Goal: Task Accomplishment & Management: Manage account settings

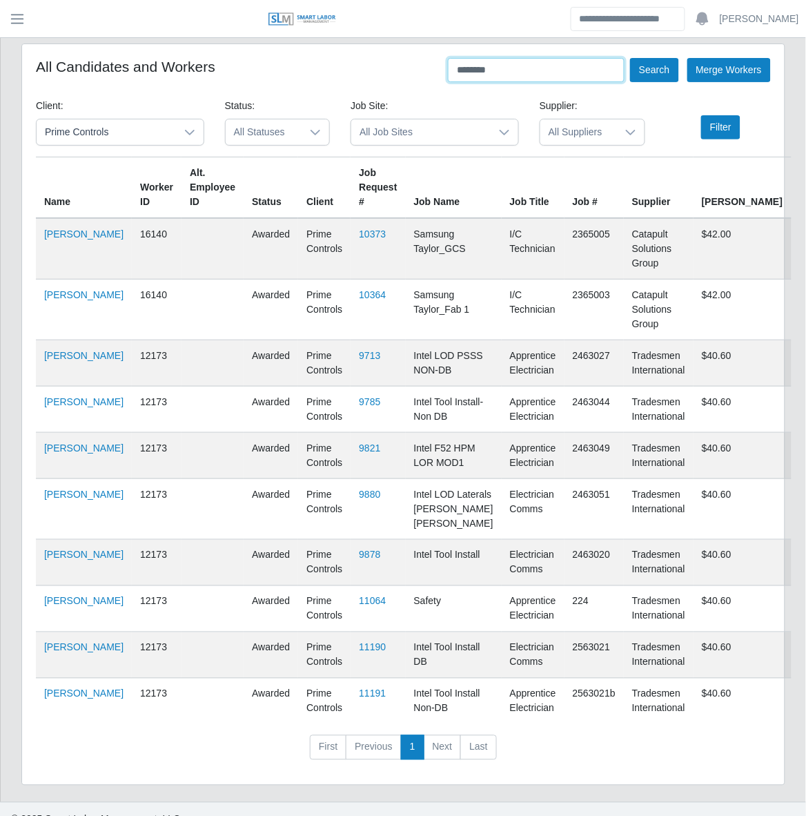
click at [516, 70] on input "********" at bounding box center [536, 70] width 177 height 24
type input "**********"
click at [630, 58] on button "Search" at bounding box center [654, 70] width 48 height 24
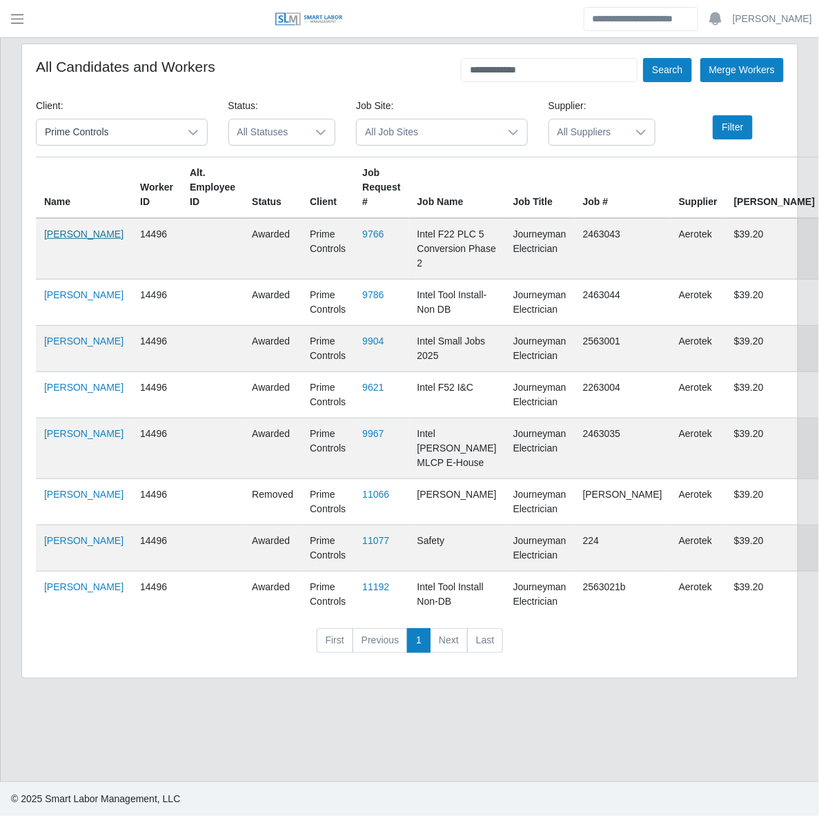
click at [60, 228] on link "[PERSON_NAME]" at bounding box center [83, 233] width 79 height 11
click at [57, 228] on link "[PERSON_NAME]" at bounding box center [83, 233] width 79 height 11
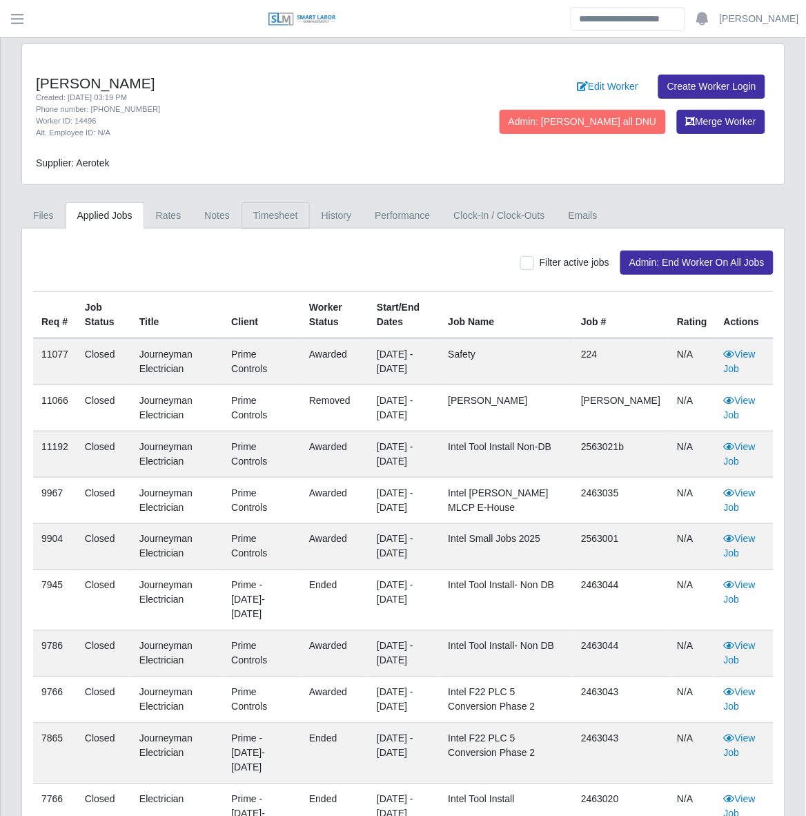
click at [292, 224] on link "Timesheet" at bounding box center [276, 215] width 68 height 27
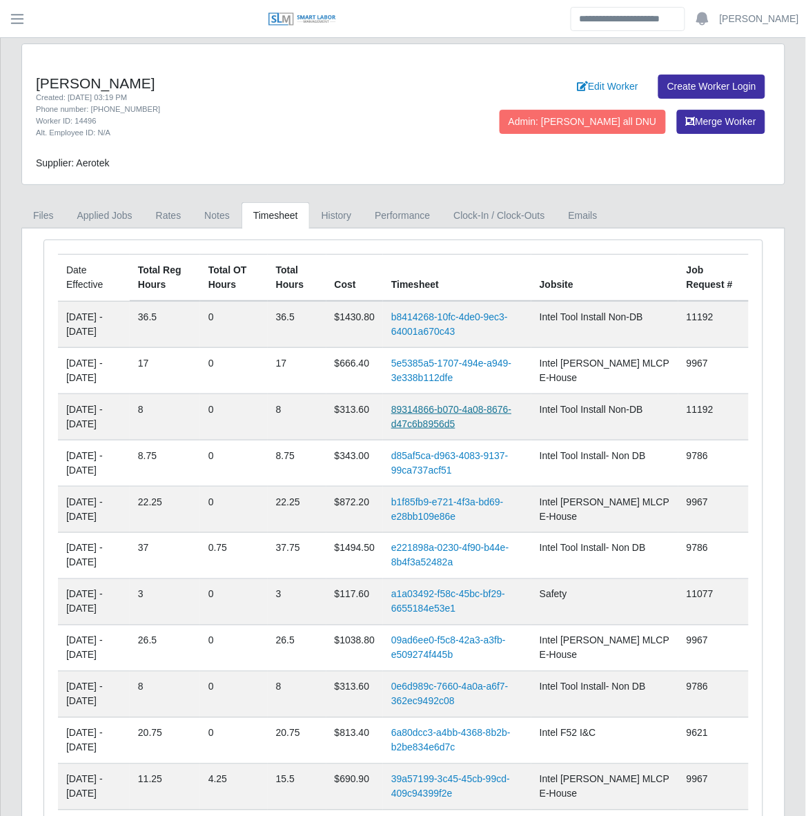
click at [474, 416] on link "89314866-b070-4a08-8676-d47c6b8956d5" at bounding box center [451, 417] width 120 height 26
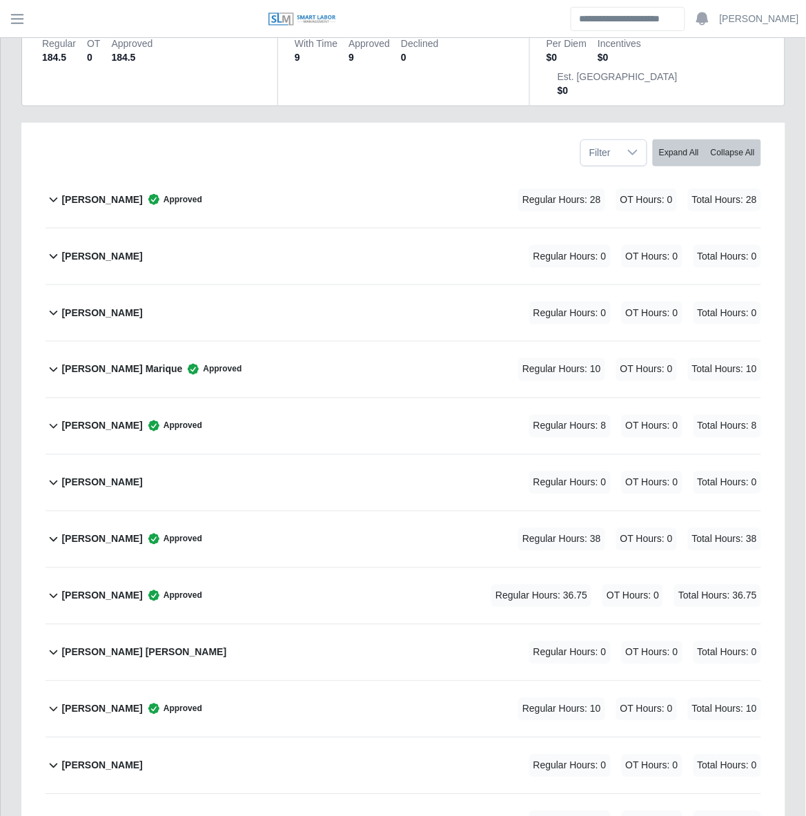
scroll to position [266, 0]
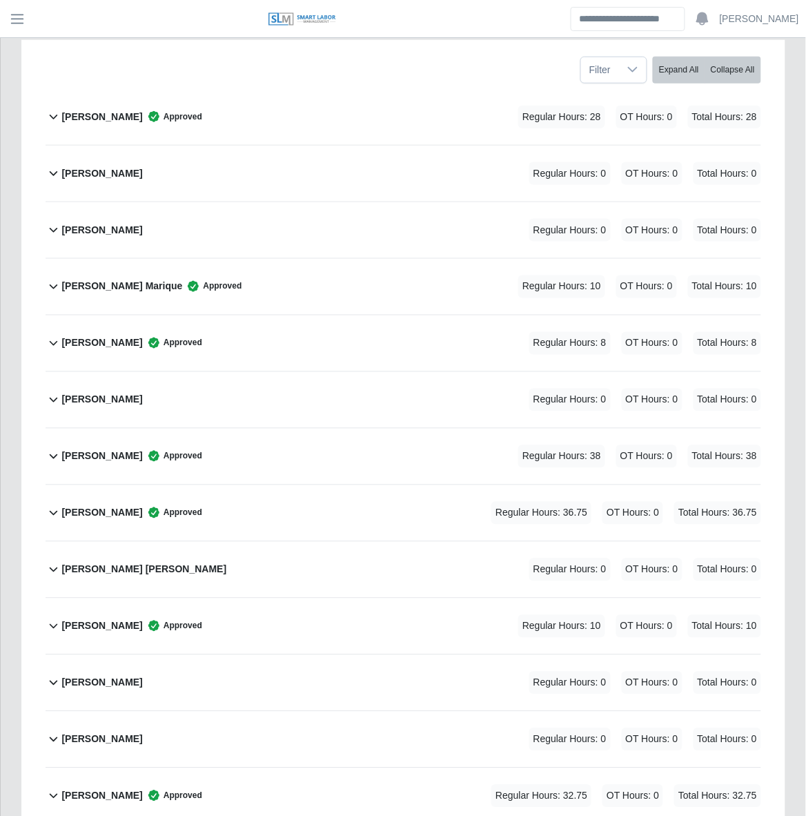
click at [259, 315] on div "[PERSON_NAME] Approved Regular Hours: 8 OT Hours: 0 Total Hours: 8" at bounding box center [411, 343] width 700 height 56
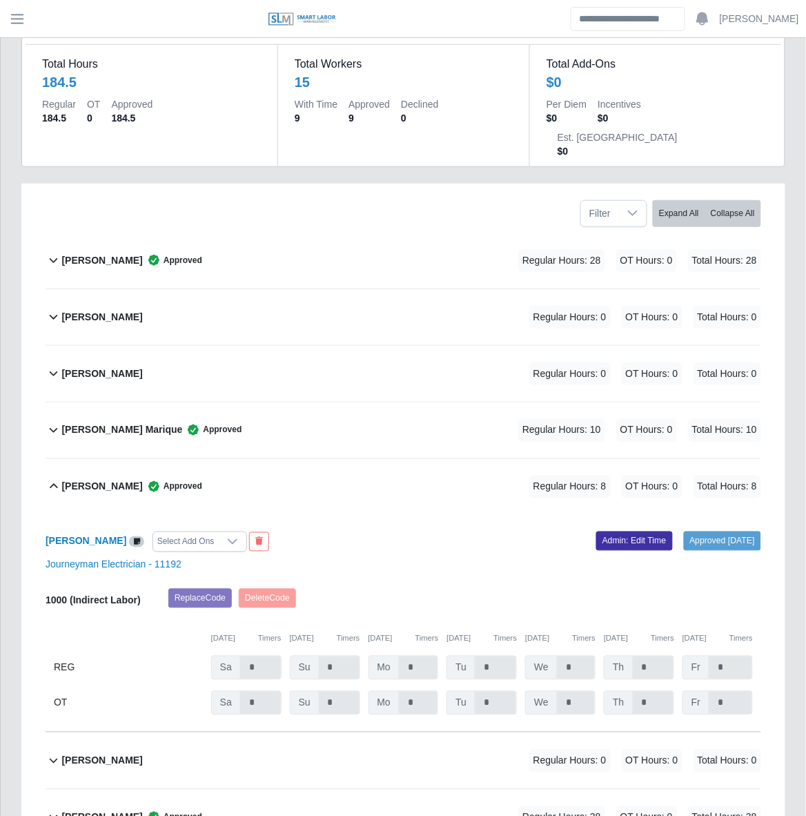
scroll to position [0, 0]
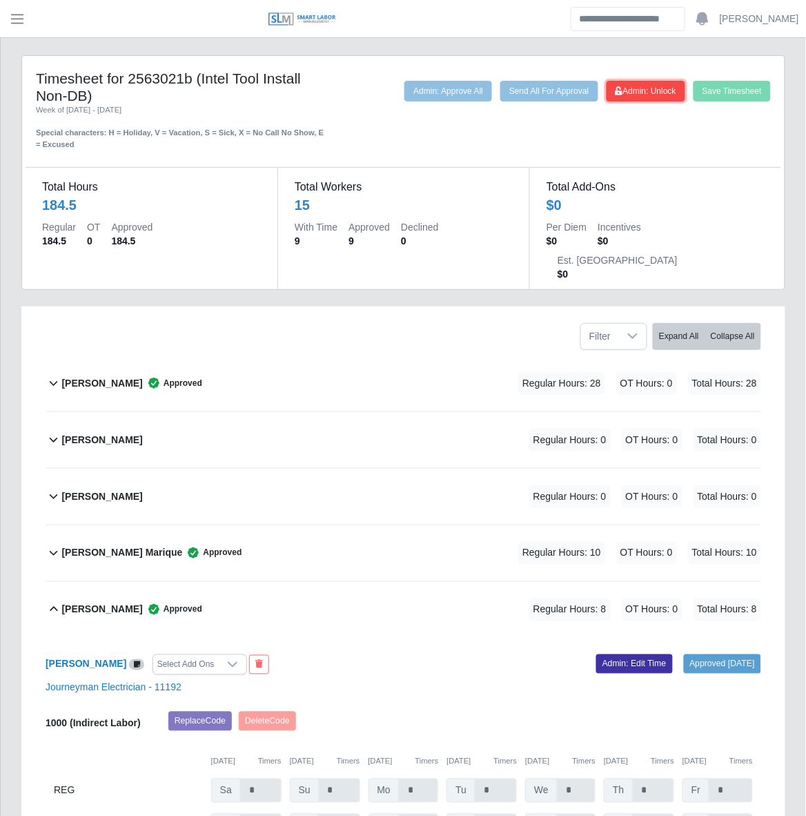
drag, startPoint x: 637, startPoint y: 91, endPoint x: 618, endPoint y: 106, distance: 24.2
click at [637, 92] on span "Admin: Unlock" at bounding box center [646, 91] width 61 height 10
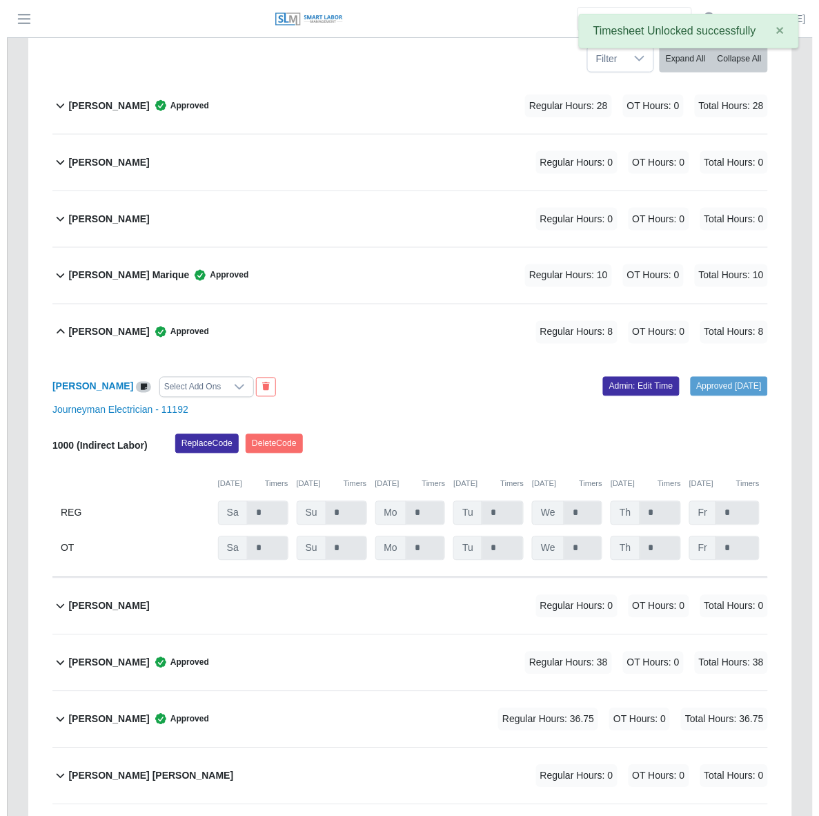
scroll to position [319, 0]
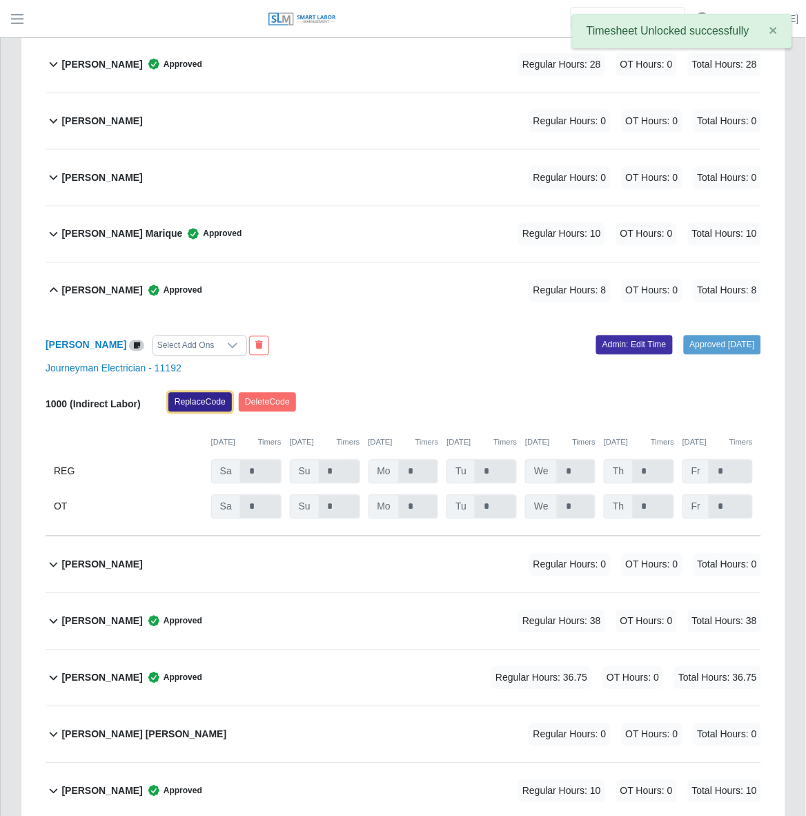
click at [198, 393] on button "Replace Code" at bounding box center [200, 402] width 64 height 19
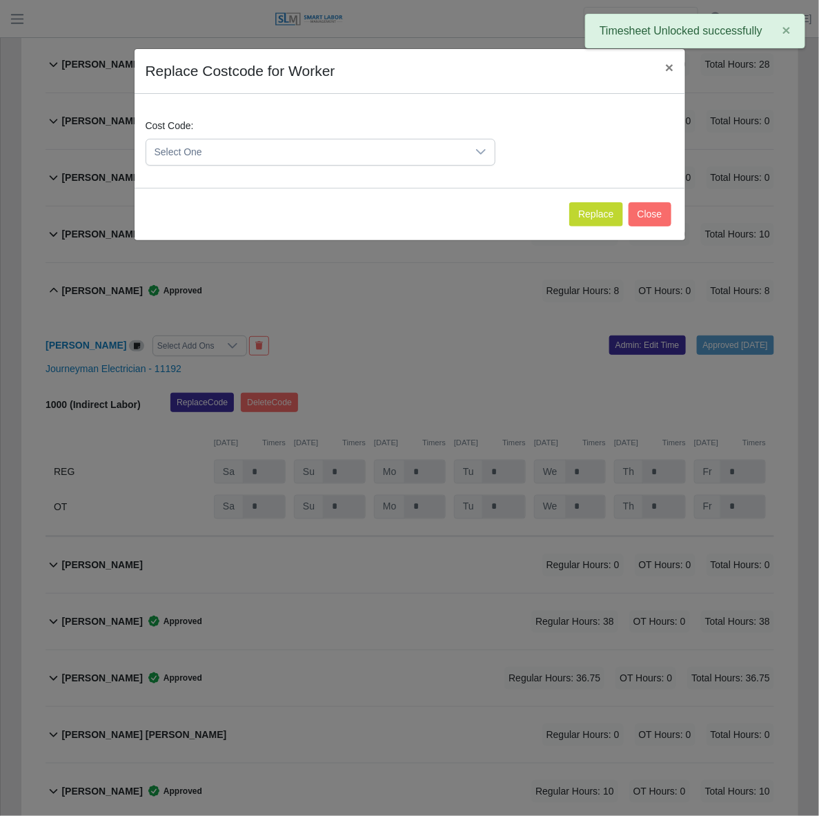
click at [478, 152] on icon at bounding box center [481, 152] width 10 height 6
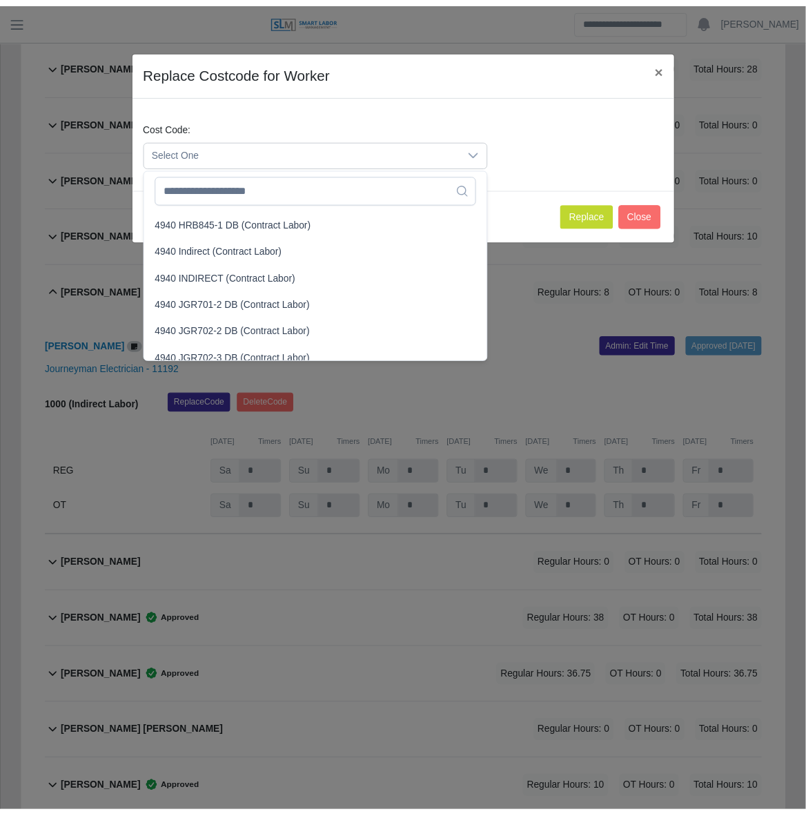
scroll to position [5135, 0]
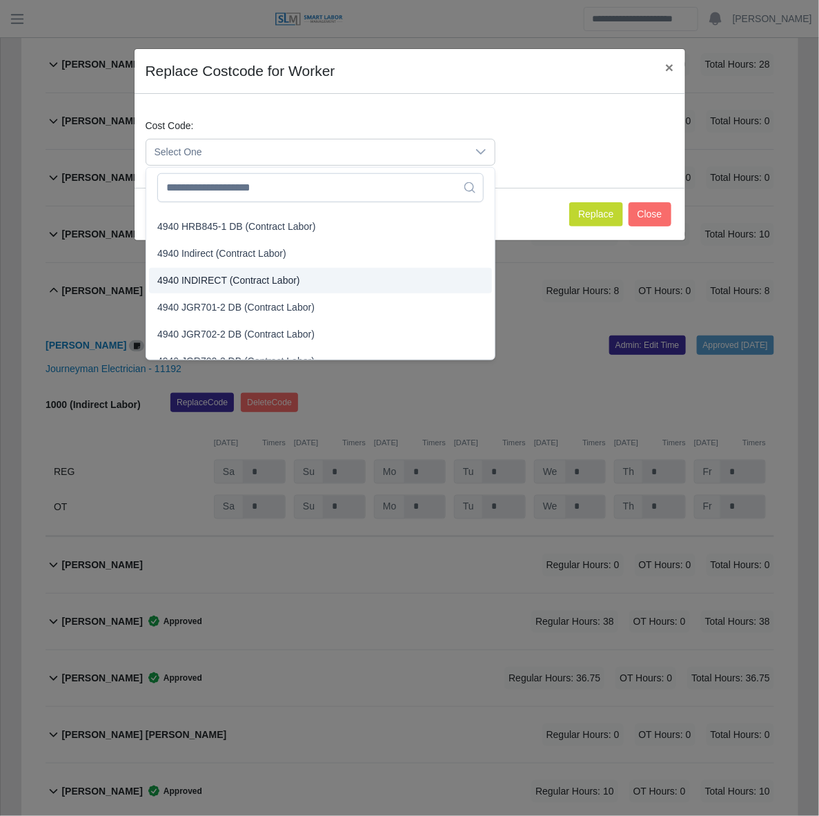
click at [264, 278] on span "4940 INDIRECT (Contract Labor)" at bounding box center [228, 280] width 143 height 14
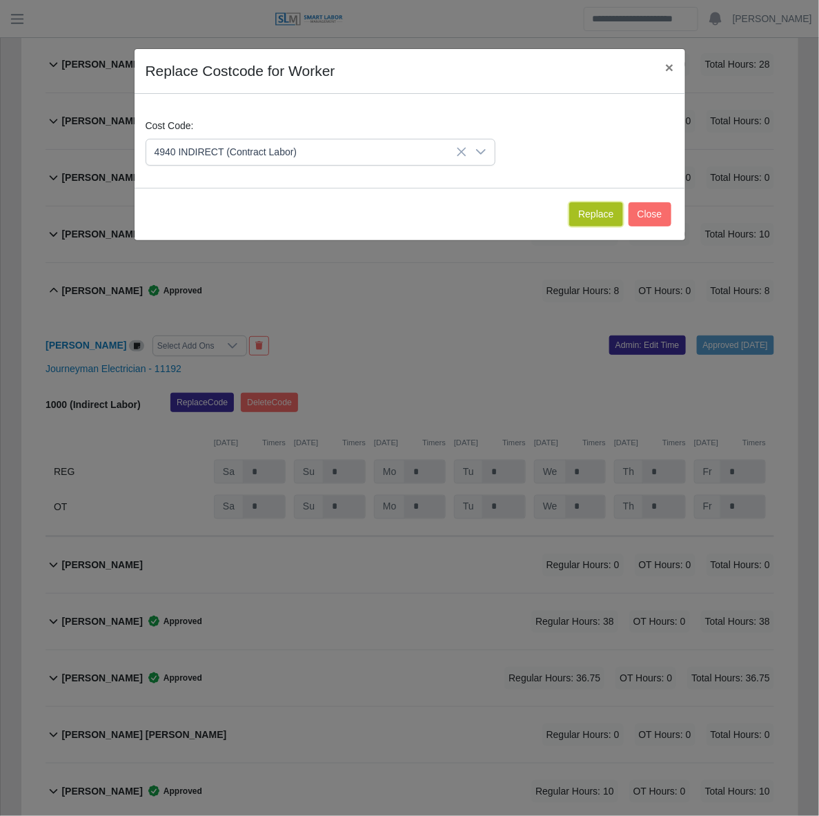
click at [595, 213] on button "Replace" at bounding box center [595, 214] width 53 height 24
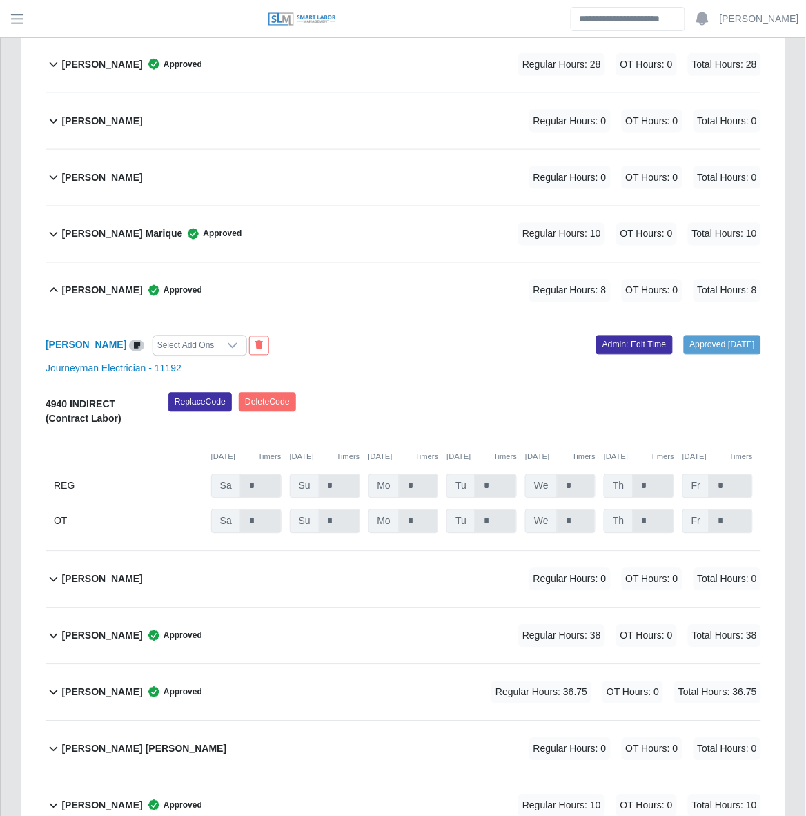
click at [270, 671] on div "Jonier Arellano Approved Regular Hours: 36.75 OT Hours: 0 Total Hours: 36.75" at bounding box center [411, 693] width 700 height 56
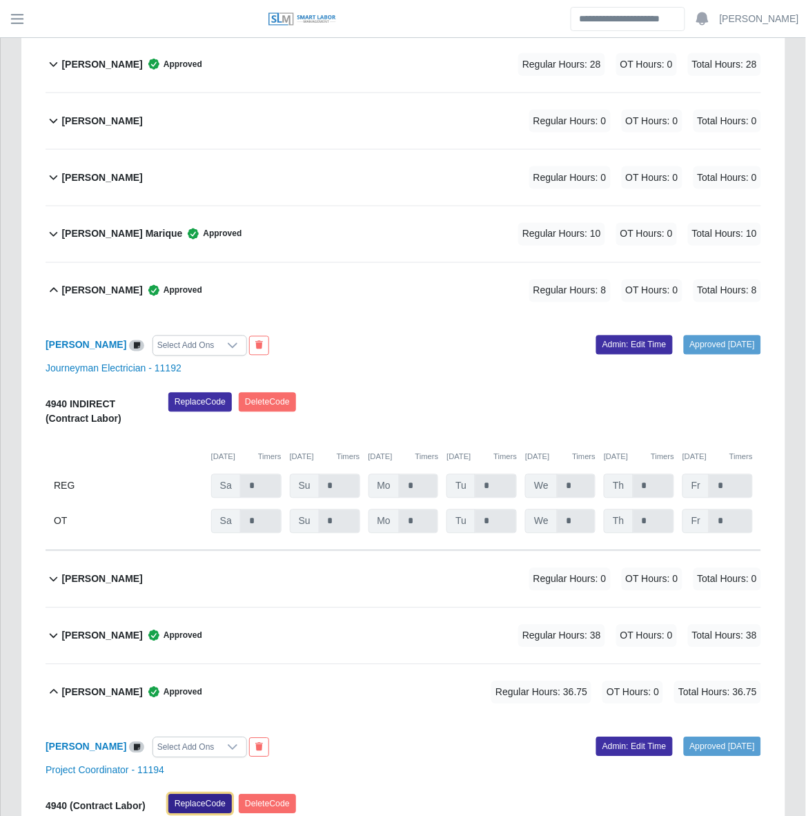
click at [221, 794] on button "Replace Code" at bounding box center [200, 803] width 64 height 19
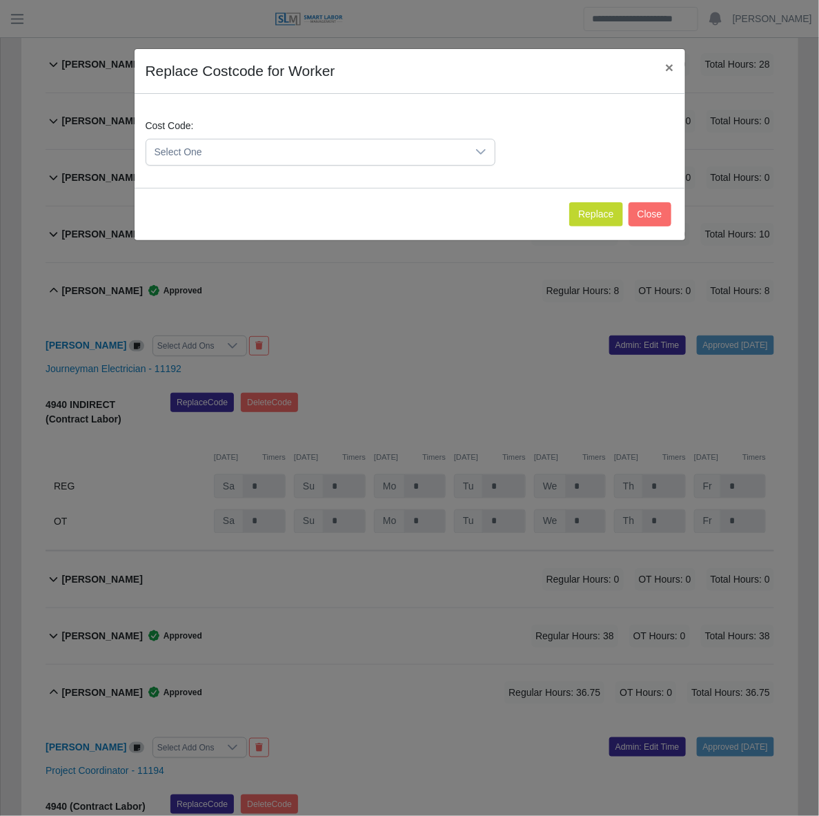
click at [476, 152] on icon at bounding box center [481, 151] width 11 height 11
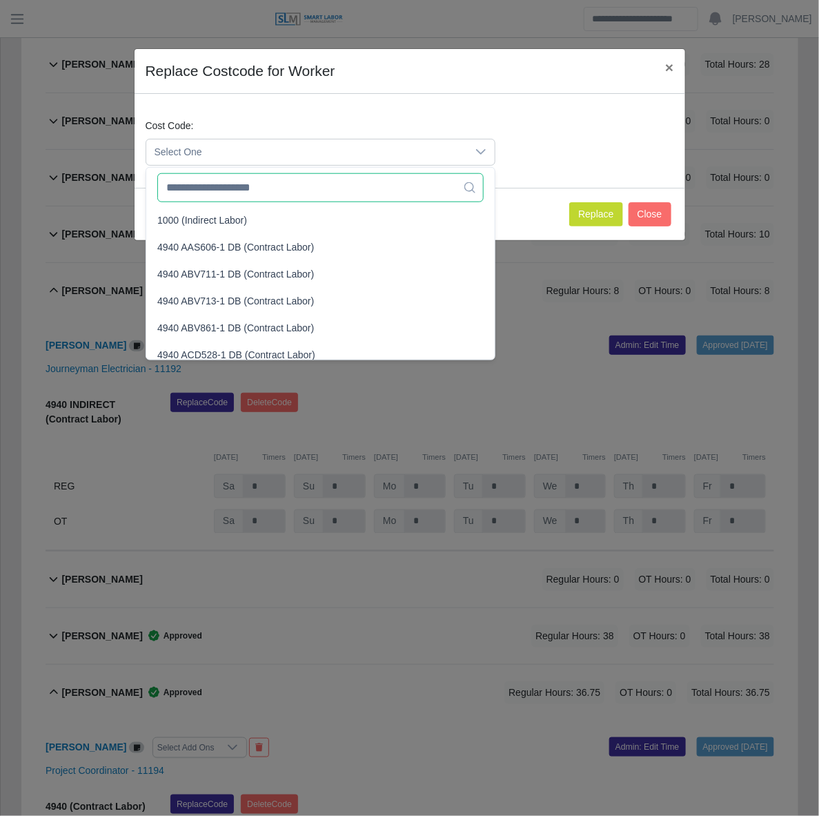
click at [332, 183] on input "text" at bounding box center [320, 187] width 326 height 29
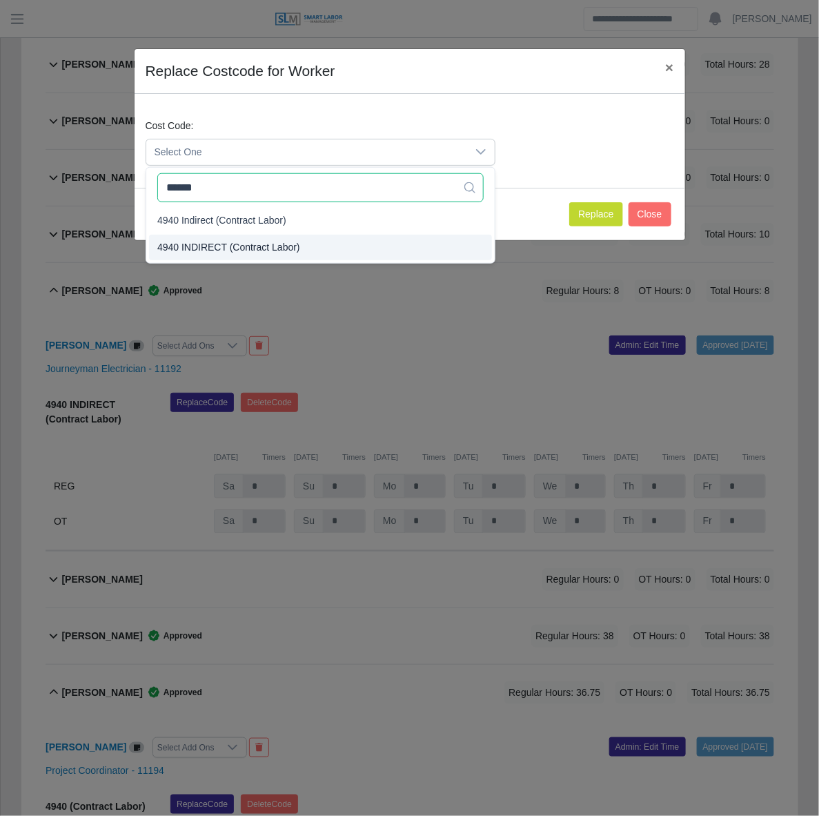
type input "******"
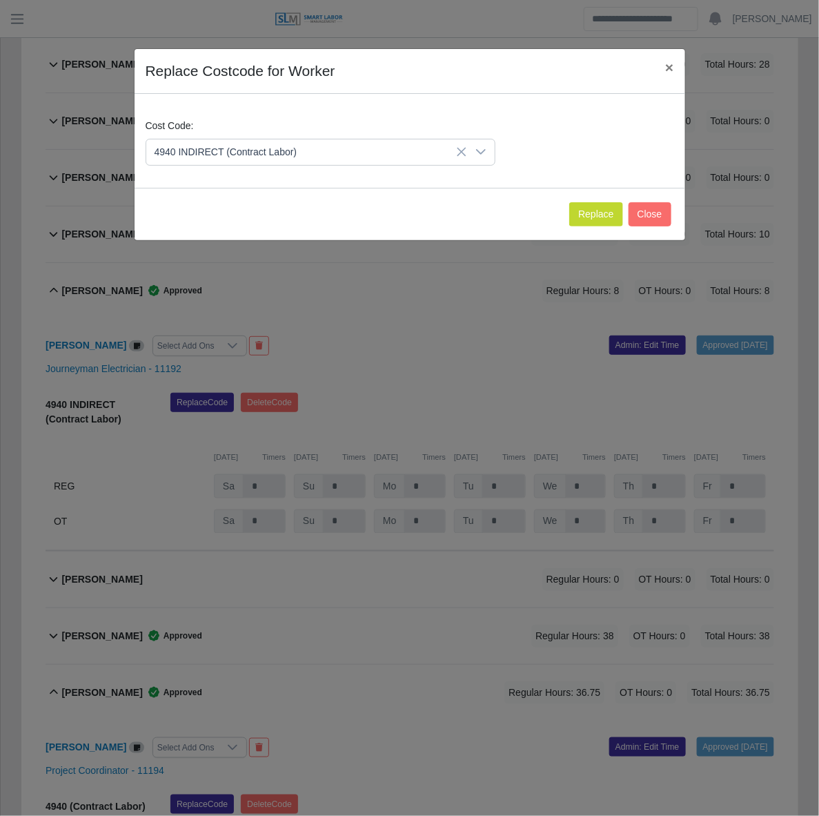
click at [264, 242] on span "4940 INDIRECT (Contract Labor)" at bounding box center [228, 247] width 143 height 14
click at [584, 208] on button "Replace" at bounding box center [595, 214] width 53 height 24
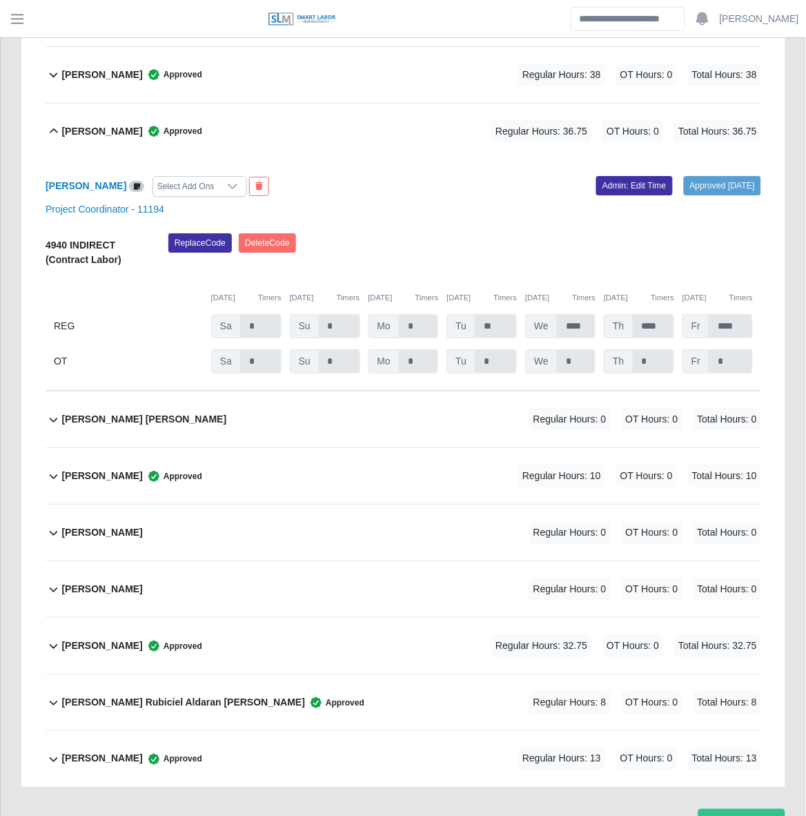
scroll to position [882, 0]
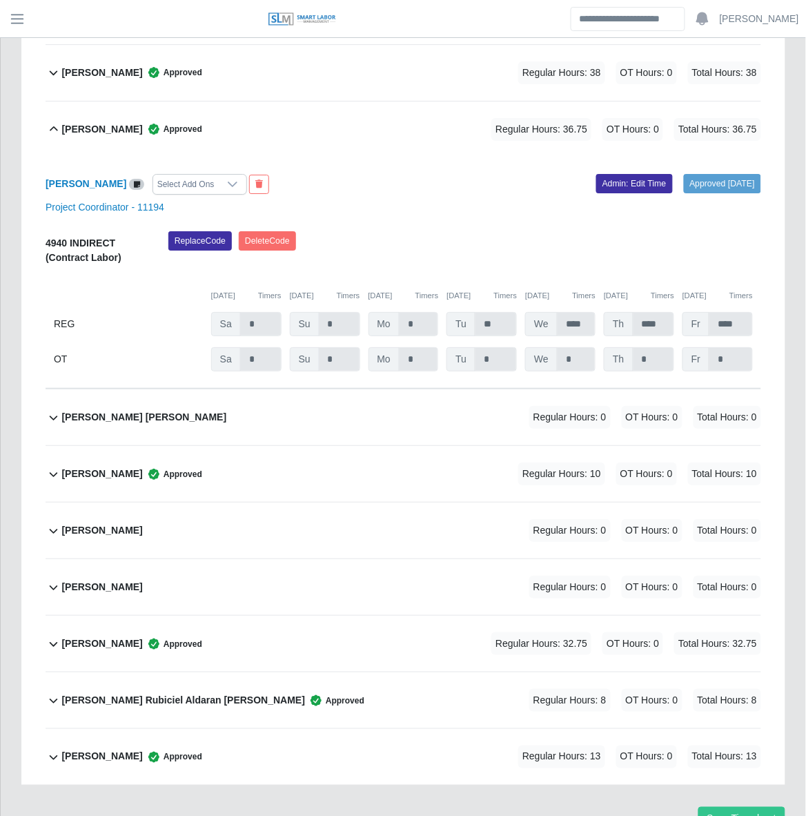
click at [311, 446] on div "Lawrence Darnell Jones Approved Regular Hours: 10 OT Hours: 0 Total Hours: 10" at bounding box center [411, 474] width 700 height 56
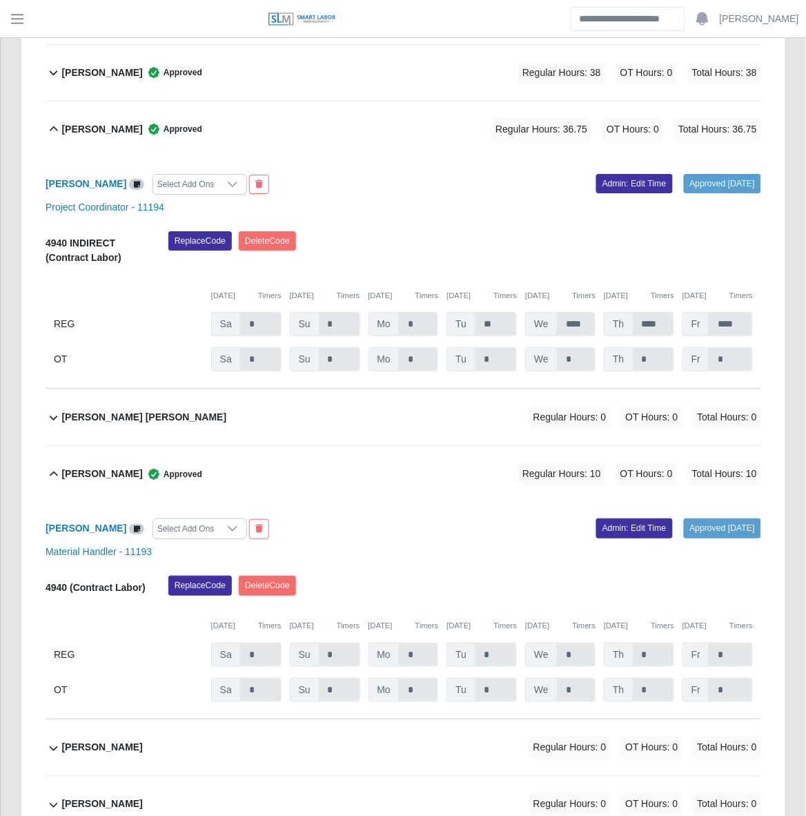
click at [238, 523] on icon at bounding box center [232, 528] width 11 height 11
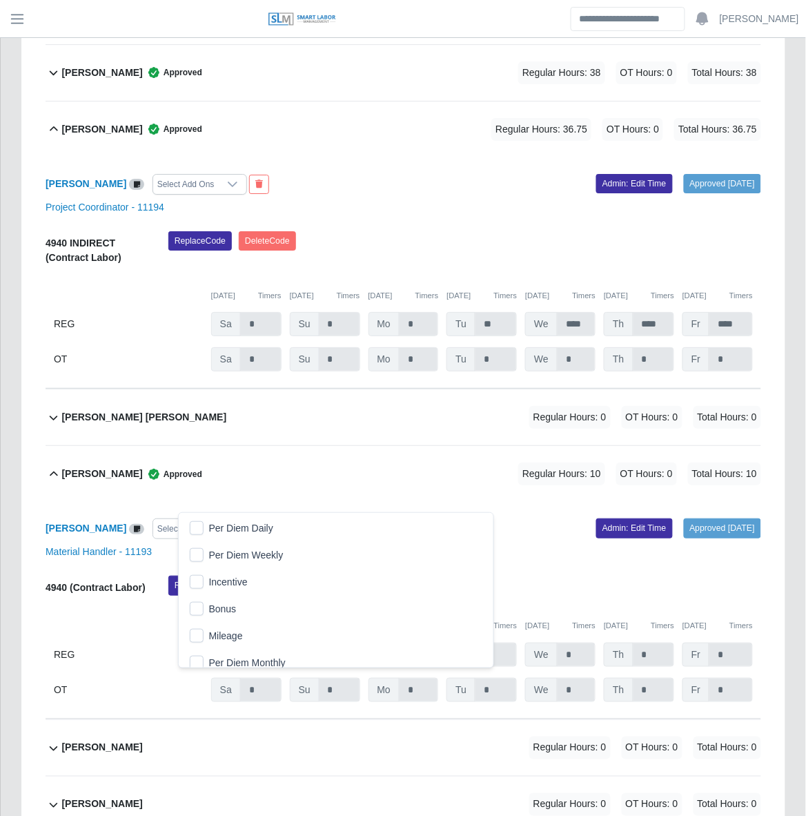
click at [380, 502] on div "Lawrence Darnell Jones Select Add Ons Approved 09/09/2025 Admin: Edit Time Mate…" at bounding box center [404, 610] width 716 height 217
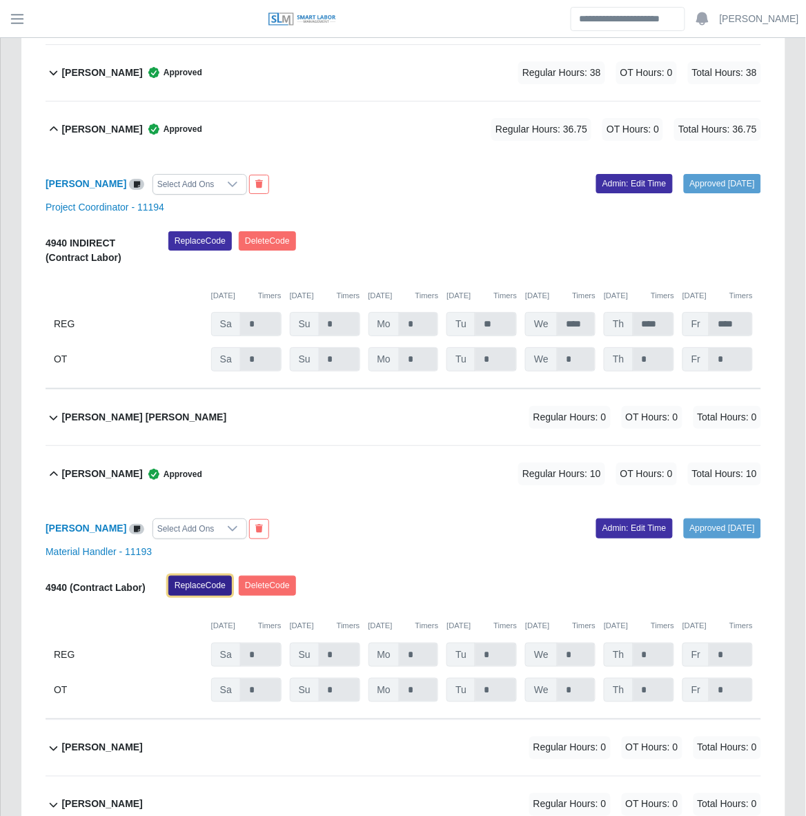
click at [217, 576] on button "Replace Code" at bounding box center [200, 585] width 64 height 19
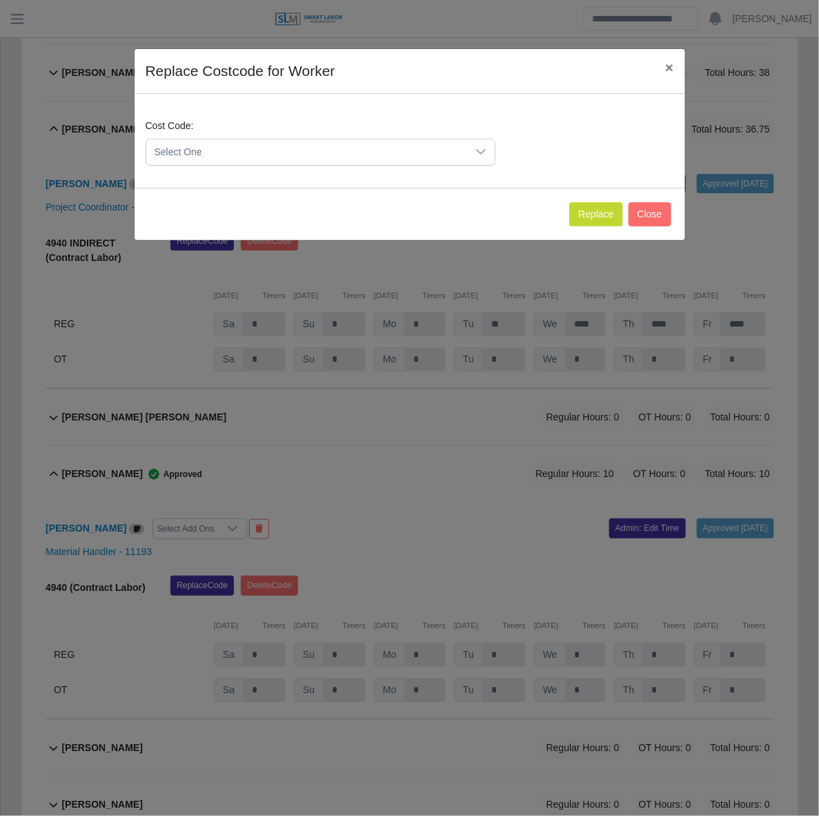
click at [458, 159] on span "Select One" at bounding box center [306, 152] width 321 height 26
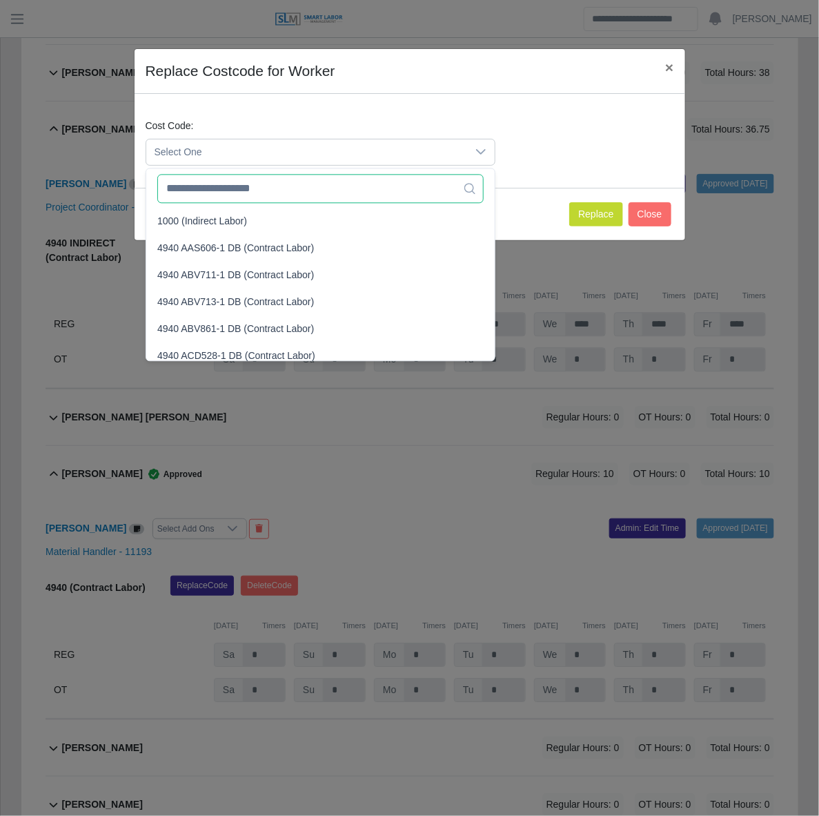
click at [340, 187] on input "text" at bounding box center [320, 188] width 326 height 29
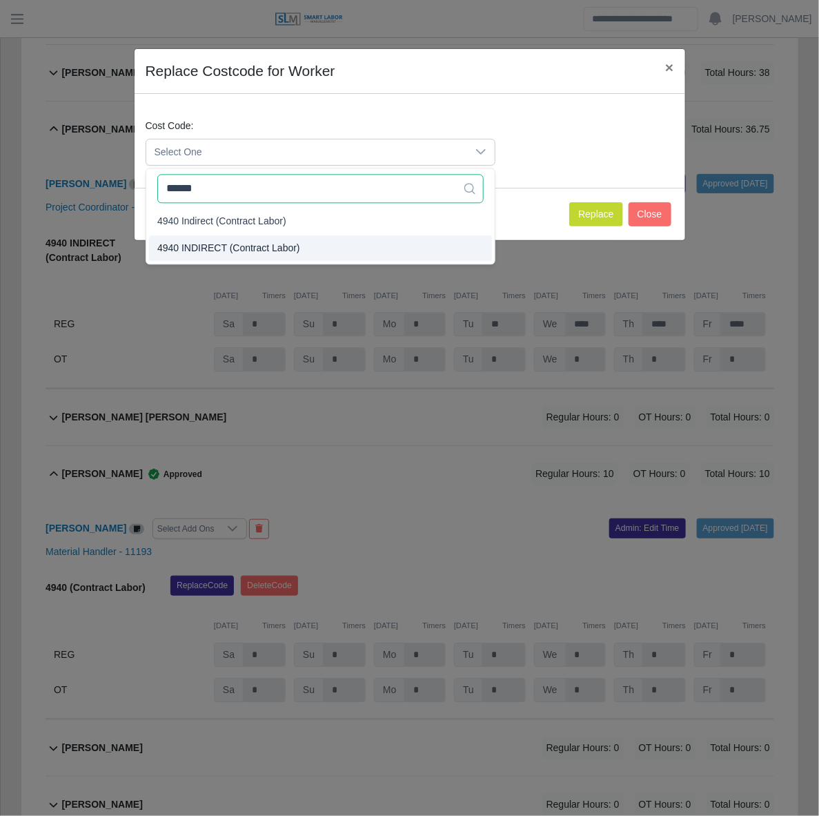
type input "******"
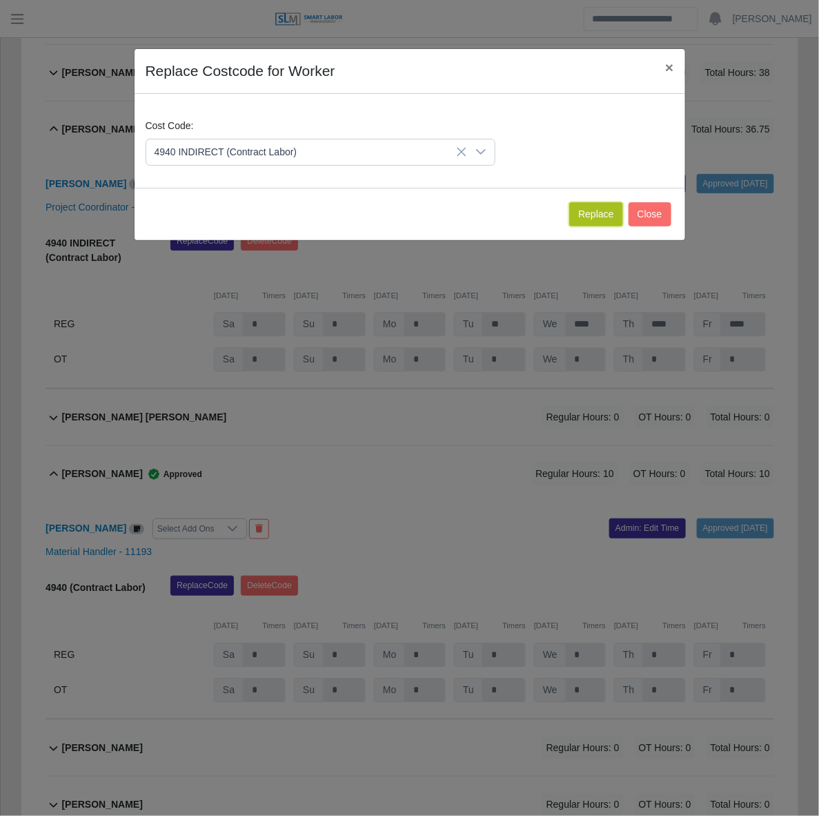
click at [594, 215] on button "Replace" at bounding box center [595, 214] width 53 height 24
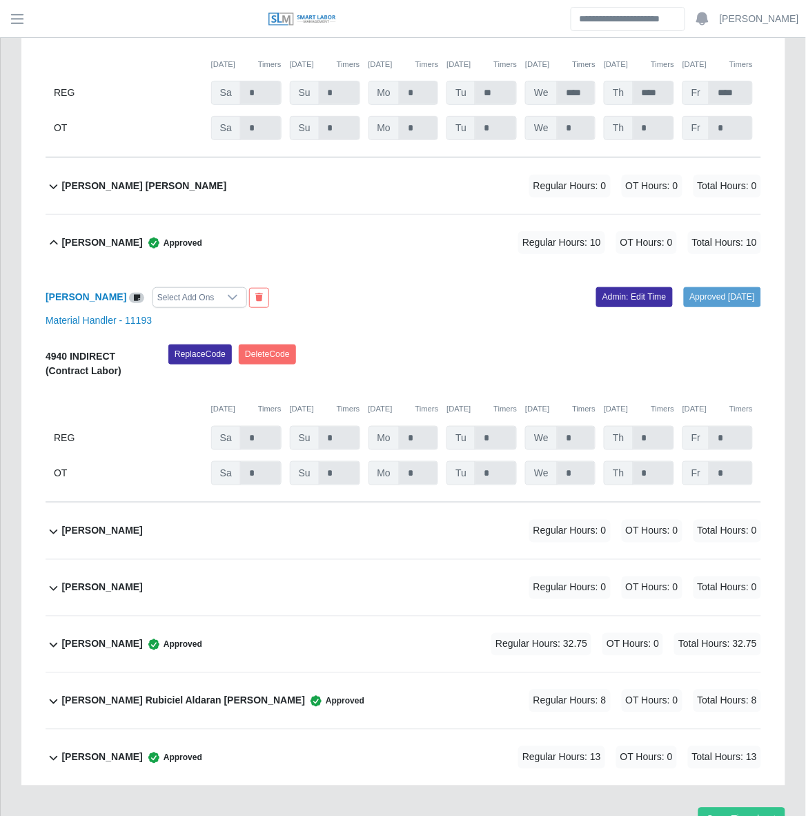
scroll to position [1158, 0]
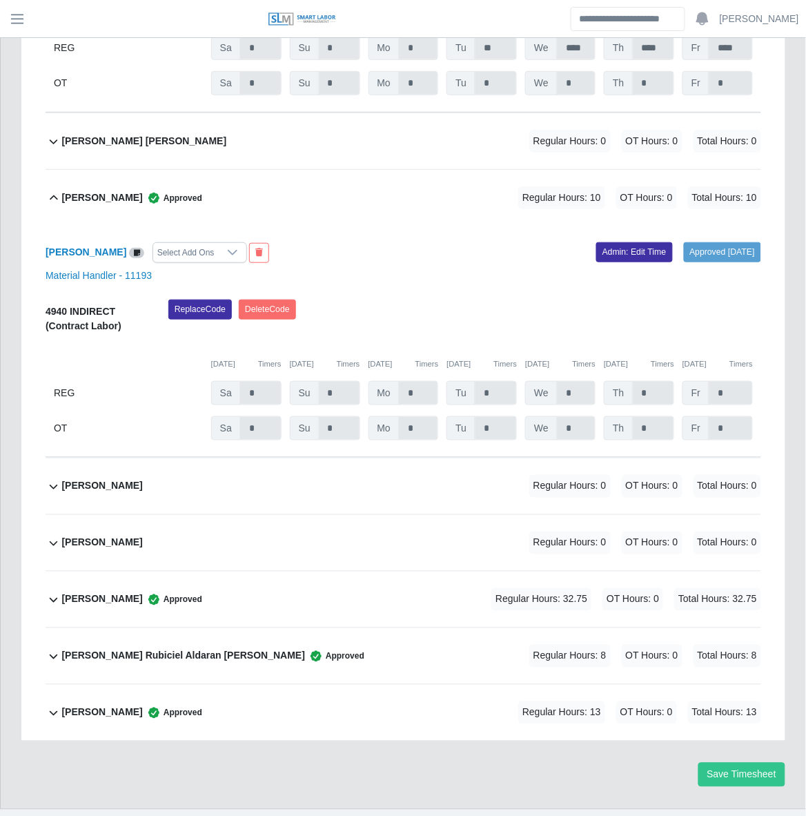
click at [297, 685] on div "William Holmes Approved Regular Hours: 13 OT Hours: 0 Total Hours: 13" at bounding box center [411, 713] width 700 height 56
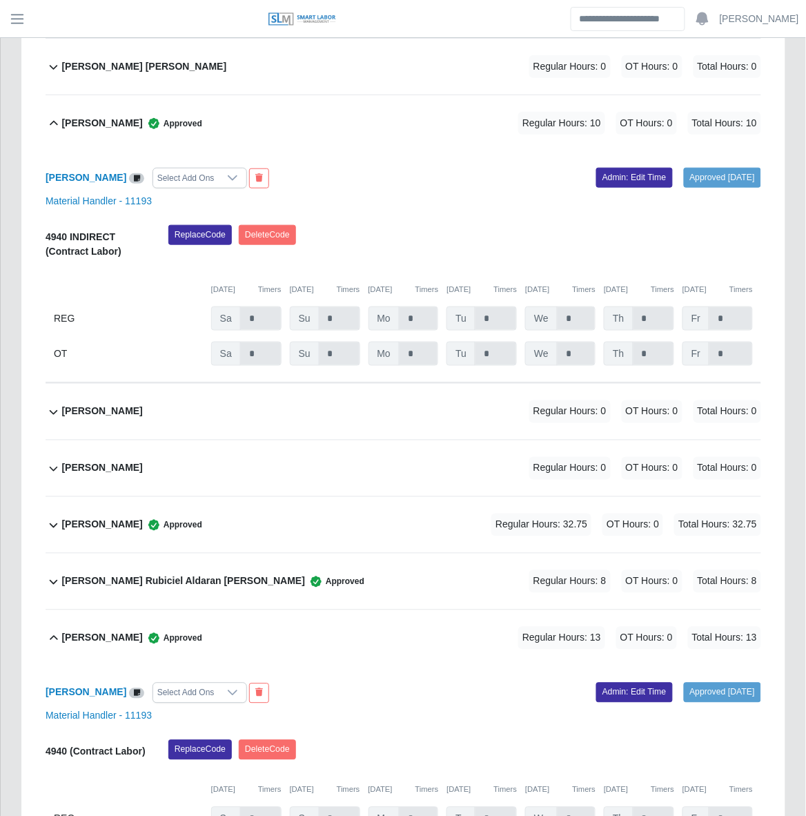
scroll to position [1378, 0]
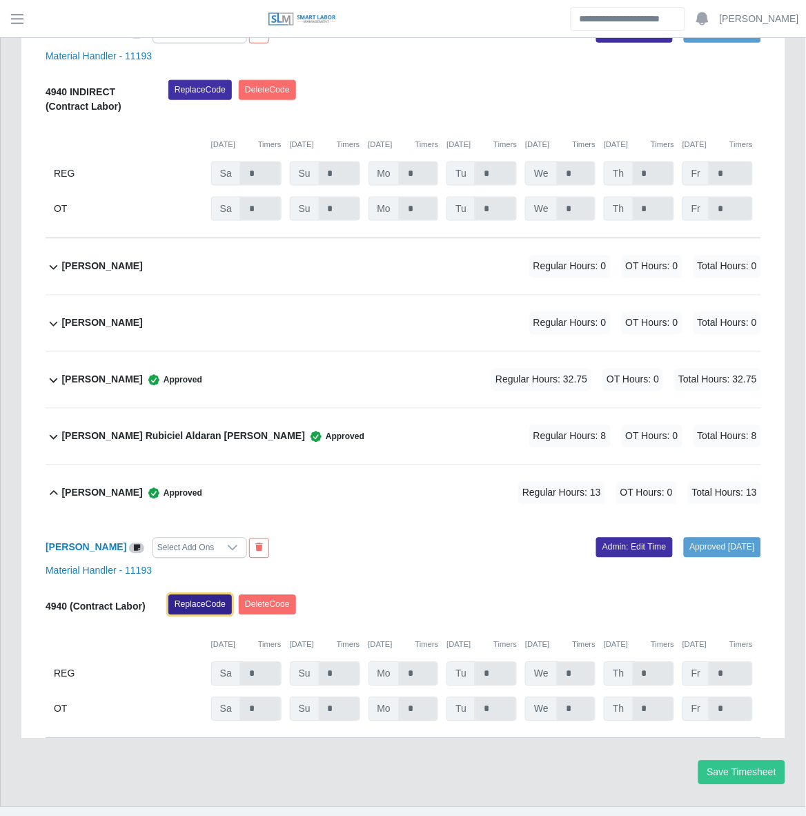
click at [202, 595] on button "Replace Code" at bounding box center [200, 604] width 64 height 19
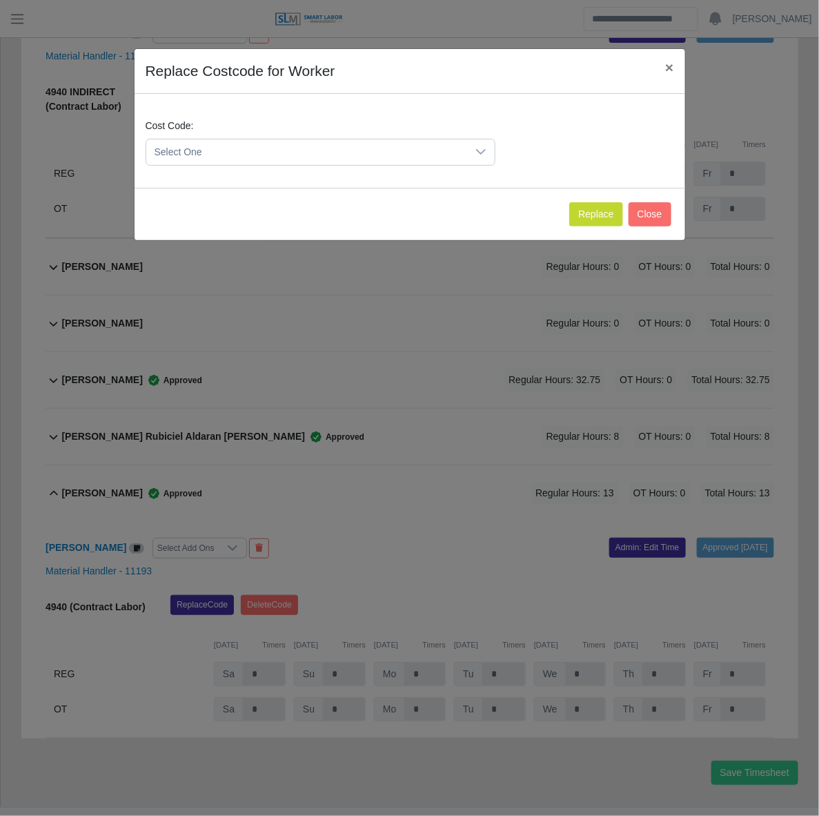
click at [456, 154] on span "Select One" at bounding box center [306, 152] width 321 height 26
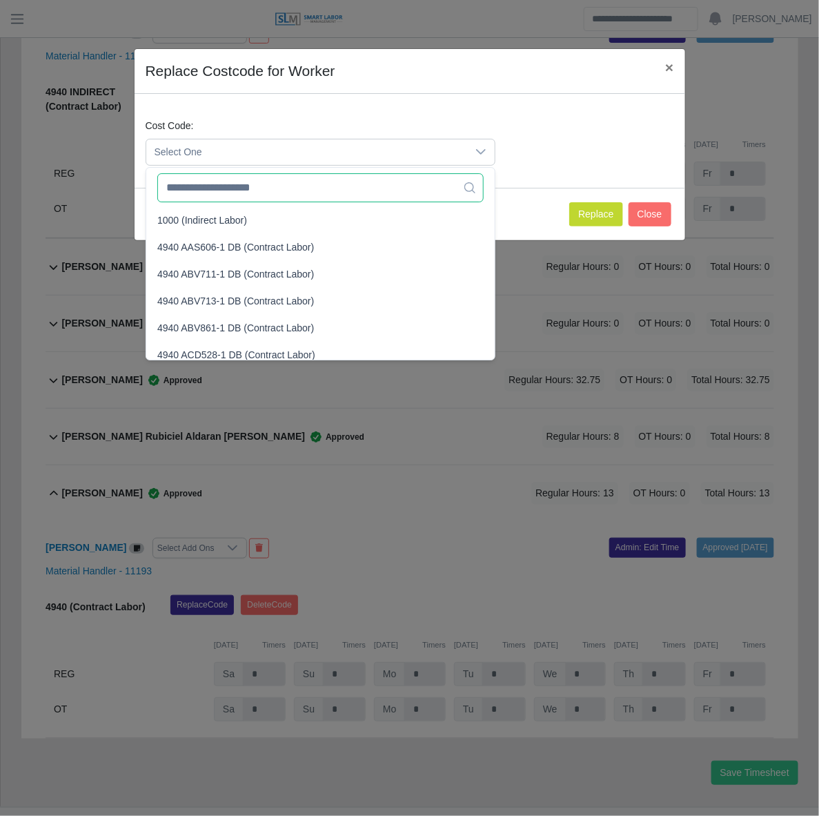
click at [345, 195] on input "text" at bounding box center [320, 187] width 326 height 29
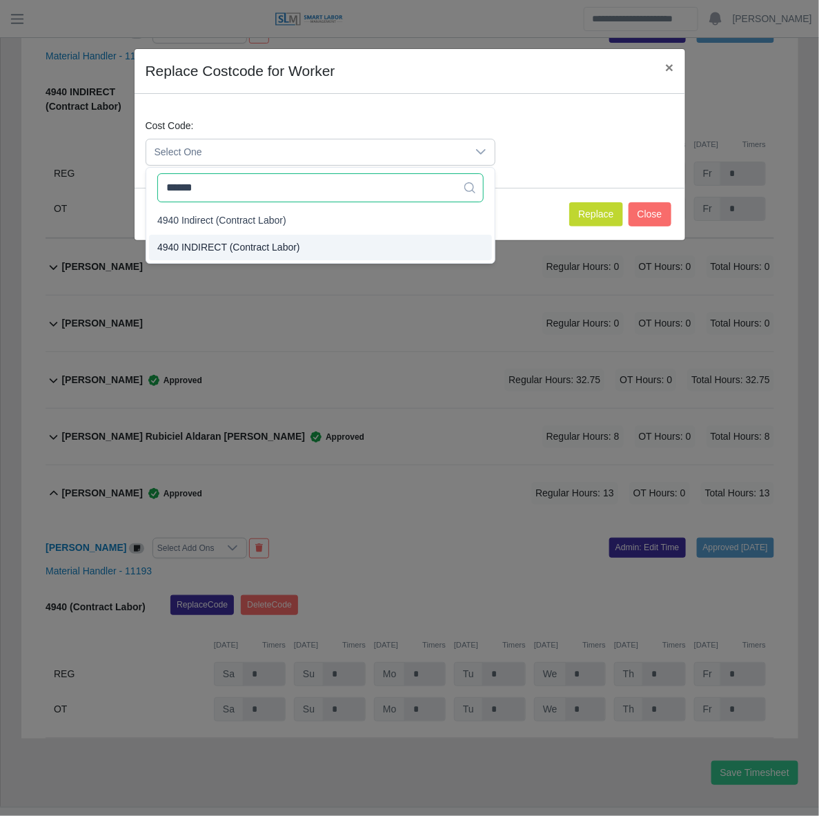
type input "******"
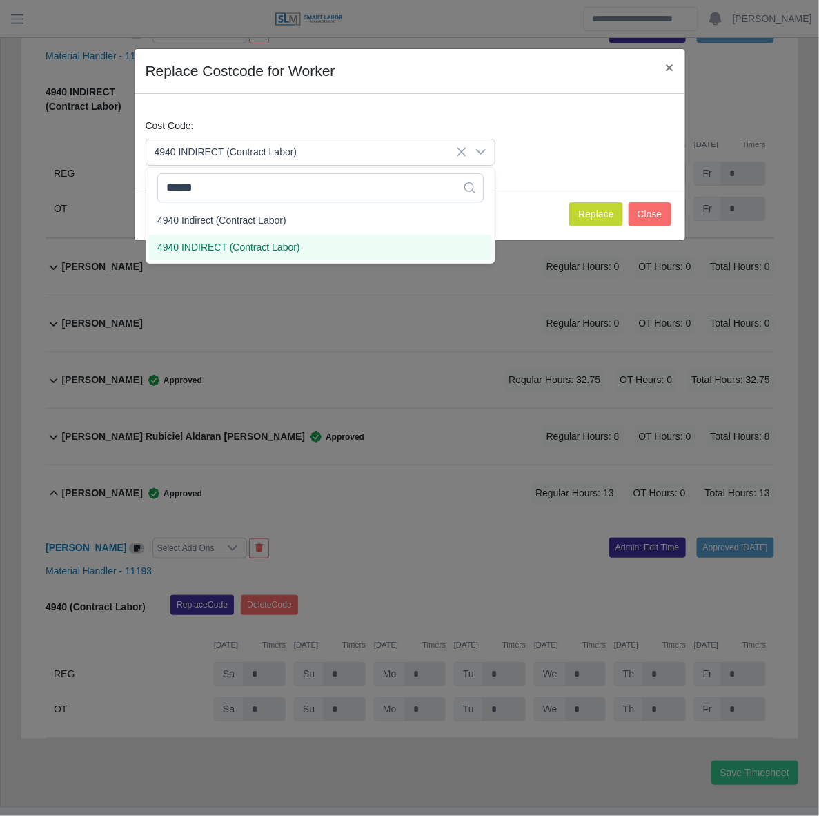
click at [298, 240] on li "4940 INDIRECT (Contract Labor)" at bounding box center [320, 248] width 343 height 26
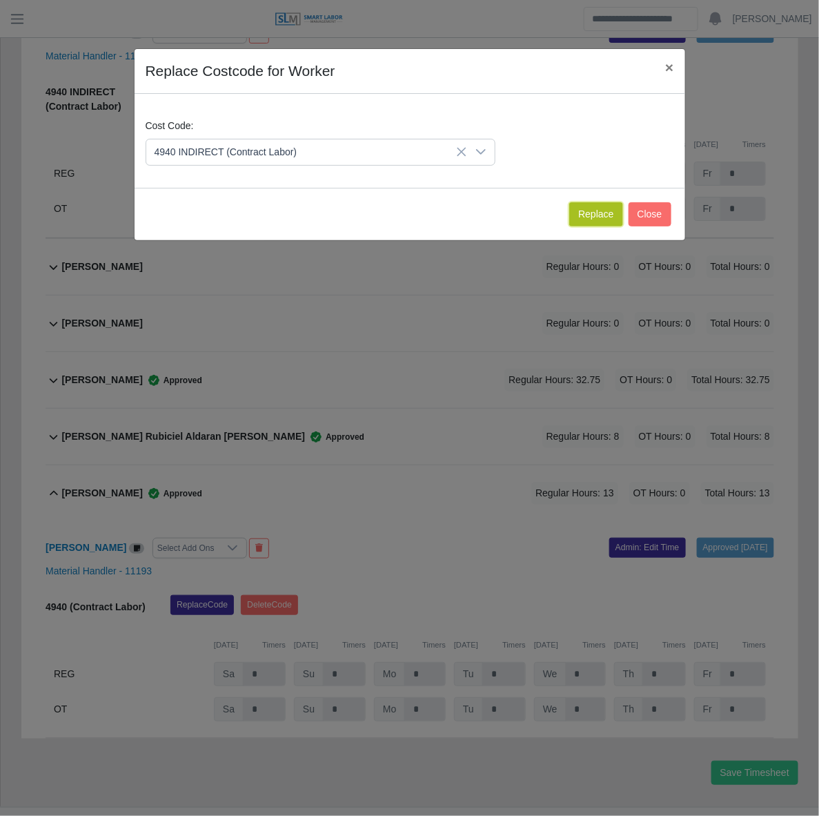
click at [603, 213] on button "Replace" at bounding box center [595, 214] width 53 height 24
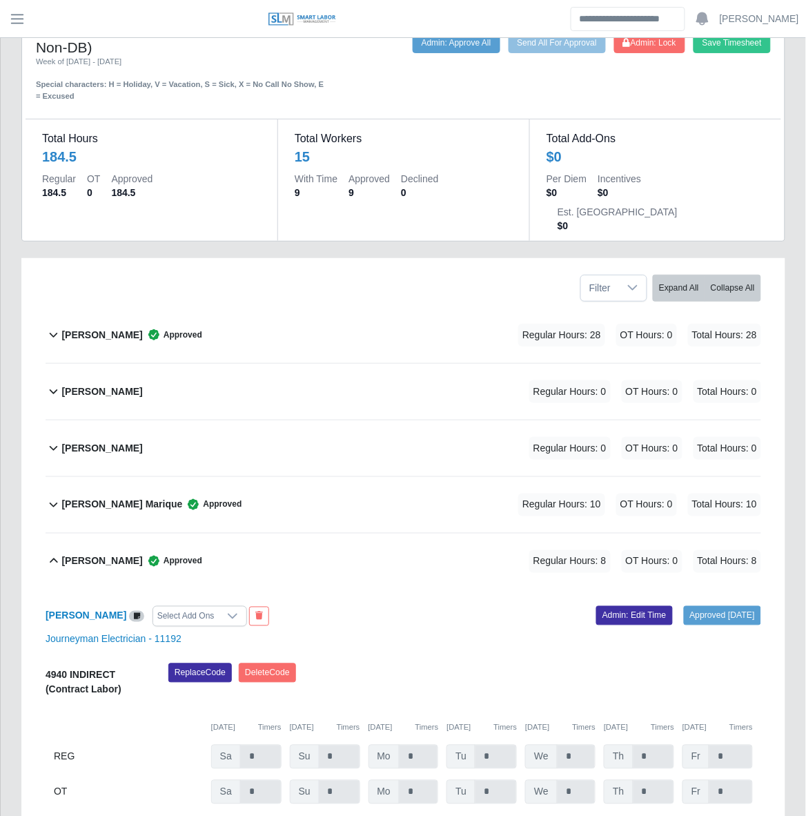
scroll to position [38, 0]
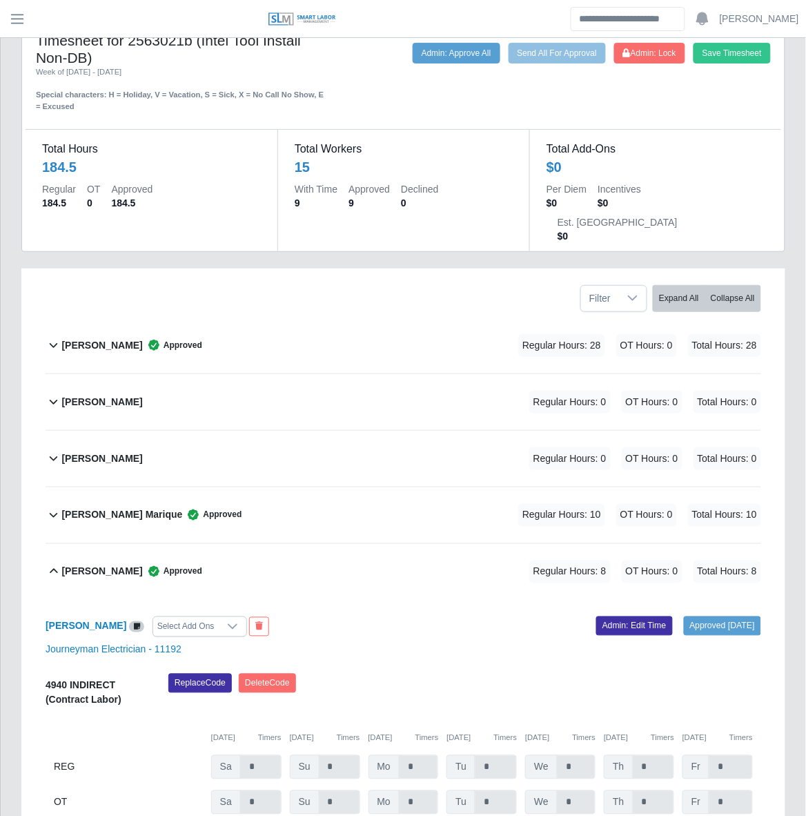
click at [316, 487] on div "Dulce Perez Marique Approved Regular Hours: 10 OT Hours: 0 Total Hours: 10" at bounding box center [411, 515] width 700 height 56
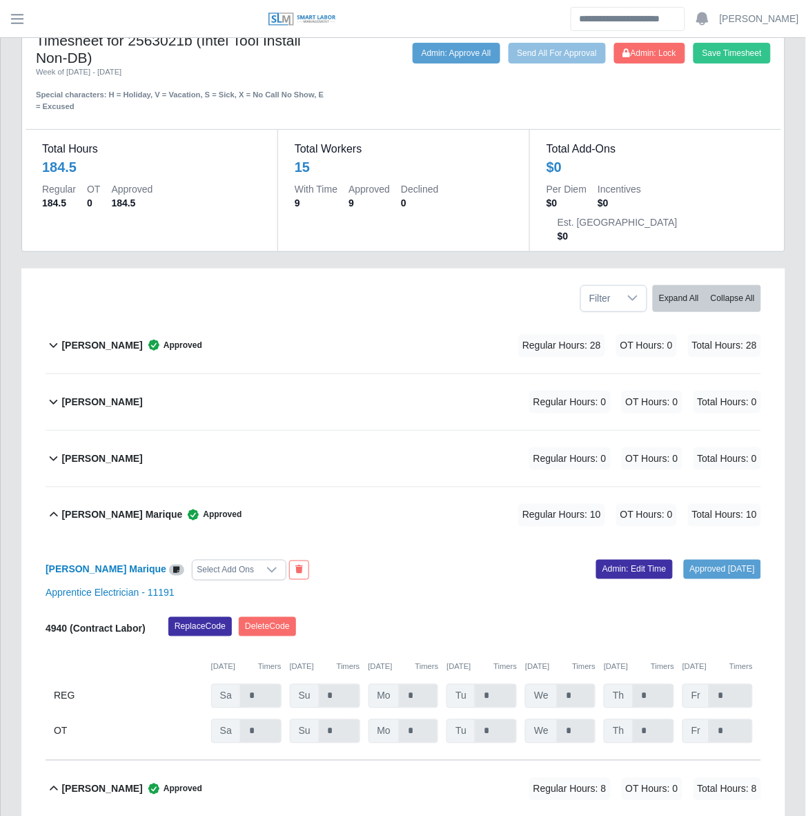
click at [266, 565] on icon at bounding box center [271, 570] width 11 height 11
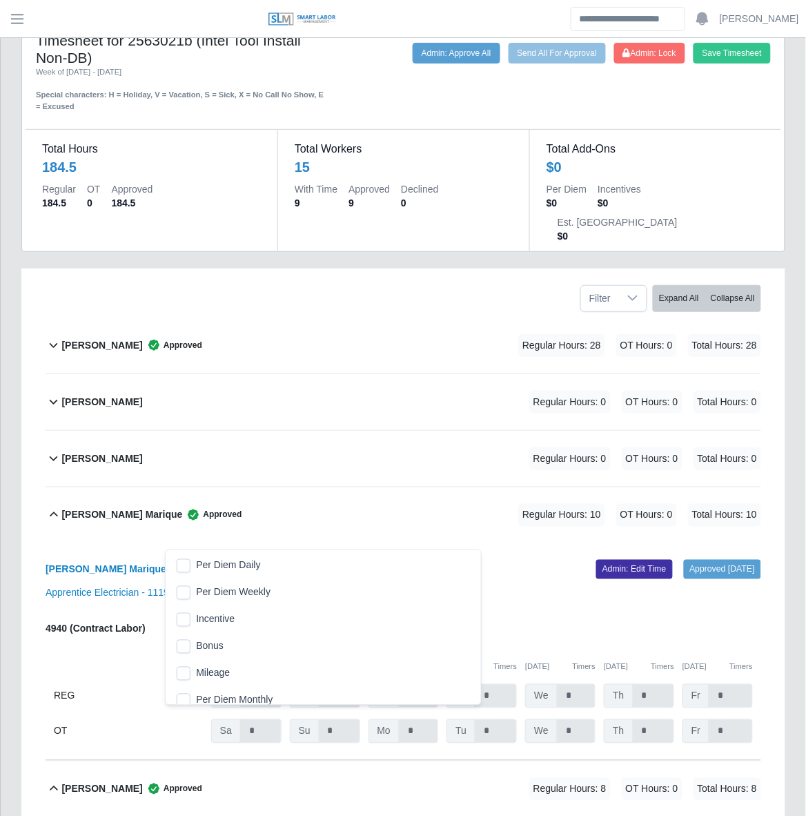
scroll to position [14, 9]
click at [373, 543] on div "Dulce Perez Marique Select Add Ons Approved 09/09/2025 Admin: Edit Time Apprent…" at bounding box center [404, 651] width 716 height 217
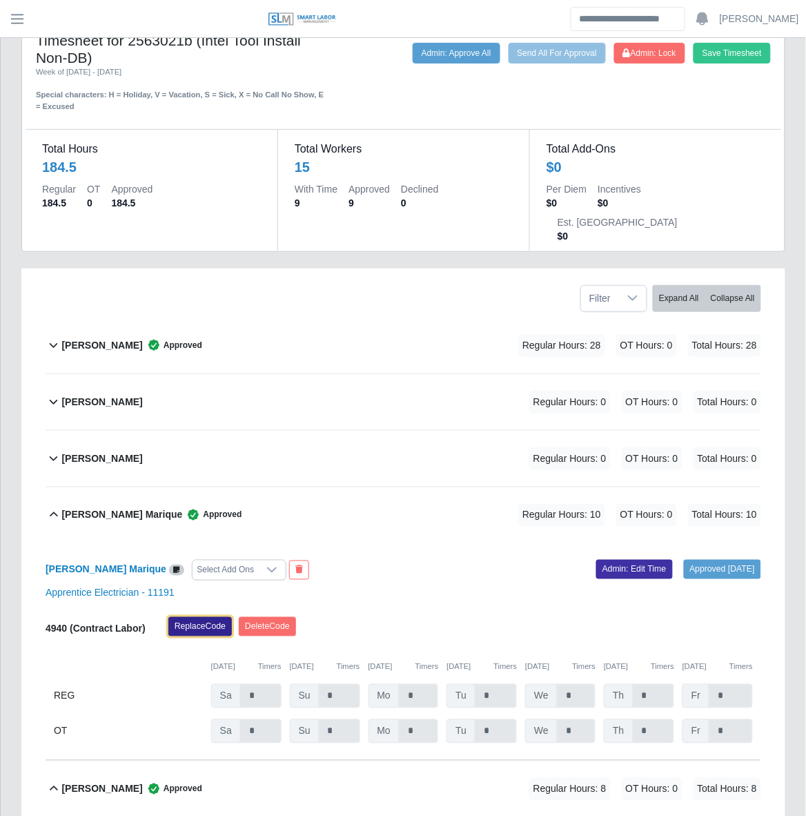
click at [195, 617] on button "Replace Code" at bounding box center [200, 626] width 64 height 19
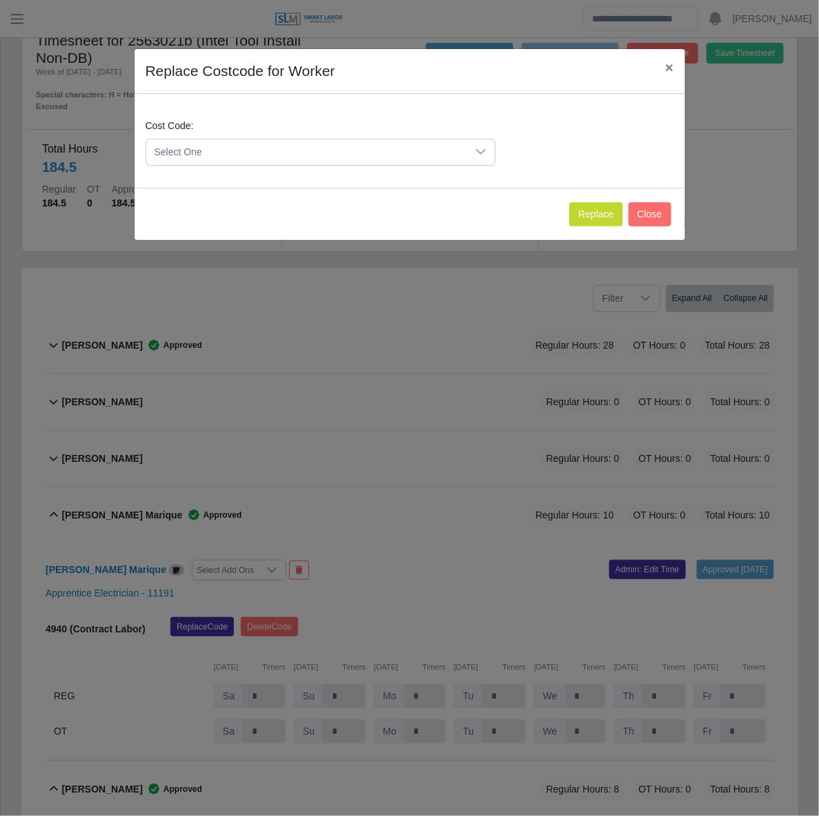
click at [471, 159] on div at bounding box center [481, 152] width 28 height 26
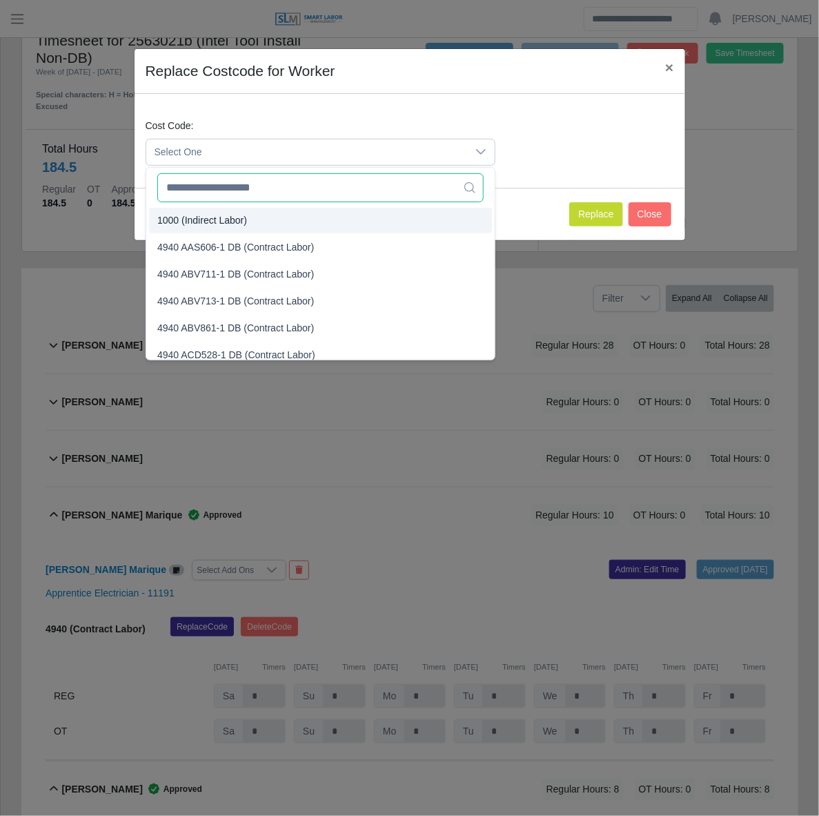
click at [333, 191] on input "text" at bounding box center [320, 187] width 326 height 29
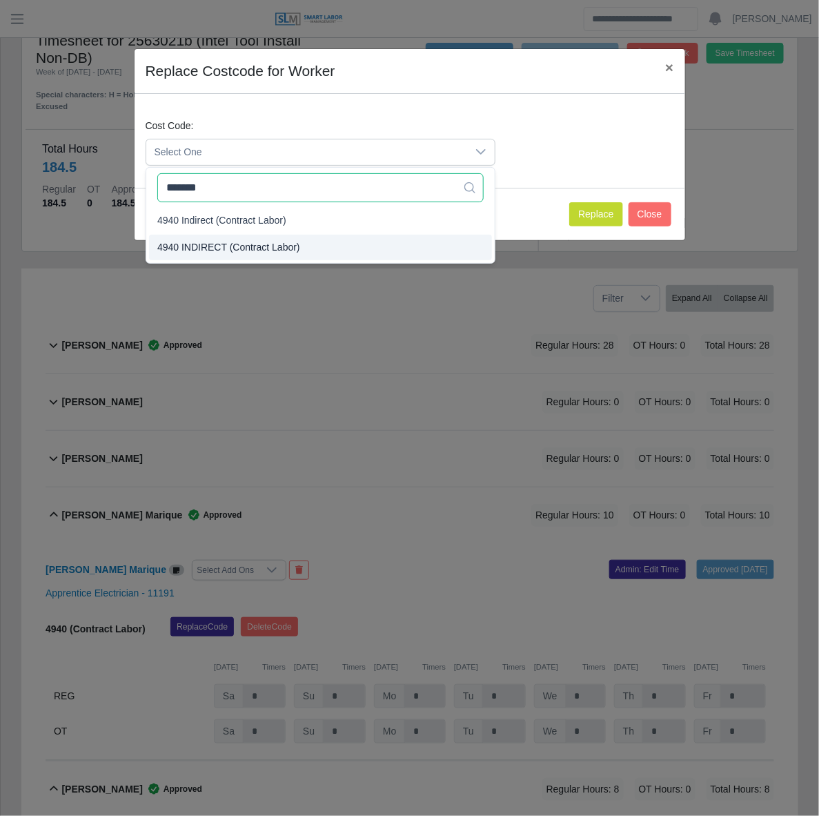
type input "*******"
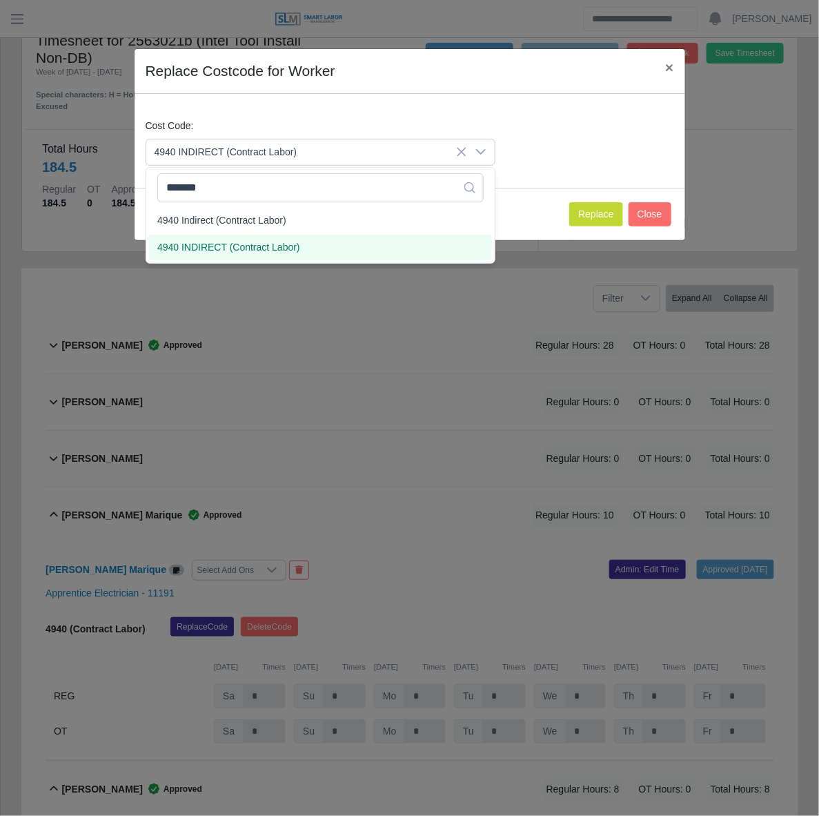
click at [266, 253] on span "4940 INDIRECT (Contract Labor)" at bounding box center [228, 247] width 143 height 14
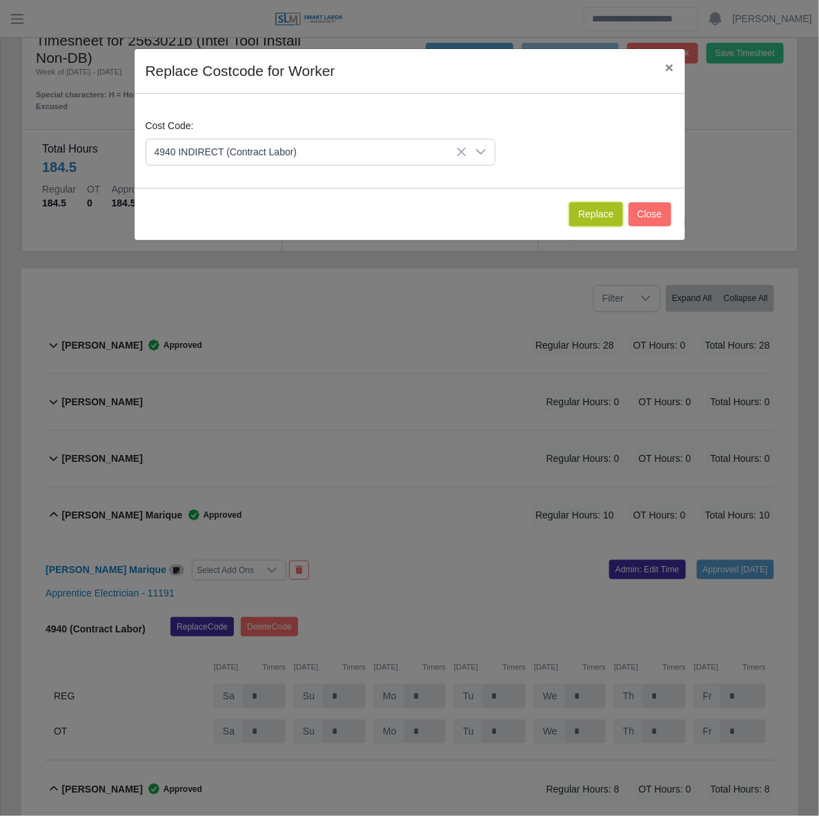
click at [611, 209] on button "Replace" at bounding box center [595, 214] width 53 height 24
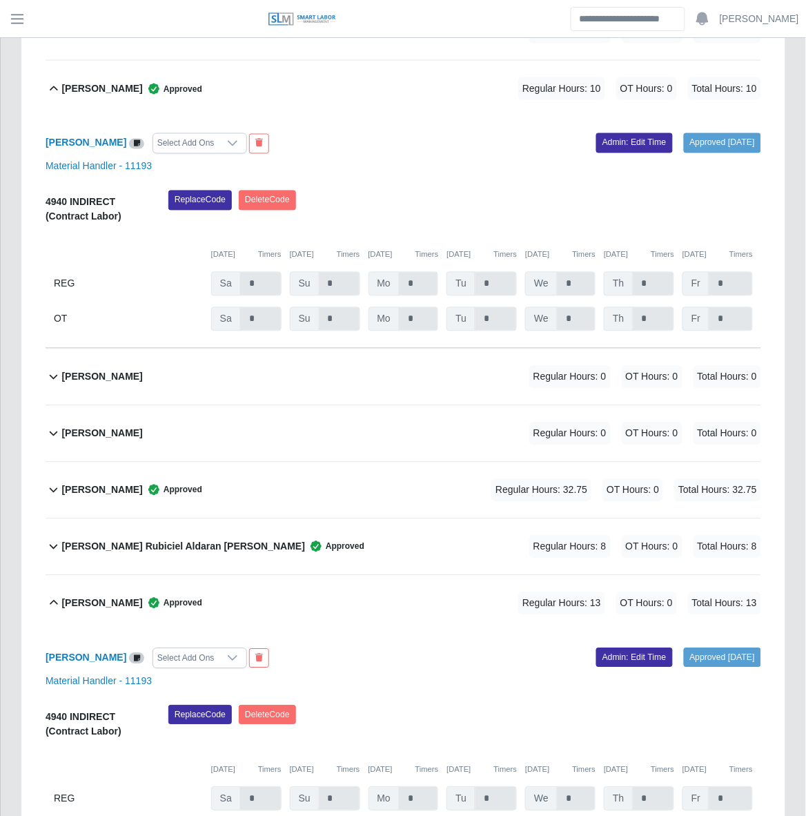
scroll to position [1503, 0]
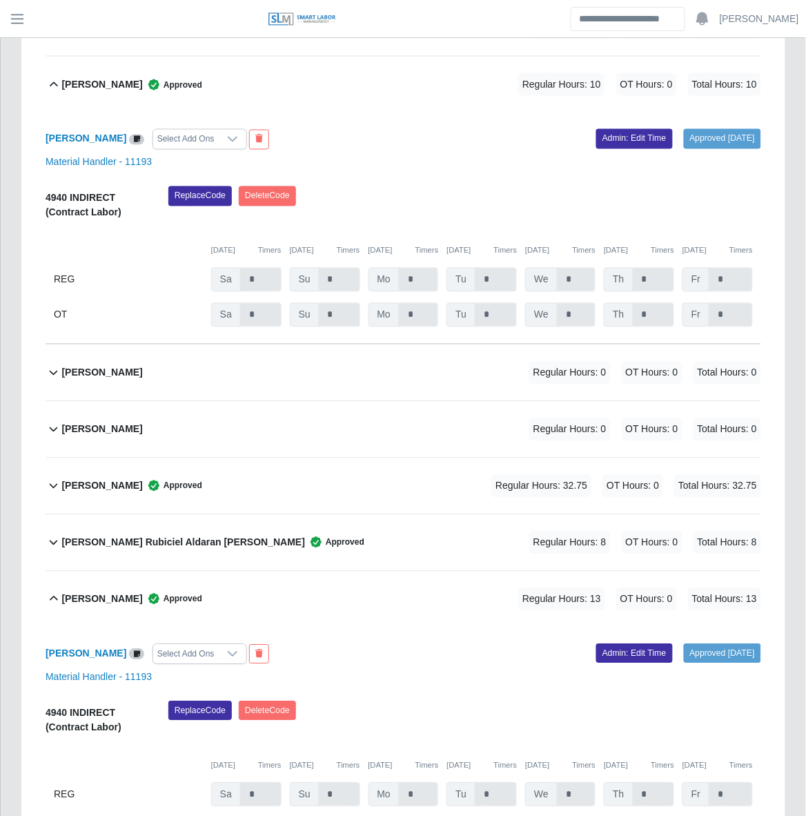
click at [383, 458] on div "Randon Hardin Approved Regular Hours: 32.75 OT Hours: 0 Total Hours: 32.75" at bounding box center [411, 486] width 700 height 56
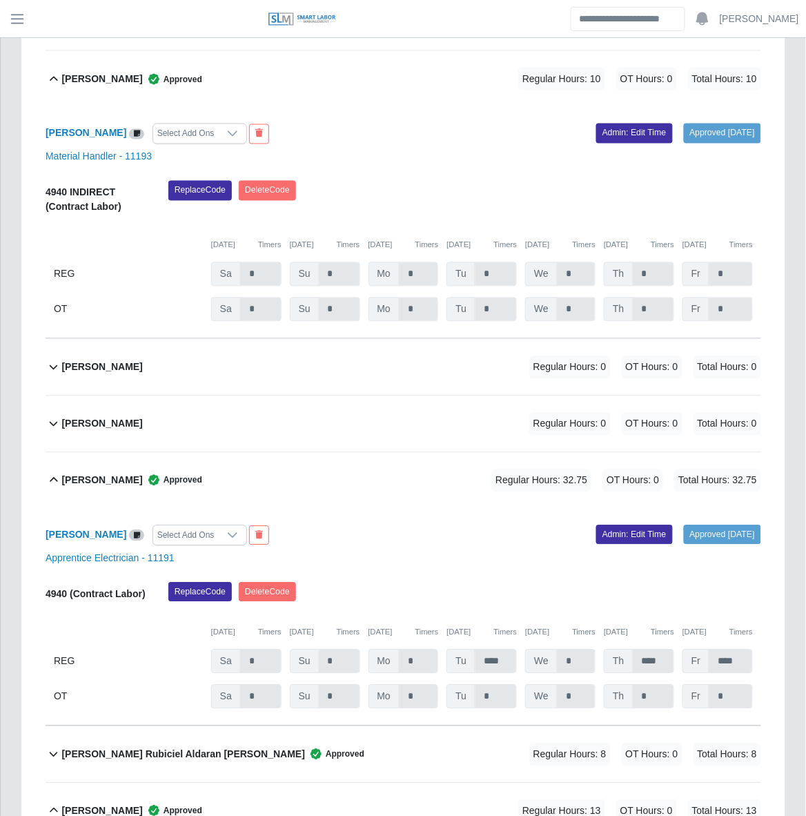
scroll to position [1510, 0]
click at [195, 582] on button "Replace Code" at bounding box center [200, 591] width 64 height 19
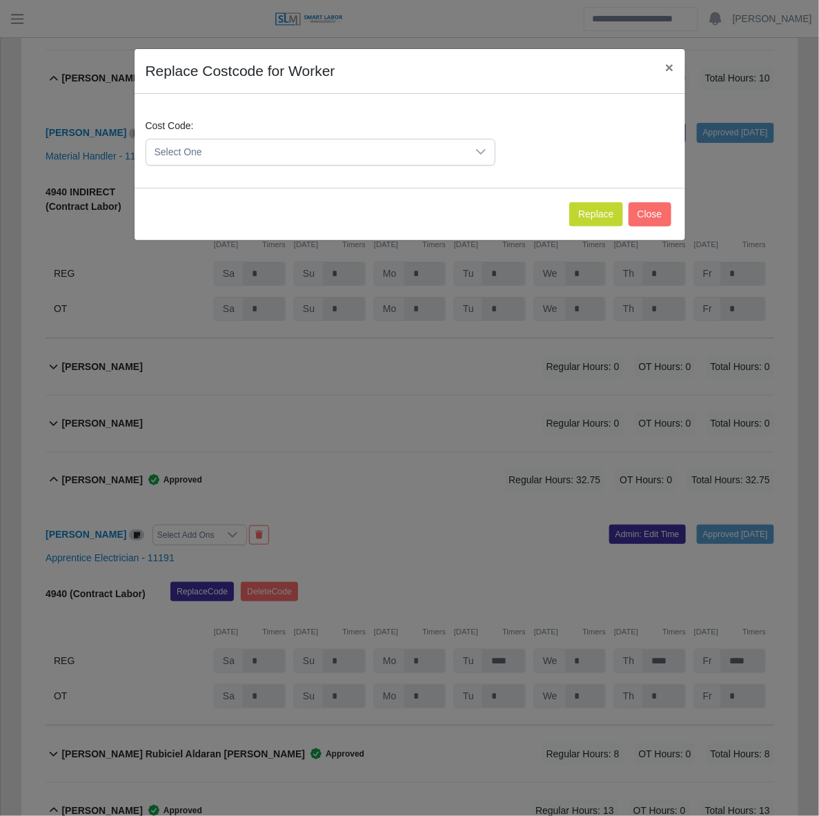
click at [480, 159] on div at bounding box center [481, 152] width 28 height 26
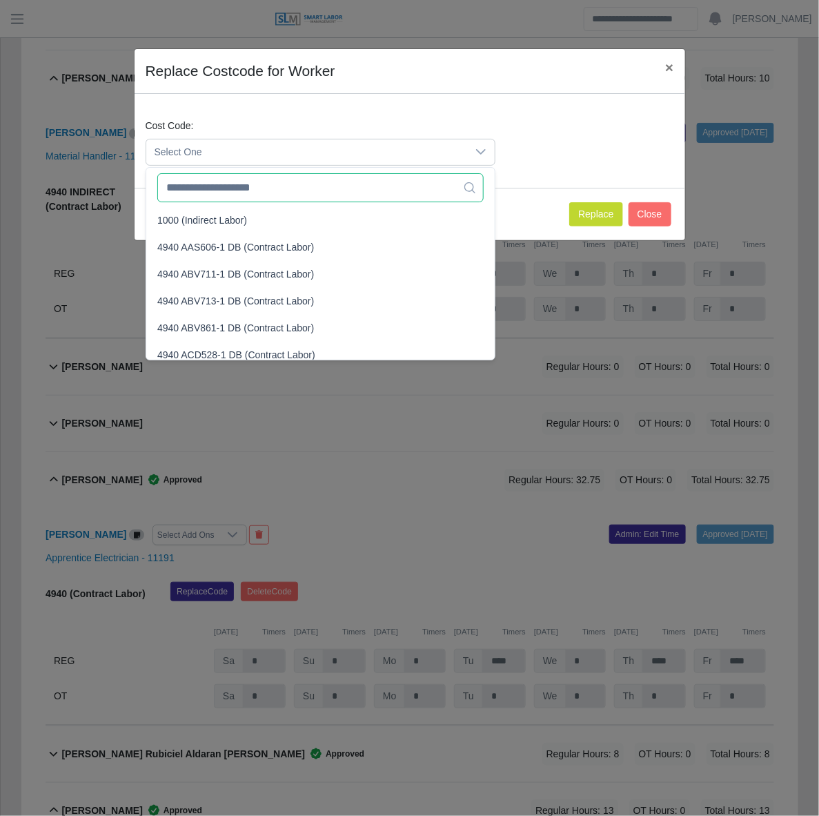
click at [339, 187] on input "text" at bounding box center [320, 187] width 326 height 29
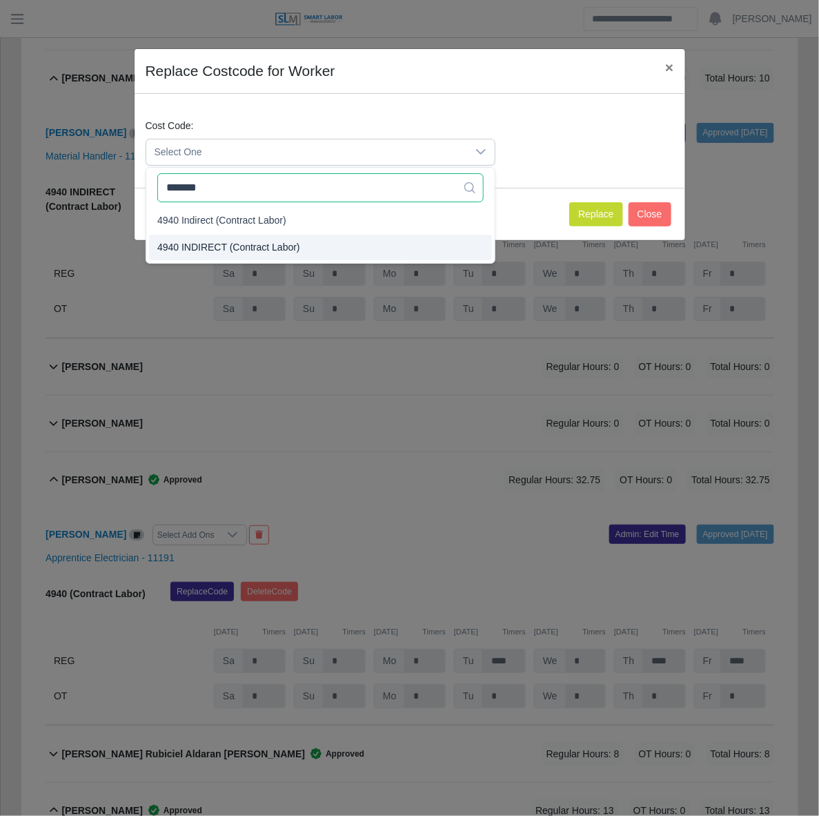
type input "*******"
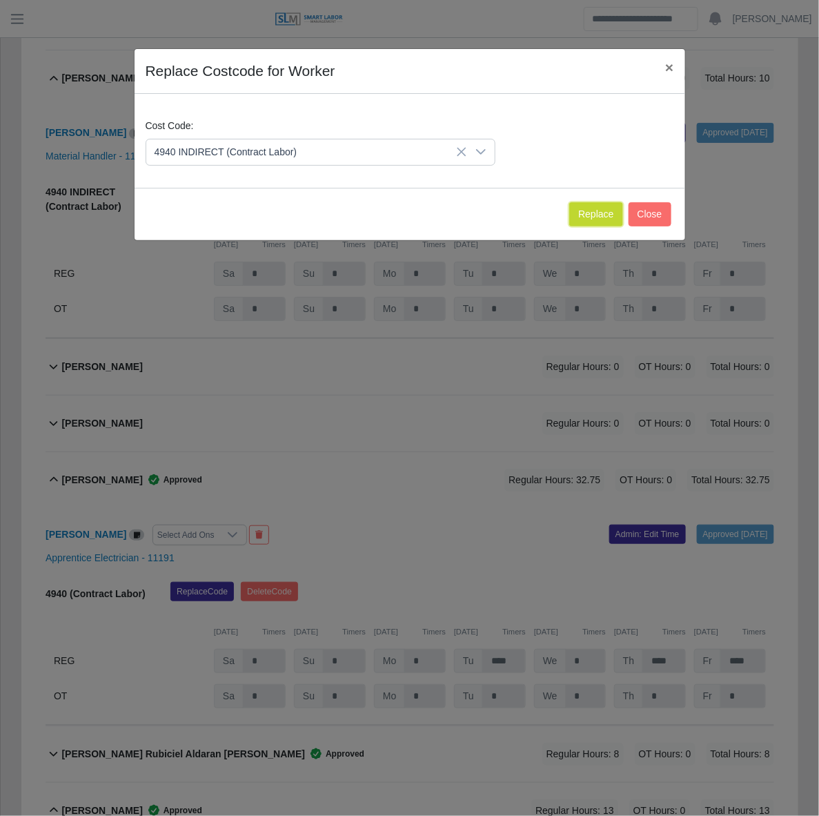
drag, startPoint x: 582, startPoint y: 215, endPoint x: 488, endPoint y: 104, distance: 146.0
click at [582, 216] on button "Replace" at bounding box center [595, 214] width 53 height 24
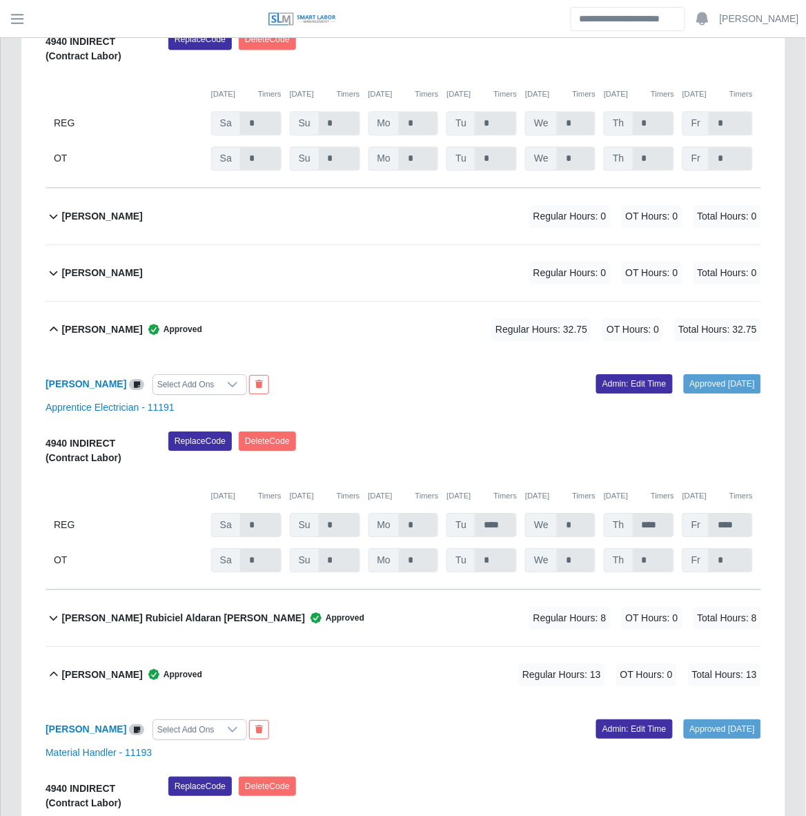
scroll to position [1672, 0]
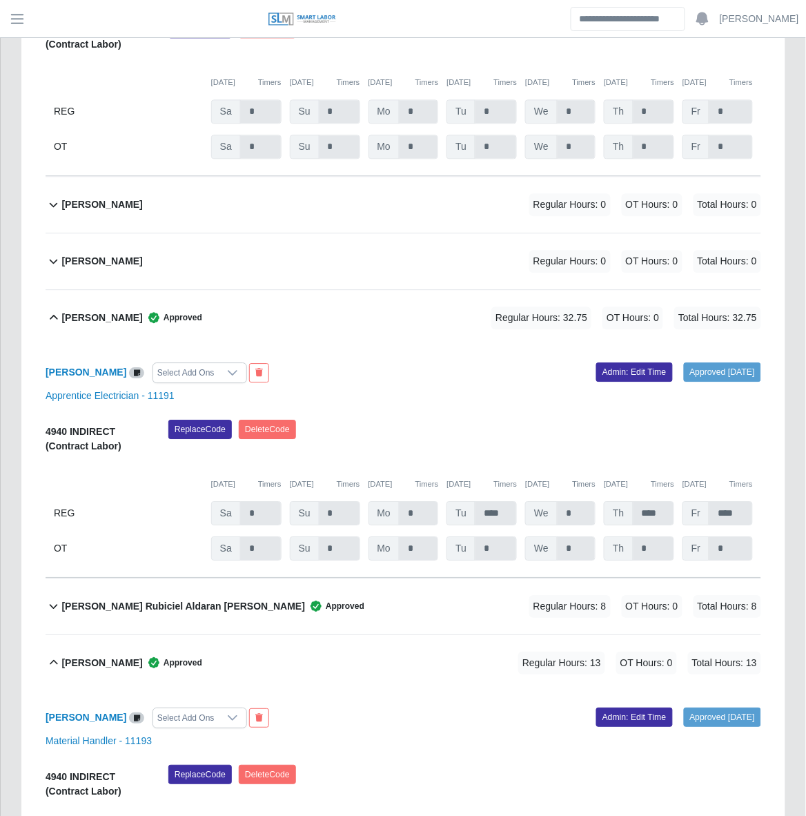
click at [377, 578] on div "Ricardo Rubiciel Aldaran Munoz Approved Regular Hours: 8 OT Hours: 0 Total Hour…" at bounding box center [411, 606] width 700 height 56
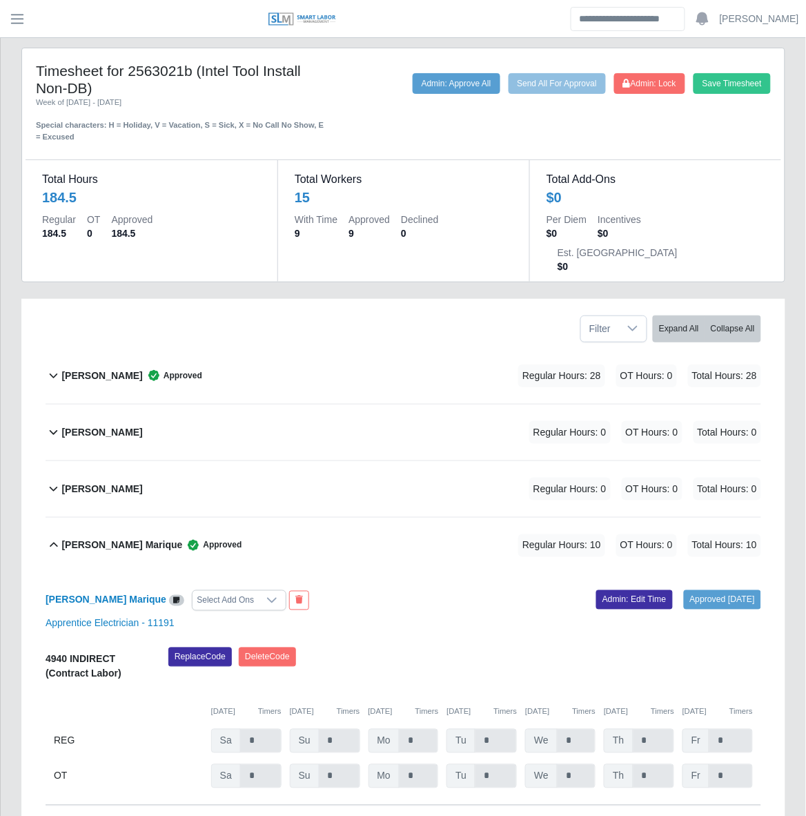
scroll to position [0, 0]
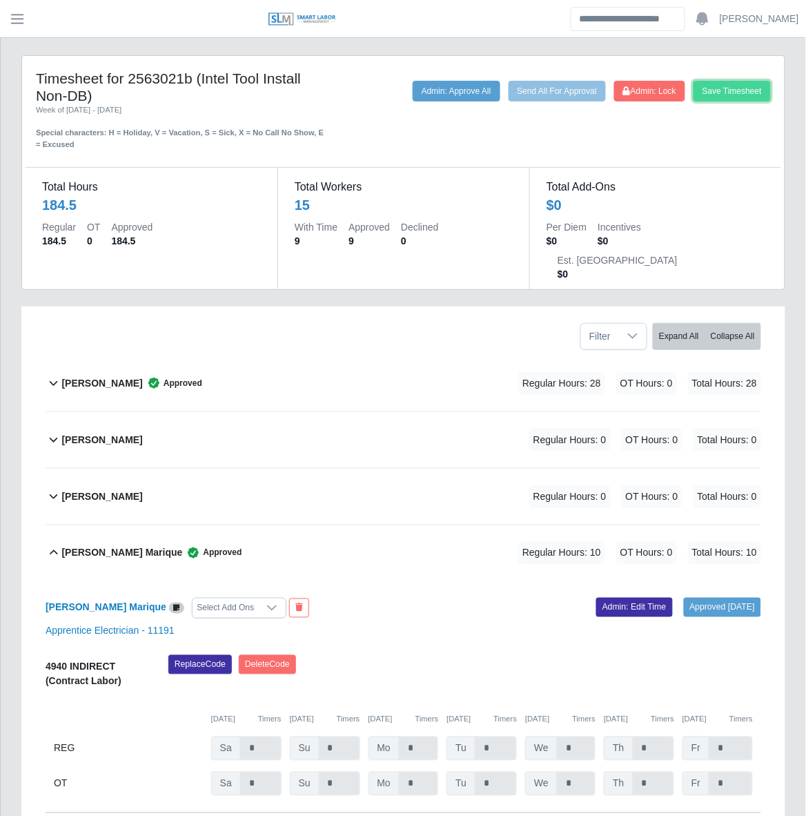
click at [725, 93] on button "Save Timesheet" at bounding box center [732, 91] width 77 height 21
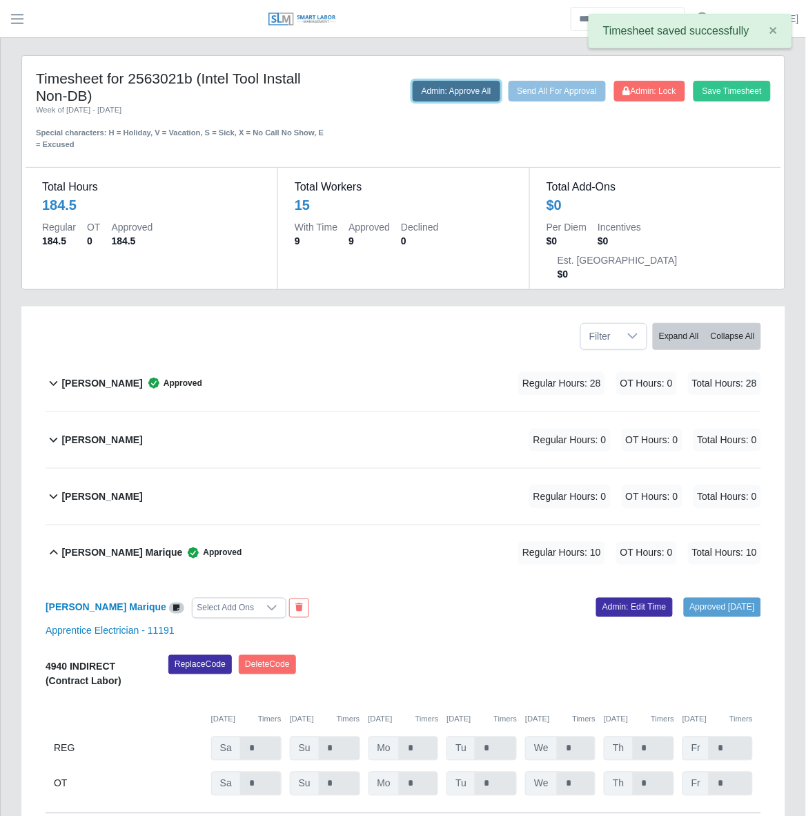
click at [465, 95] on button "Admin: Approve All" at bounding box center [457, 91] width 88 height 21
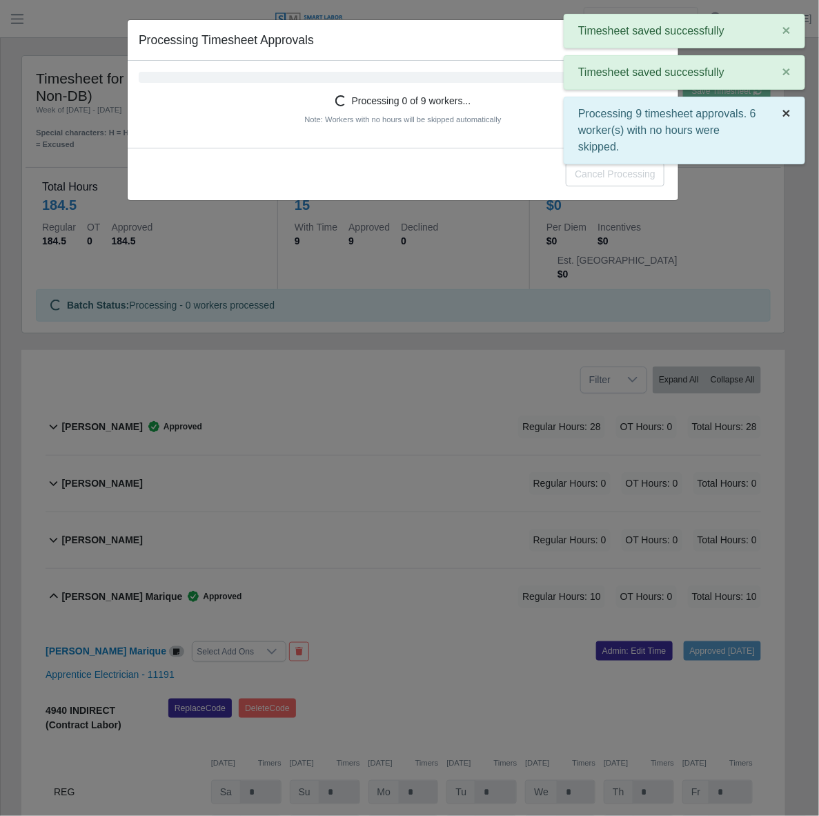
click at [789, 115] on span "×" at bounding box center [787, 113] width 8 height 16
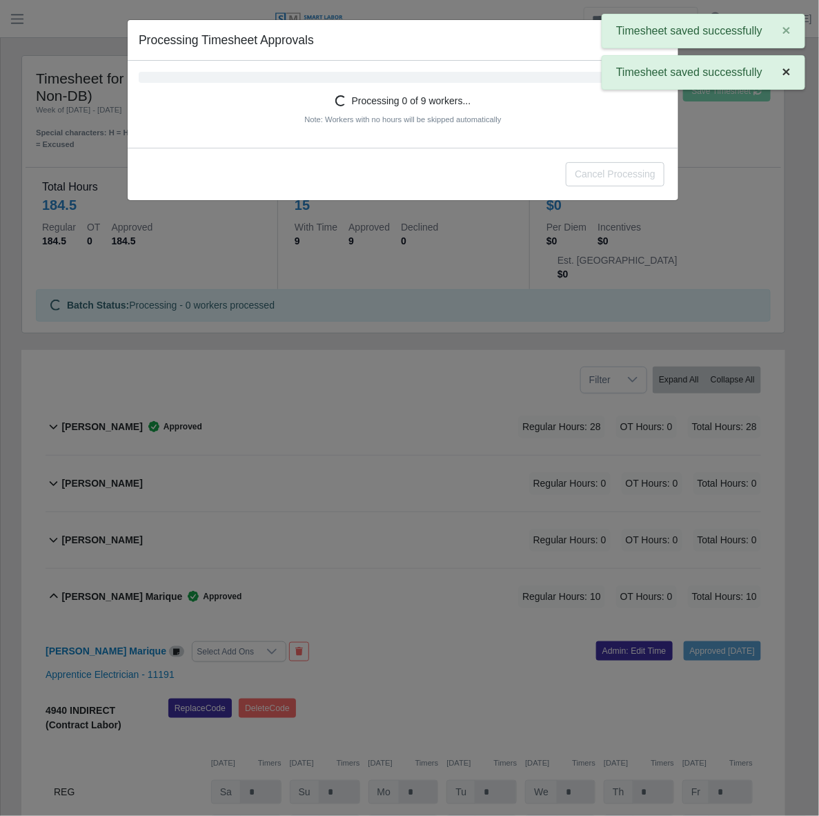
click at [783, 74] on span "×" at bounding box center [787, 72] width 8 height 16
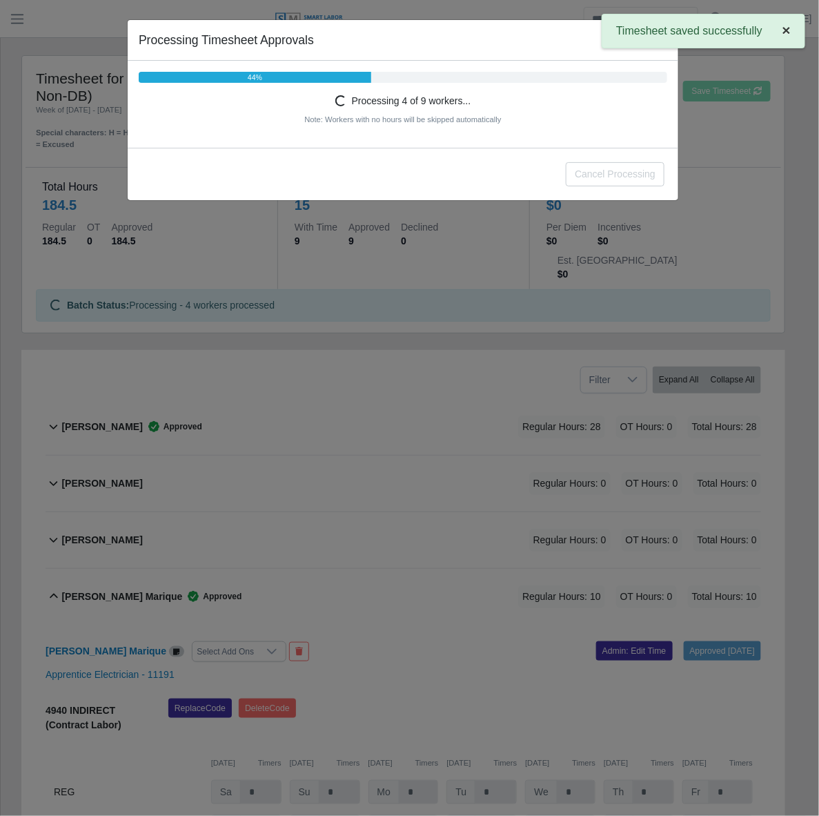
click at [790, 32] on span "×" at bounding box center [787, 30] width 8 height 16
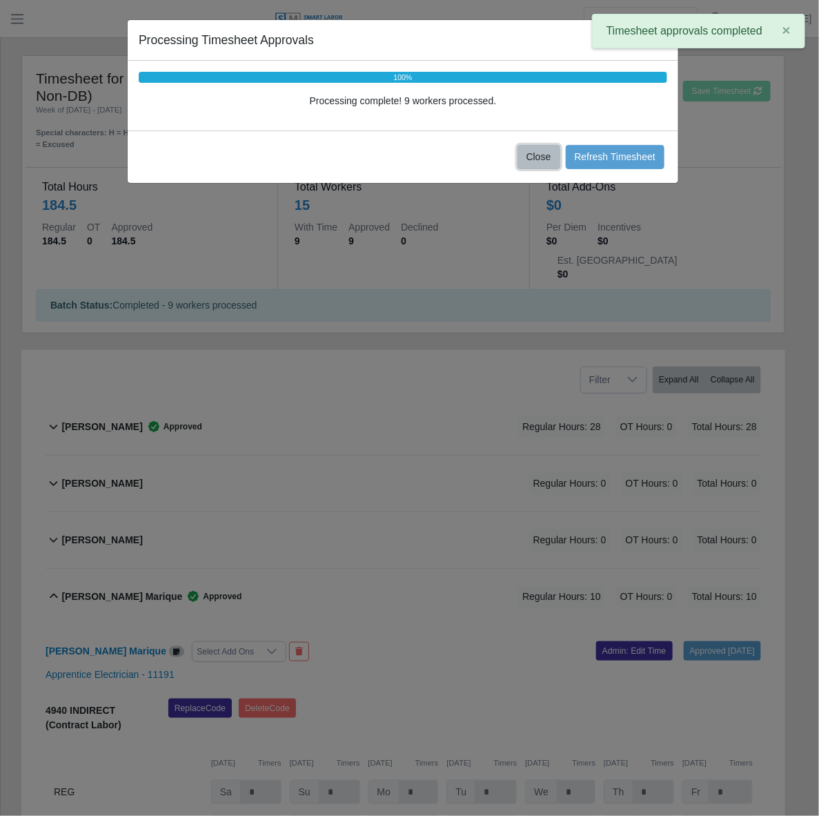
click at [534, 161] on button "Close" at bounding box center [539, 157] width 43 height 24
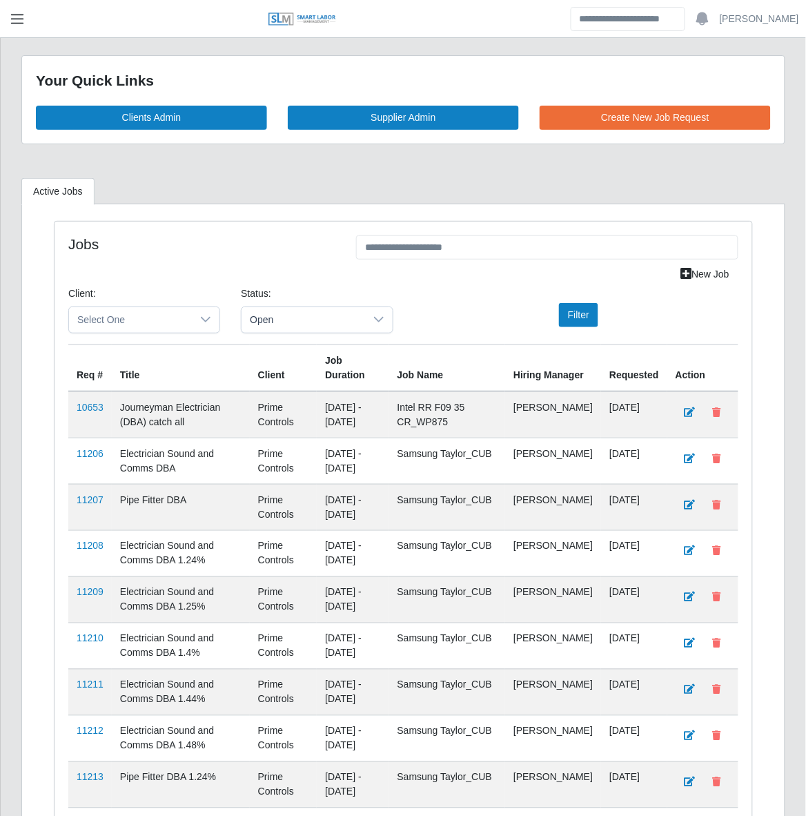
click at [23, 19] on span "button" at bounding box center [17, 19] width 18 height 16
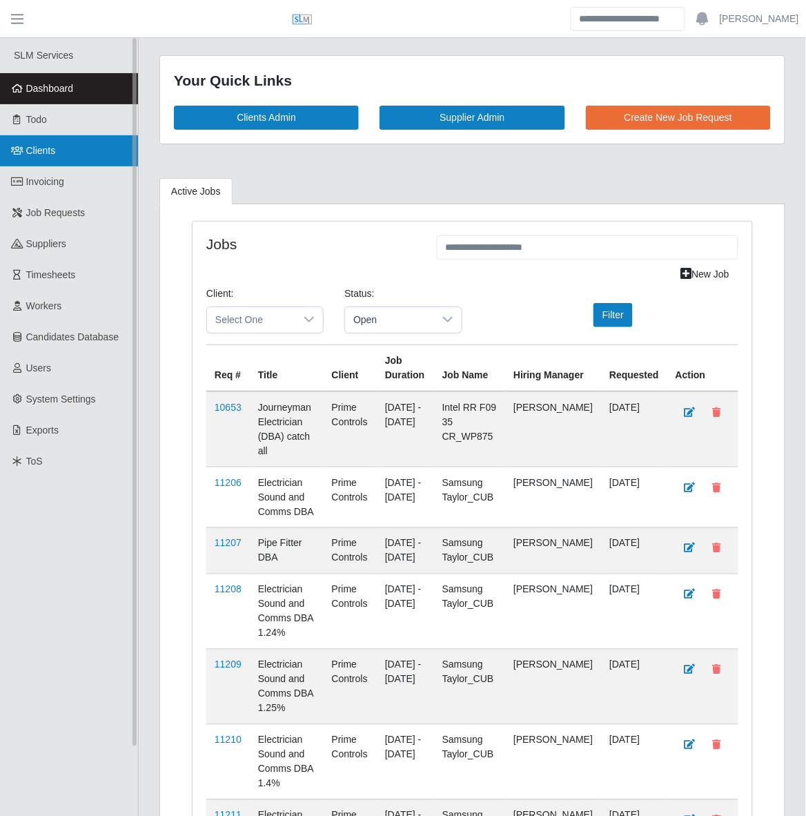
click at [43, 161] on link "Clients" at bounding box center [69, 150] width 138 height 31
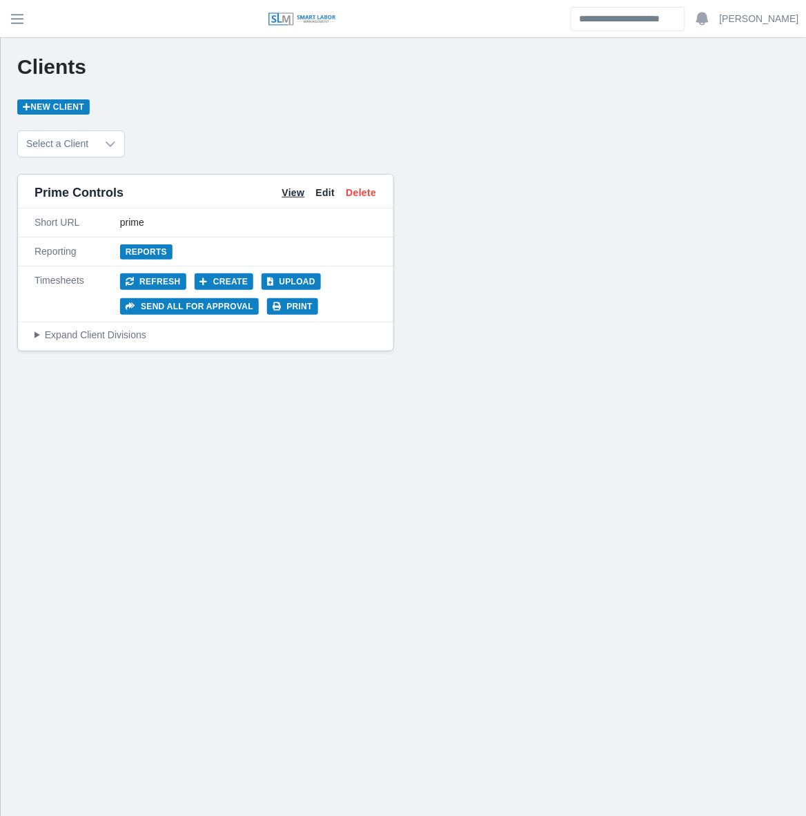
click at [284, 195] on link "View" at bounding box center [293, 193] width 23 height 14
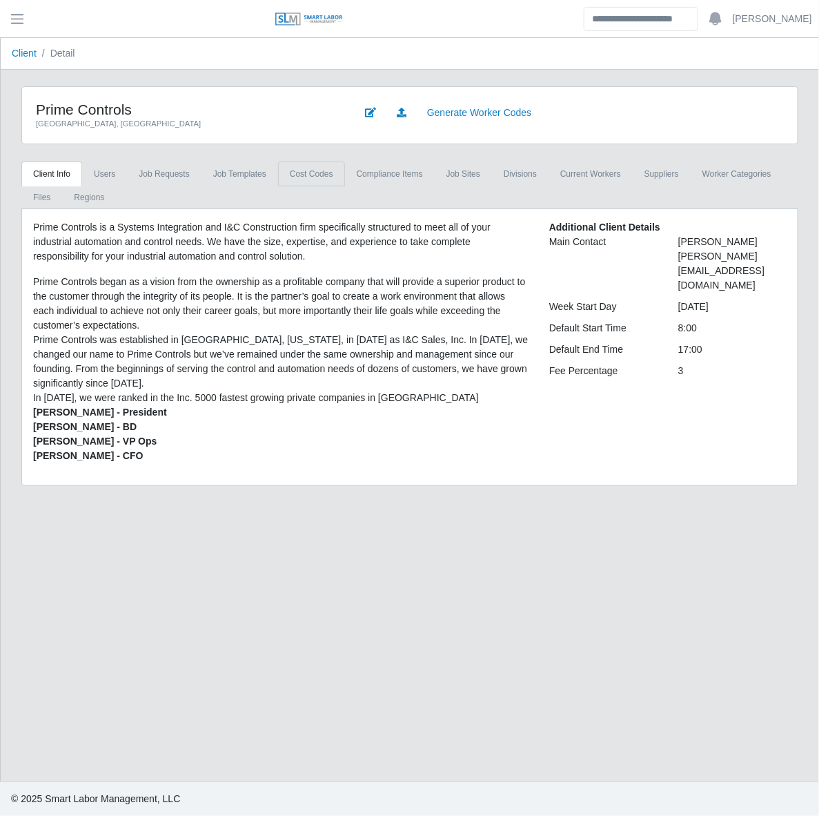
click at [311, 176] on link "cost codes" at bounding box center [311, 174] width 67 height 25
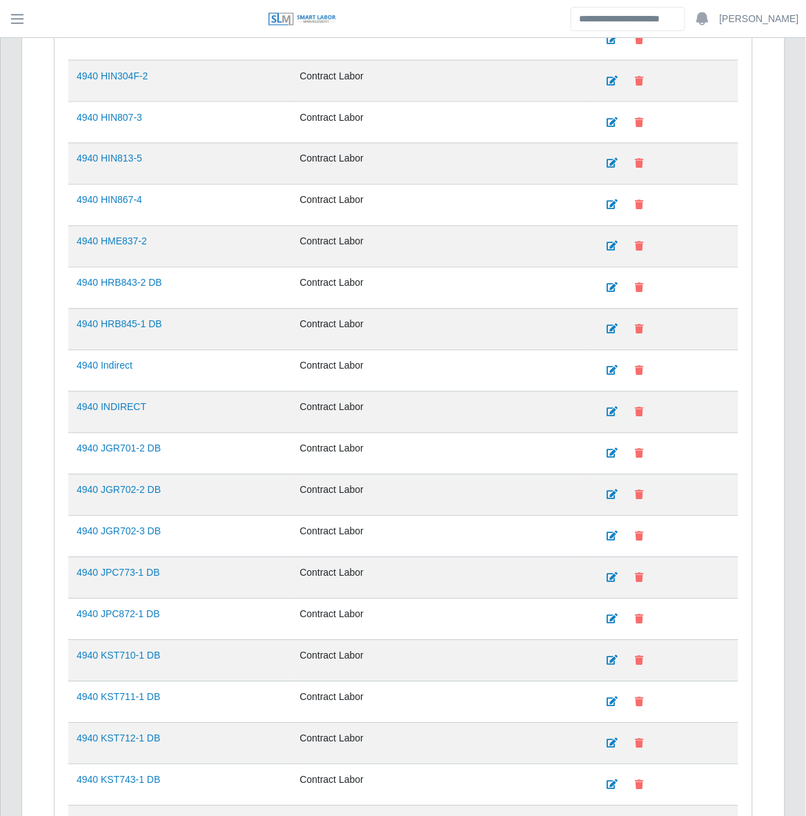
scroll to position [7974, 0]
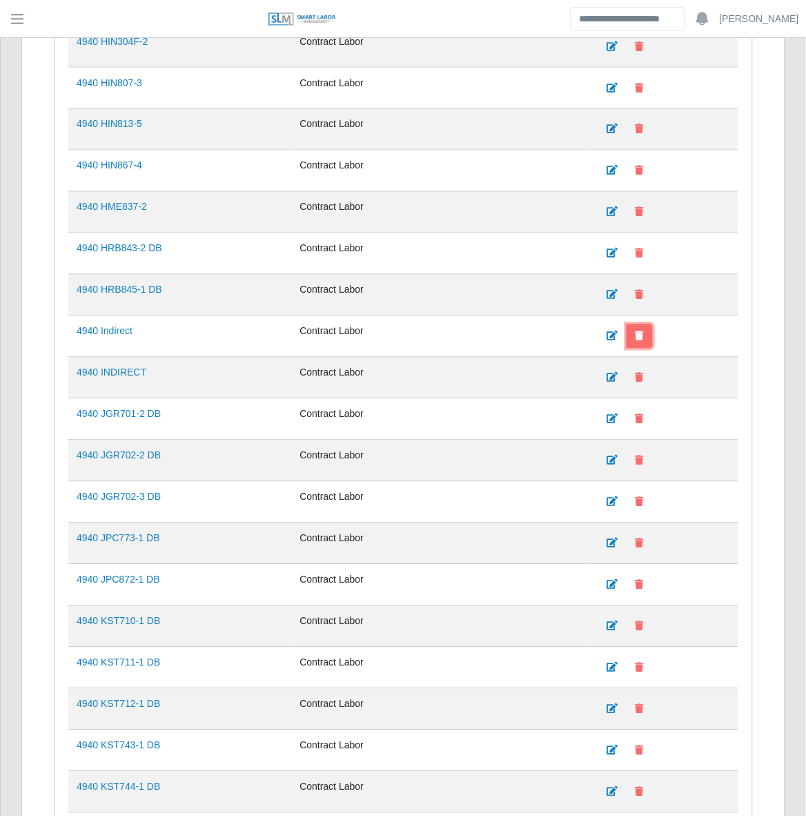
click at [636, 341] on icon at bounding box center [640, 336] width 8 height 10
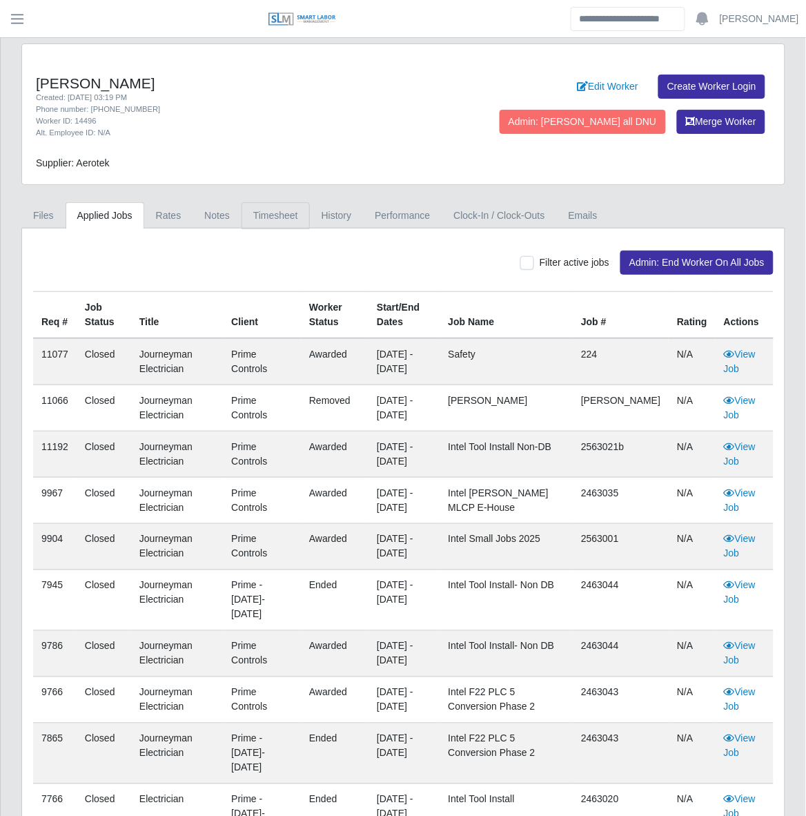
click at [253, 222] on link "Timesheet" at bounding box center [276, 215] width 68 height 27
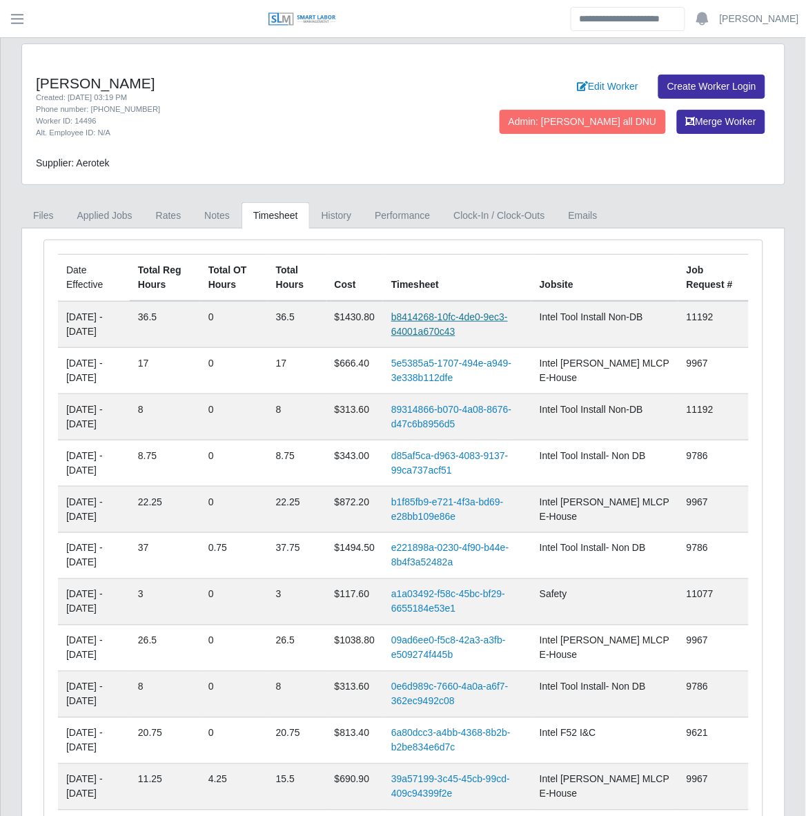
click at [436, 331] on link "b8414268-10fc-4de0-9ec3-64001a670c43" at bounding box center [449, 324] width 117 height 26
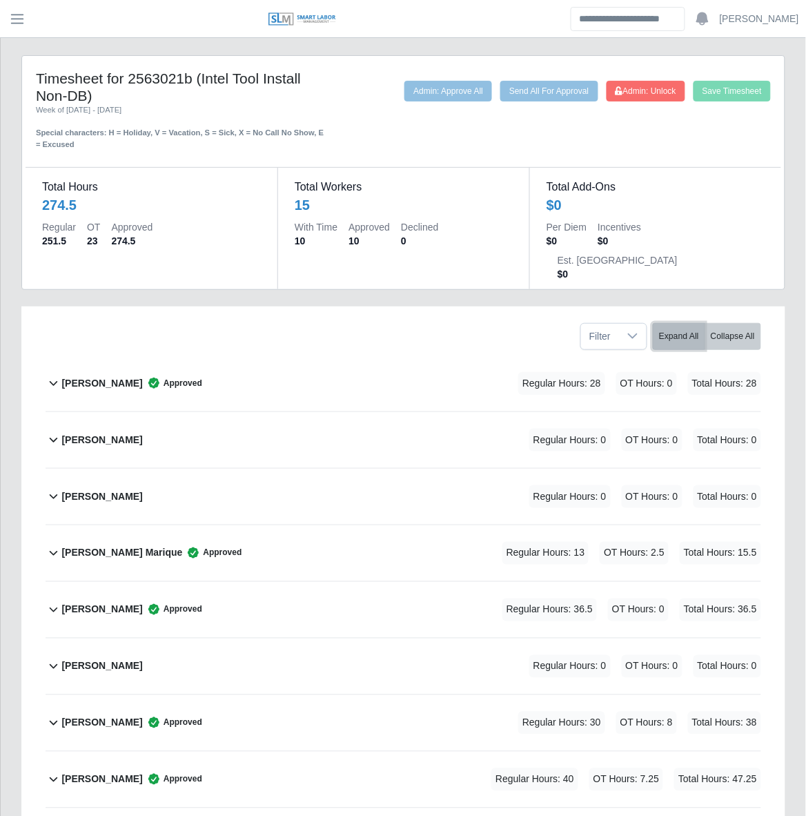
click at [661, 323] on button "Expand All" at bounding box center [679, 336] width 52 height 27
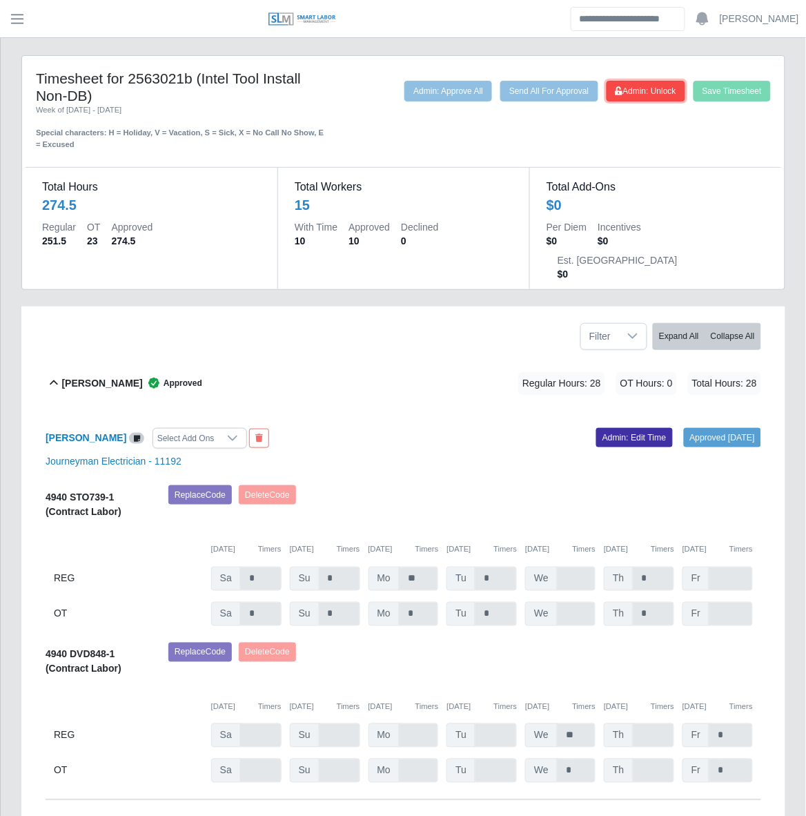
click at [638, 91] on span "Admin: Unlock" at bounding box center [646, 91] width 61 height 10
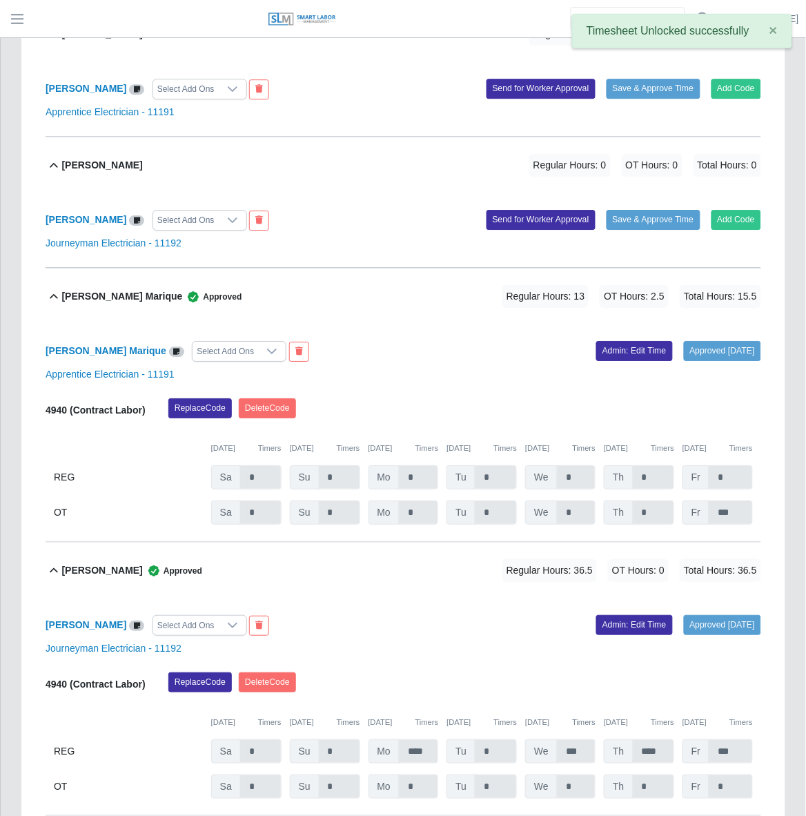
scroll to position [822, 0]
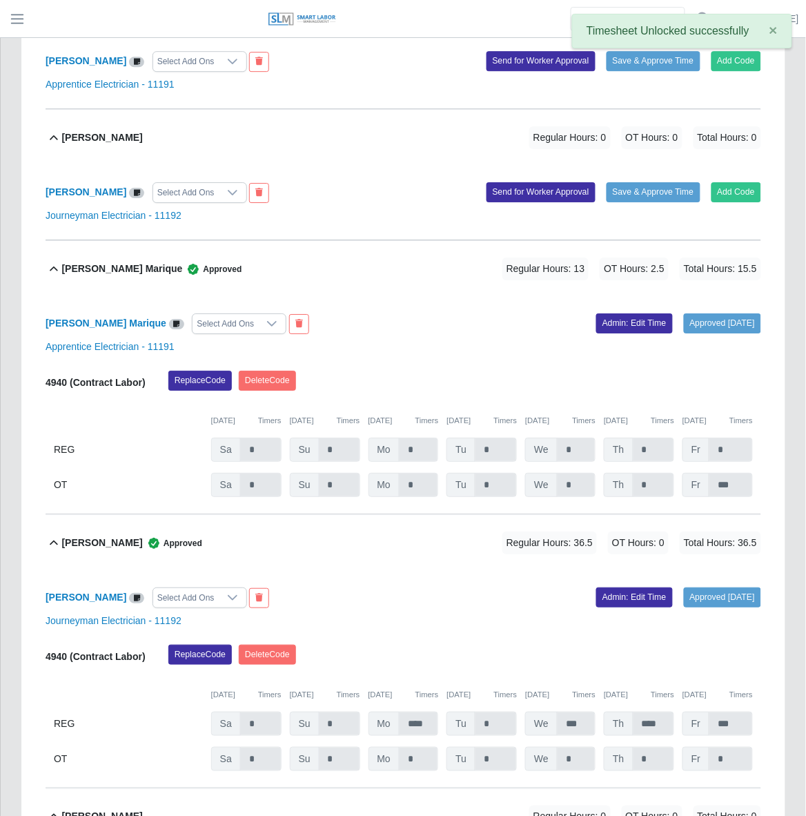
click at [258, 314] on div at bounding box center [272, 323] width 28 height 19
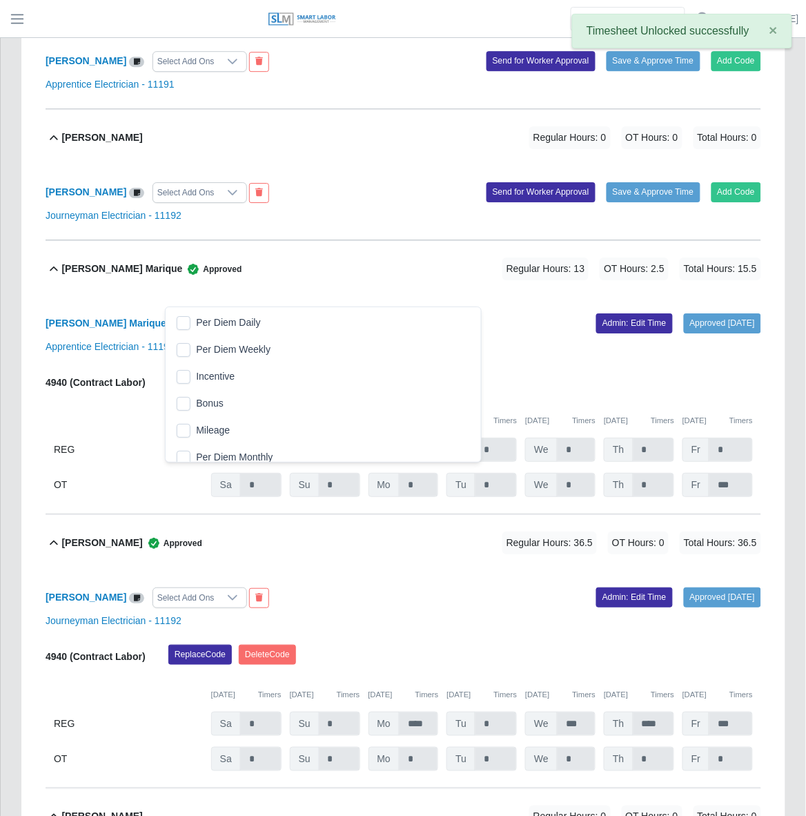
scroll to position [14, 9]
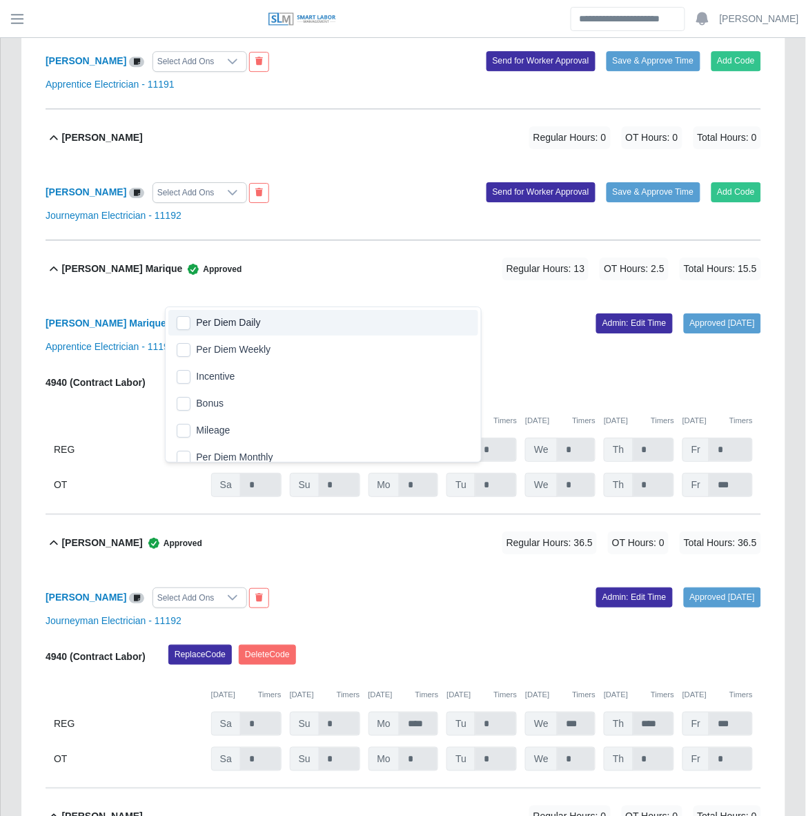
click at [394, 267] on div "[PERSON_NAME] Marique Approved Regular Hours: 13 OT Hours: 2.5 Total Hours: 15.5" at bounding box center [411, 269] width 700 height 56
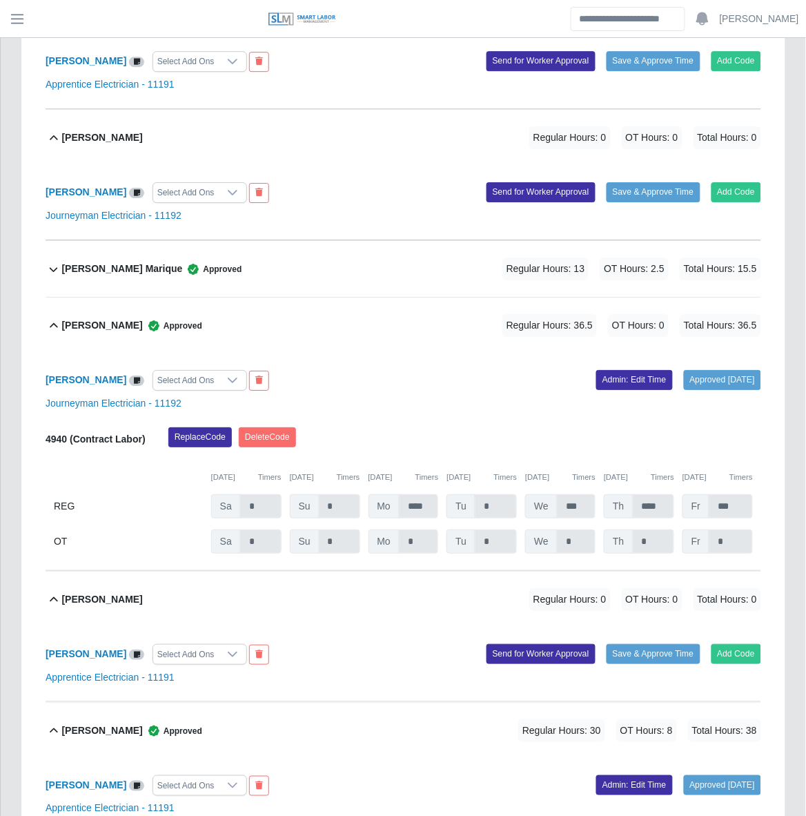
click at [238, 249] on div "[PERSON_NAME] Marique Approved Regular Hours: 13 OT Hours: 2.5 Total Hours: 15.5" at bounding box center [411, 269] width 700 height 56
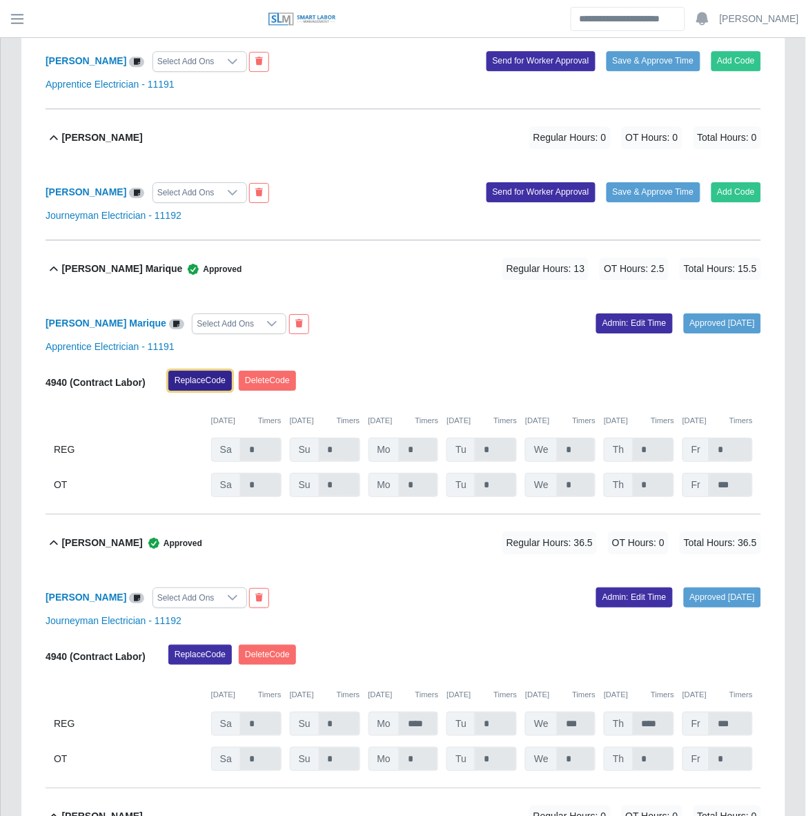
click at [191, 371] on button "Replace Code" at bounding box center [200, 380] width 64 height 19
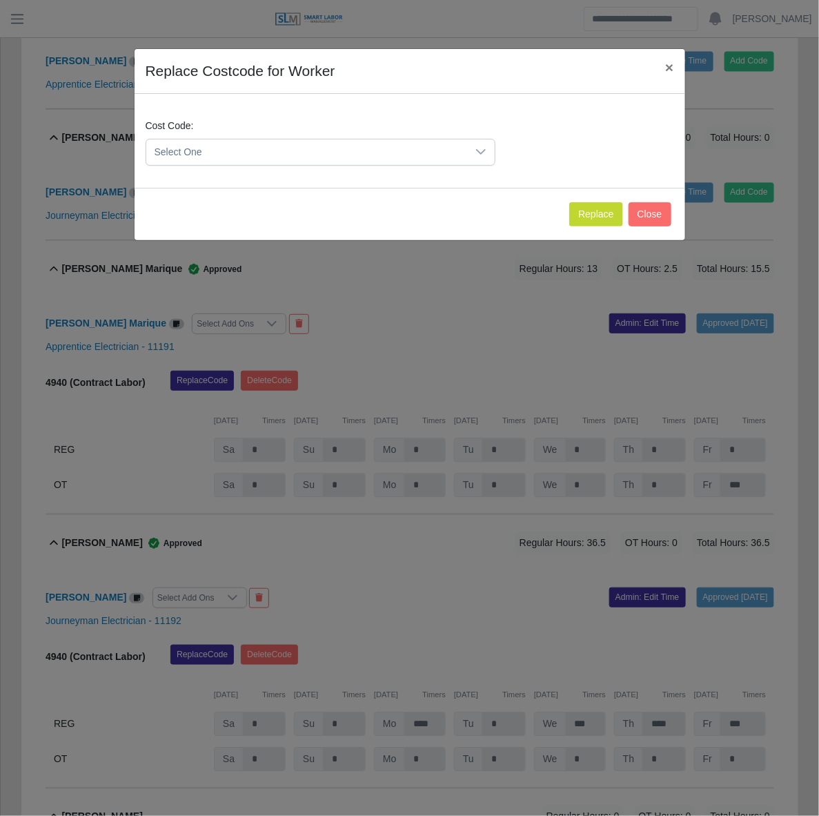
click at [308, 153] on span "Select One" at bounding box center [306, 152] width 321 height 26
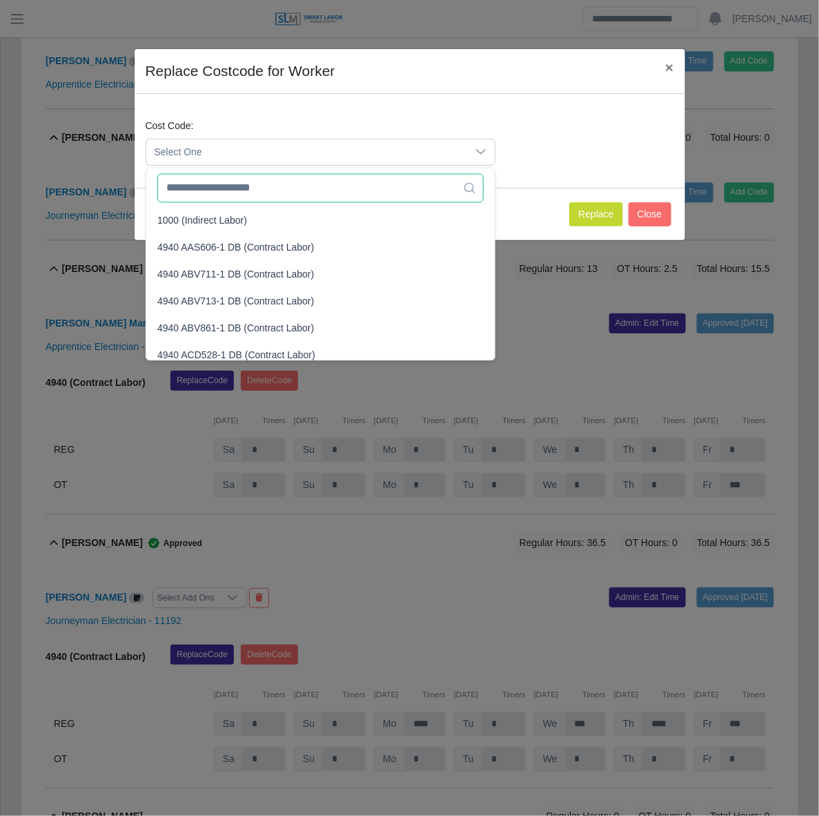
click at [302, 192] on input "text" at bounding box center [320, 187] width 326 height 29
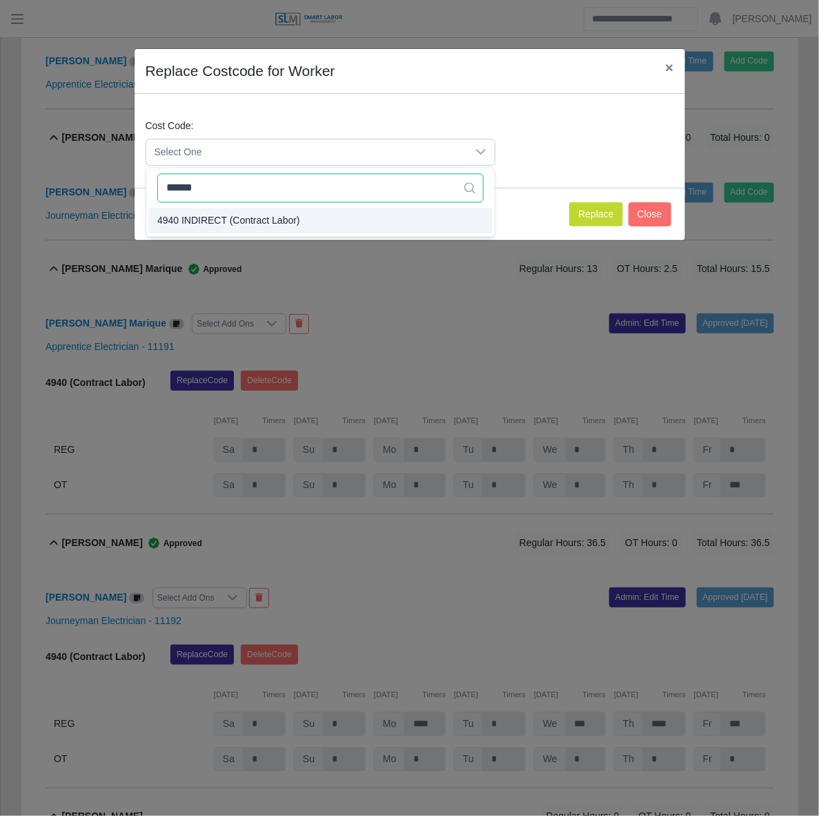
type input "******"
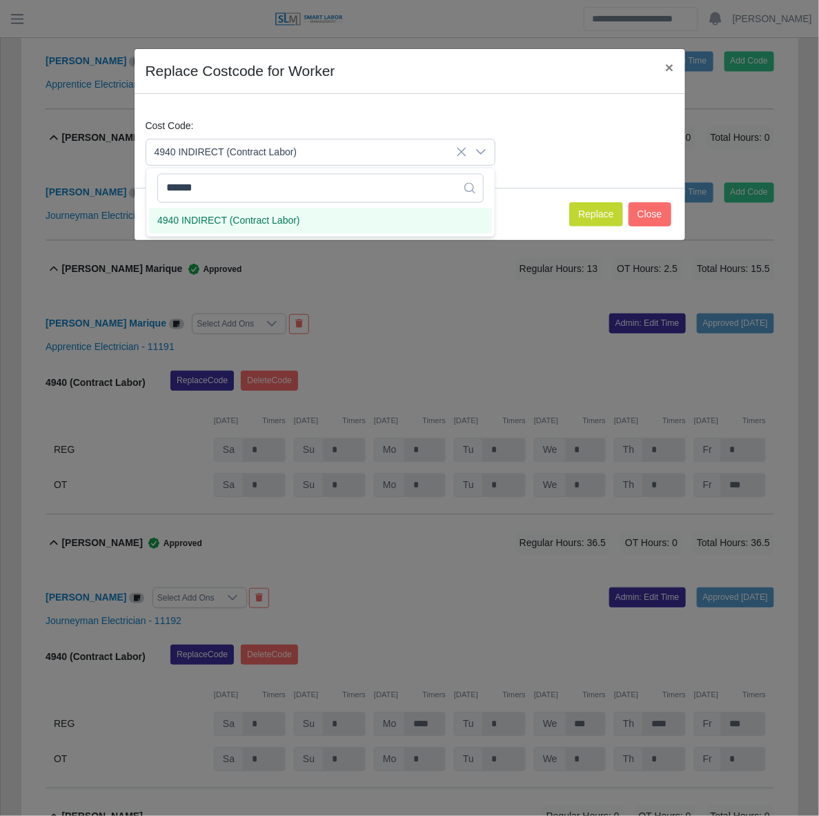
click at [269, 221] on span "4940 INDIRECT (Contract Labor)" at bounding box center [228, 220] width 143 height 14
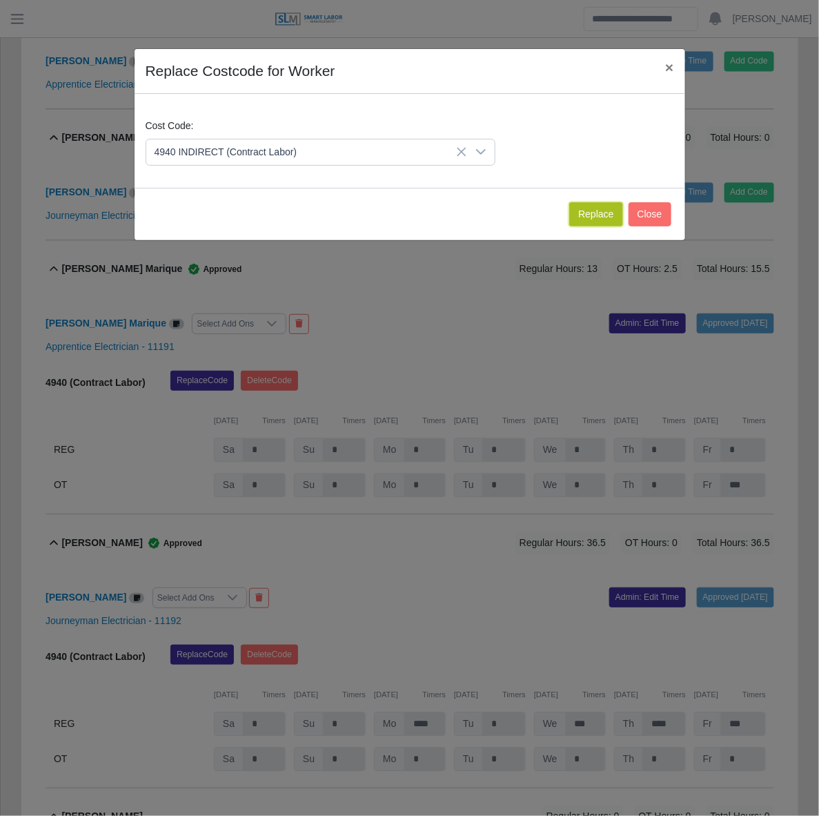
click at [594, 216] on button "Replace" at bounding box center [595, 214] width 53 height 24
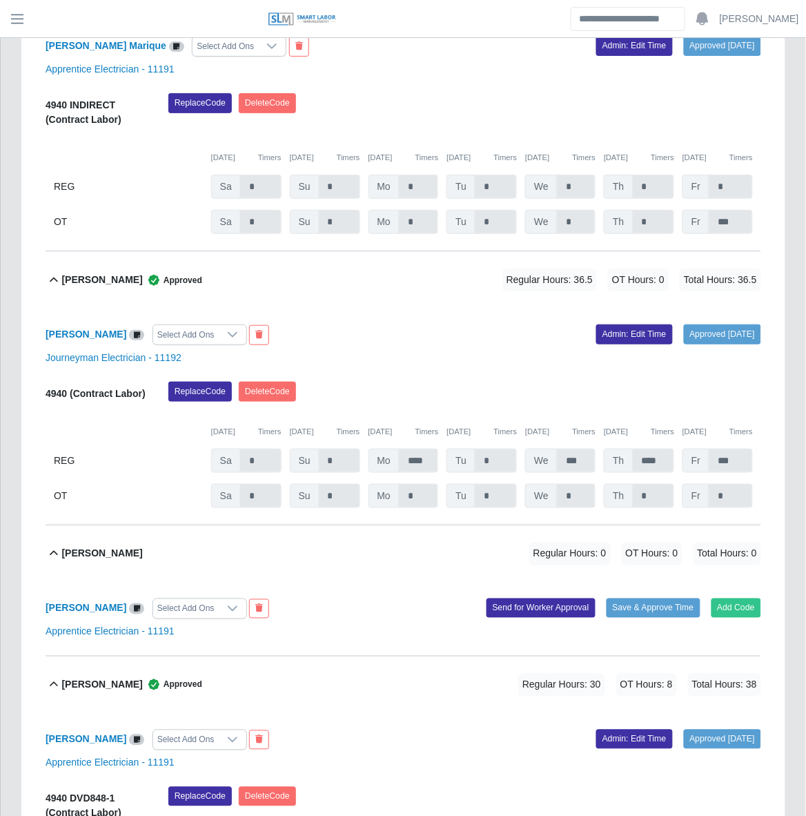
scroll to position [1116, 0]
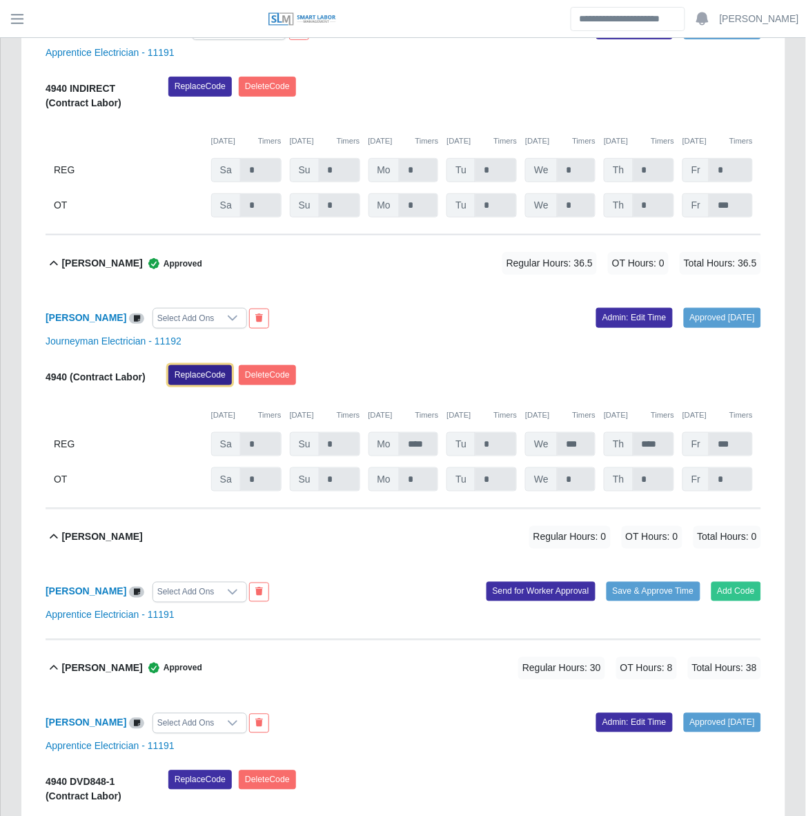
click at [202, 365] on button "Replace Code" at bounding box center [200, 374] width 64 height 19
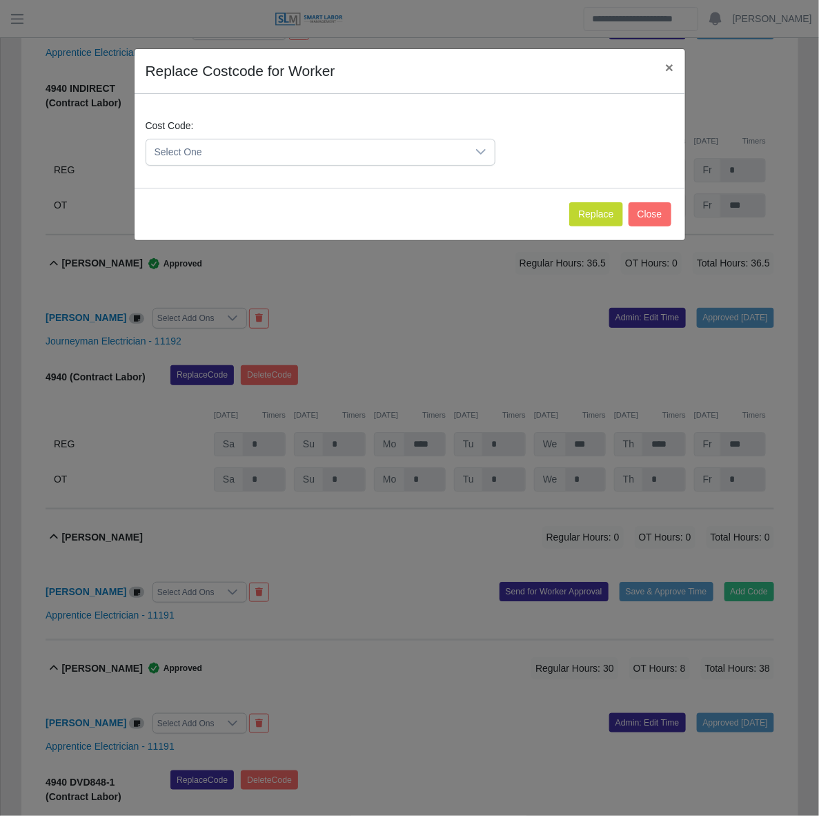
click at [481, 153] on icon at bounding box center [481, 152] width 10 height 6
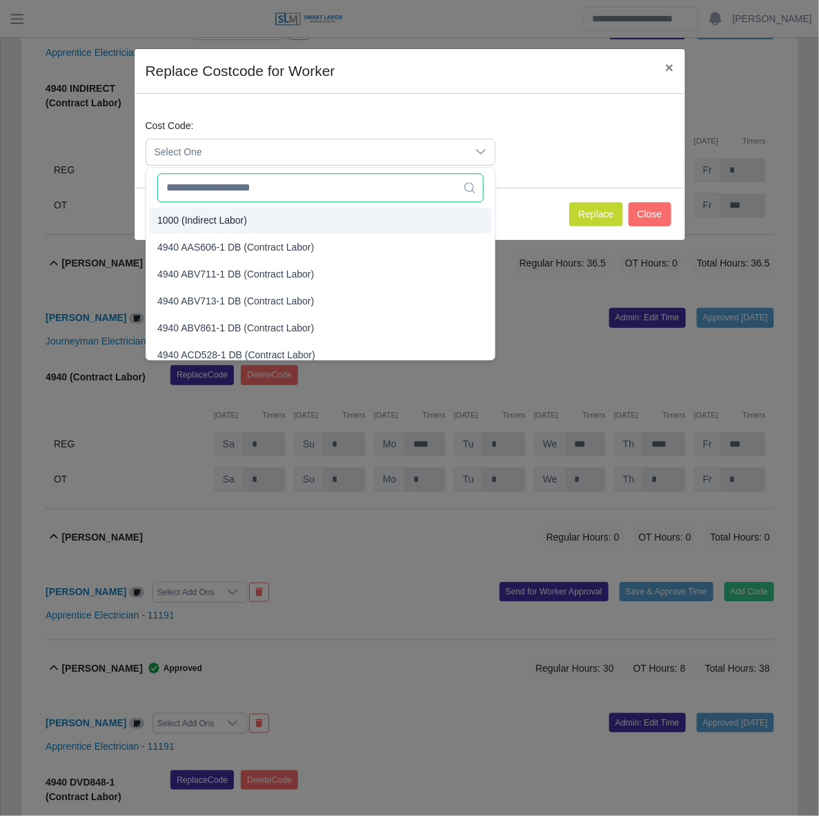
click at [390, 191] on input "text" at bounding box center [320, 187] width 326 height 29
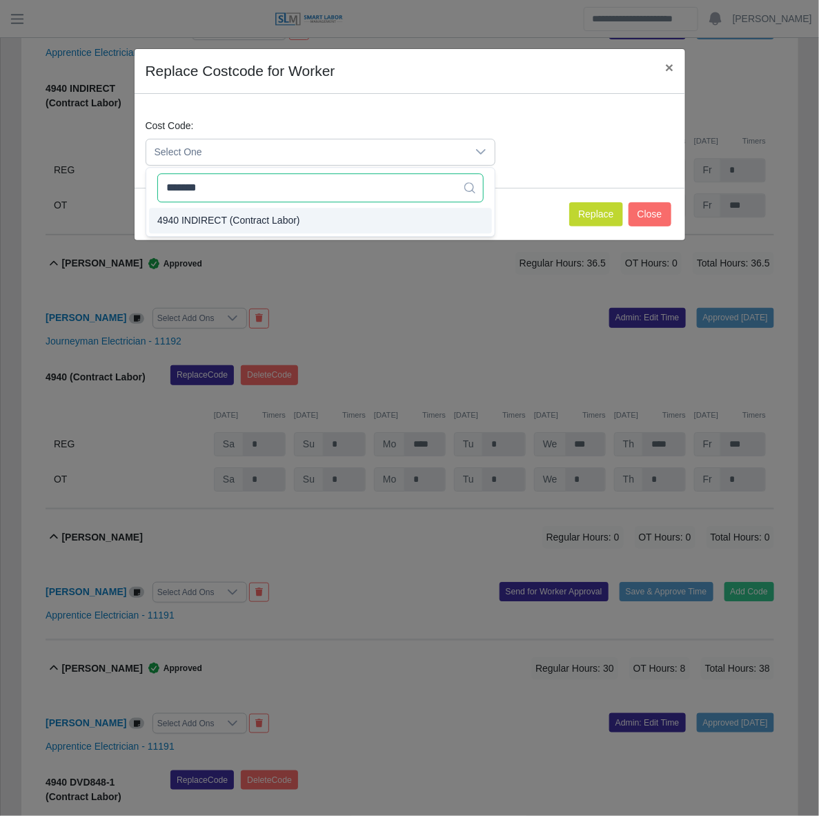
type input "*******"
click at [273, 222] on span "4940 INDIRECT (Contract Labor)" at bounding box center [228, 220] width 143 height 14
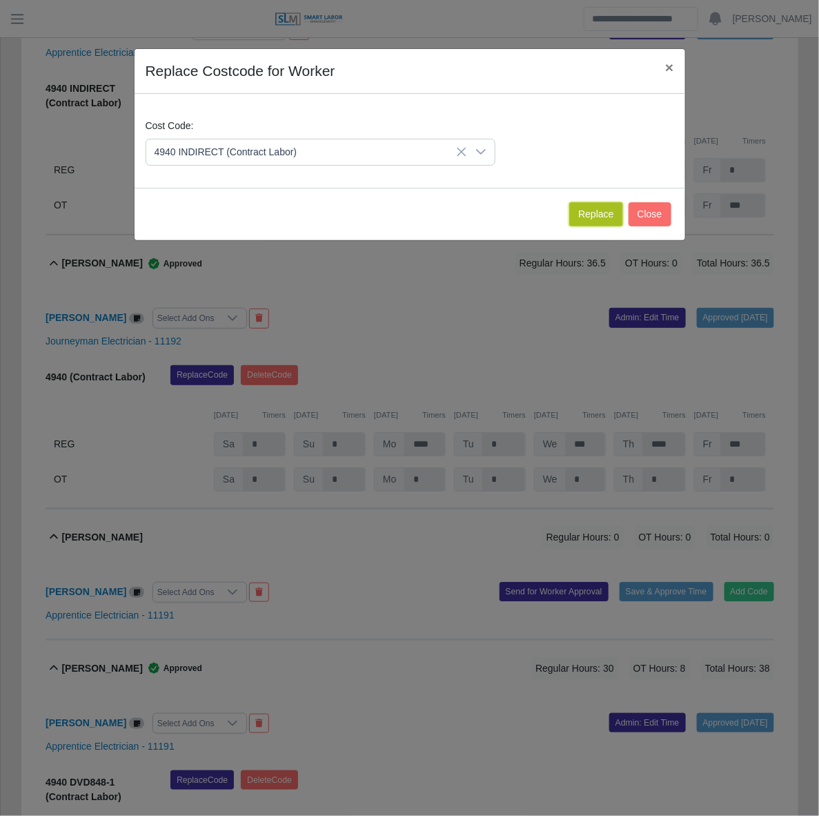
click at [577, 219] on button "Replace" at bounding box center [595, 214] width 53 height 24
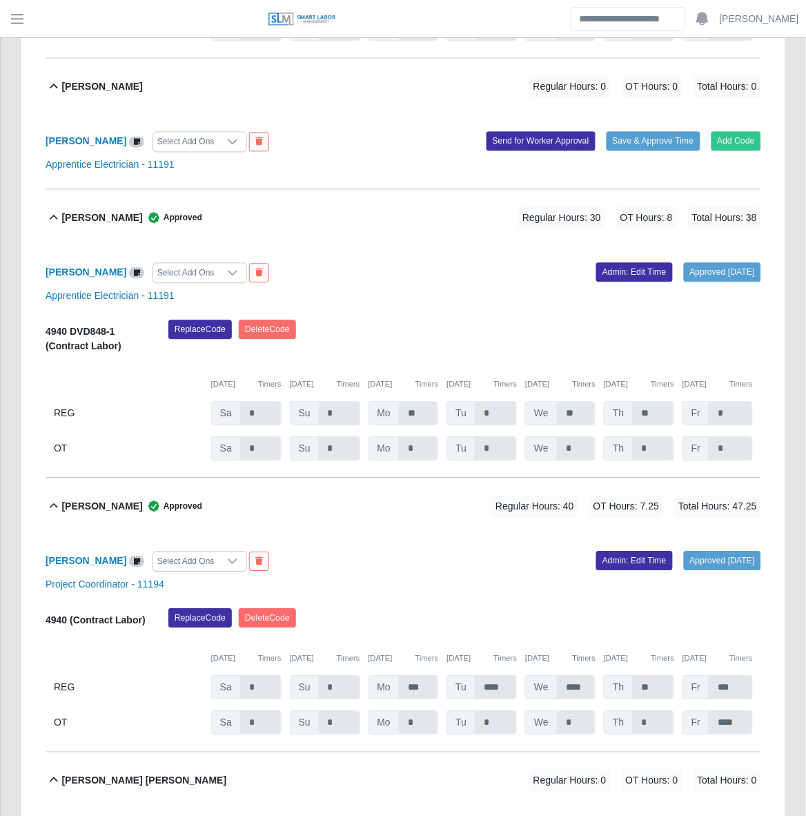
scroll to position [1607, 0]
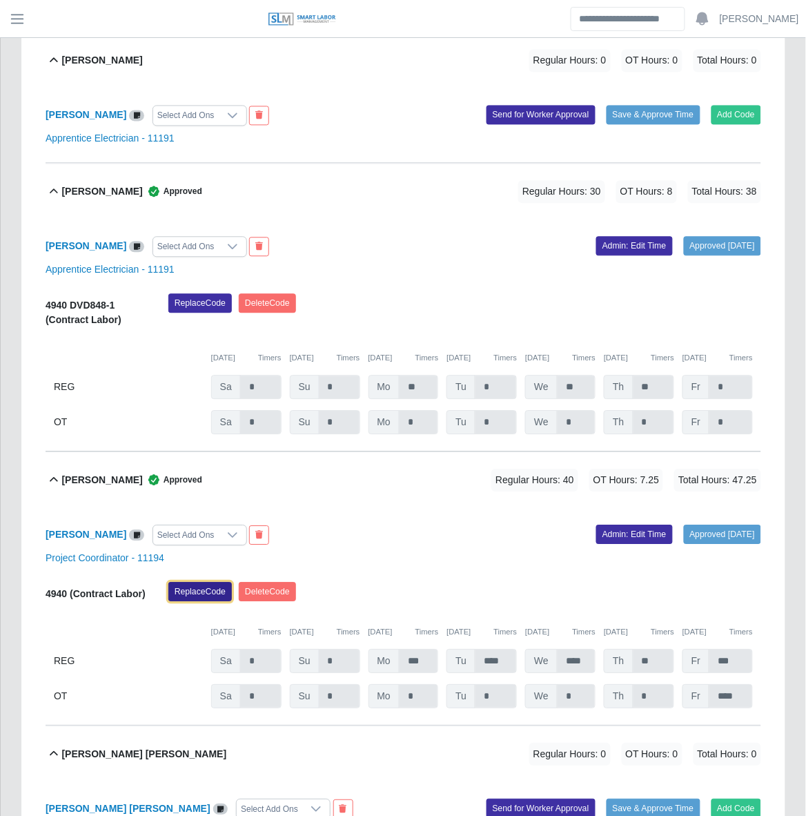
click at [197, 583] on button "Replace Code" at bounding box center [200, 592] width 64 height 19
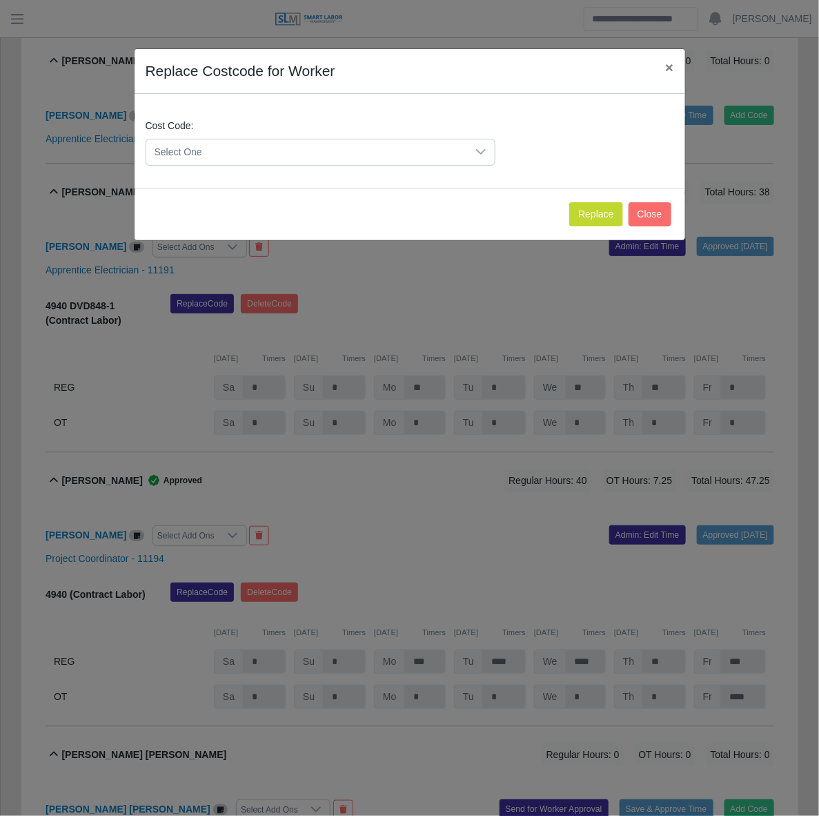
click at [480, 154] on icon at bounding box center [481, 151] width 11 height 11
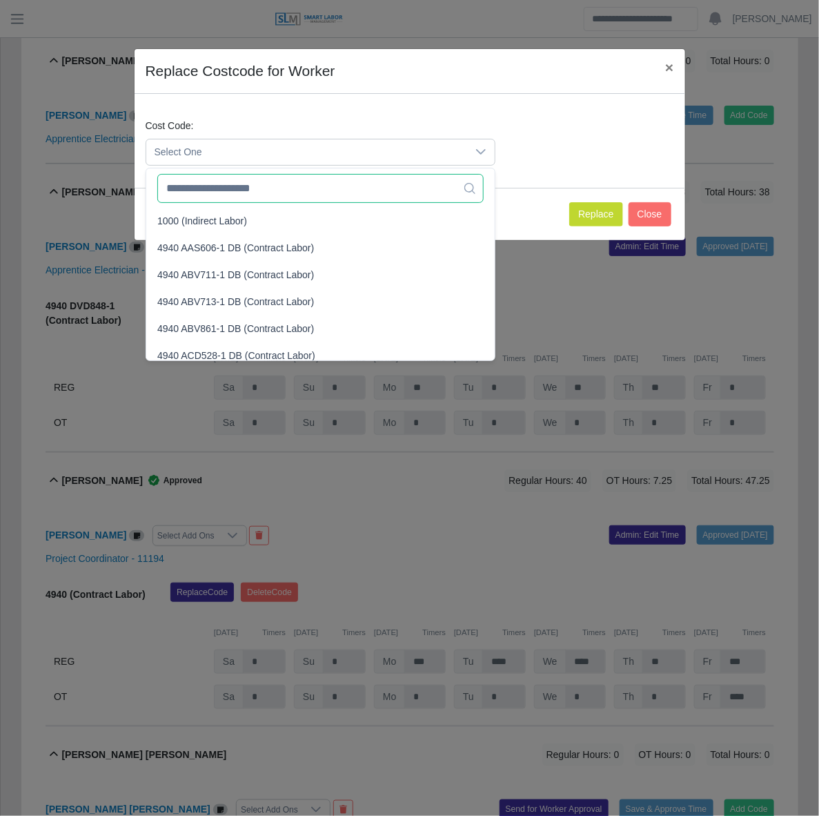
click at [387, 197] on input "text" at bounding box center [320, 188] width 326 height 29
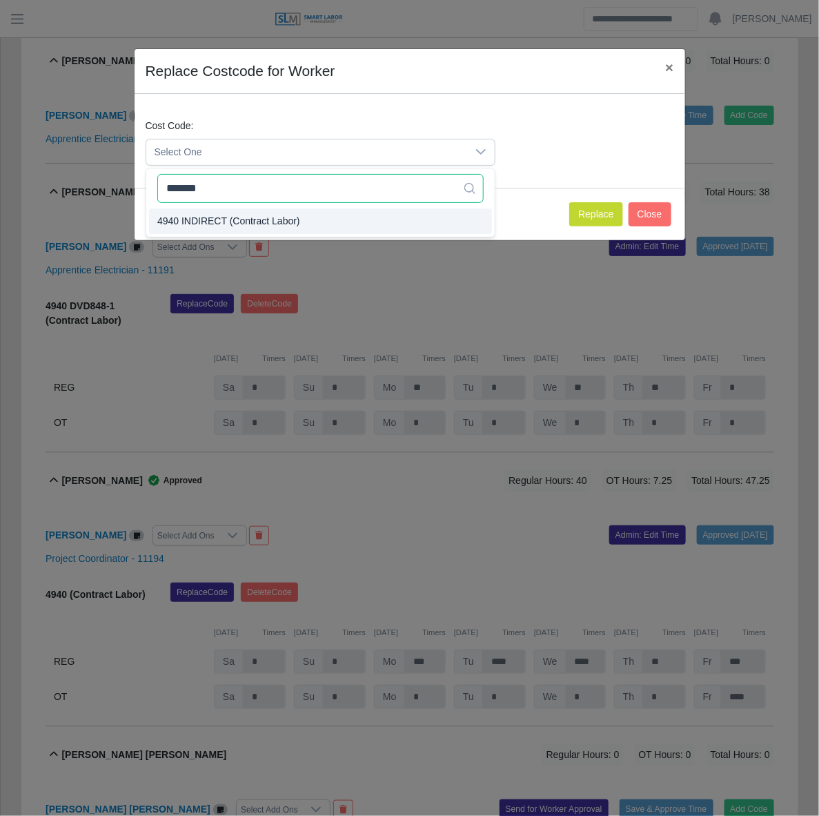
type input "*******"
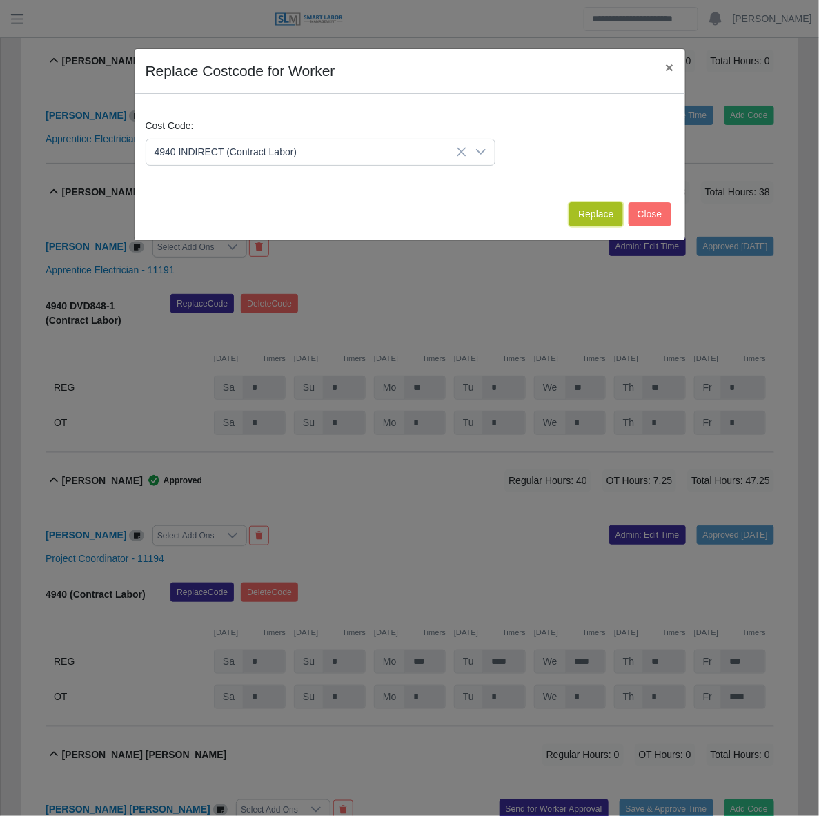
click at [589, 213] on button "Replace" at bounding box center [595, 214] width 53 height 24
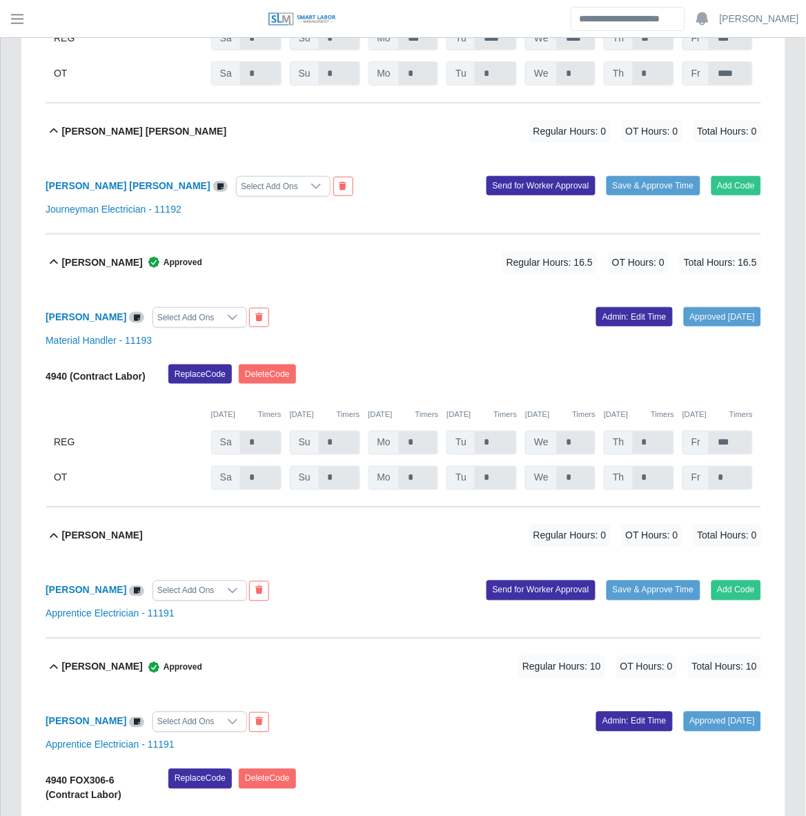
scroll to position [2262, 0]
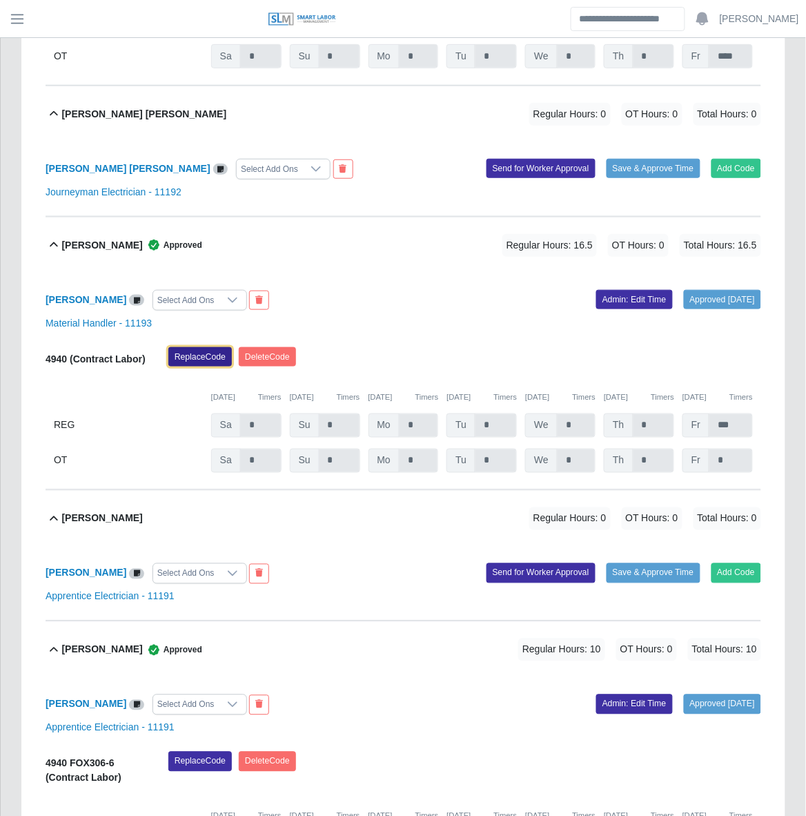
click at [195, 347] on button "Replace Code" at bounding box center [200, 356] width 64 height 19
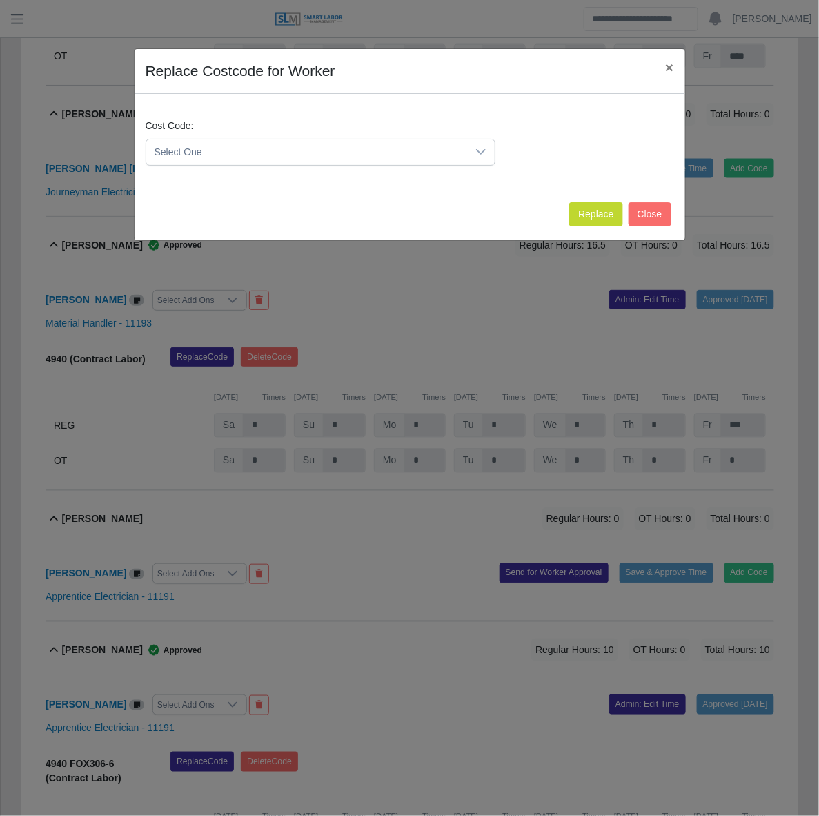
click at [400, 152] on span "Select One" at bounding box center [306, 152] width 321 height 26
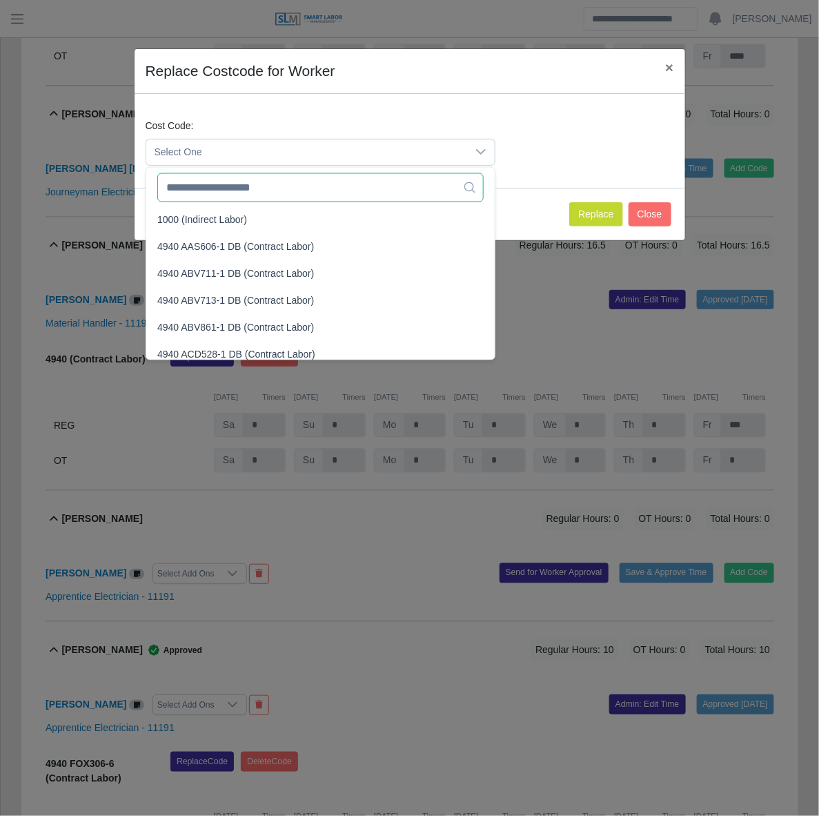
click at [363, 185] on input "text" at bounding box center [320, 187] width 326 height 29
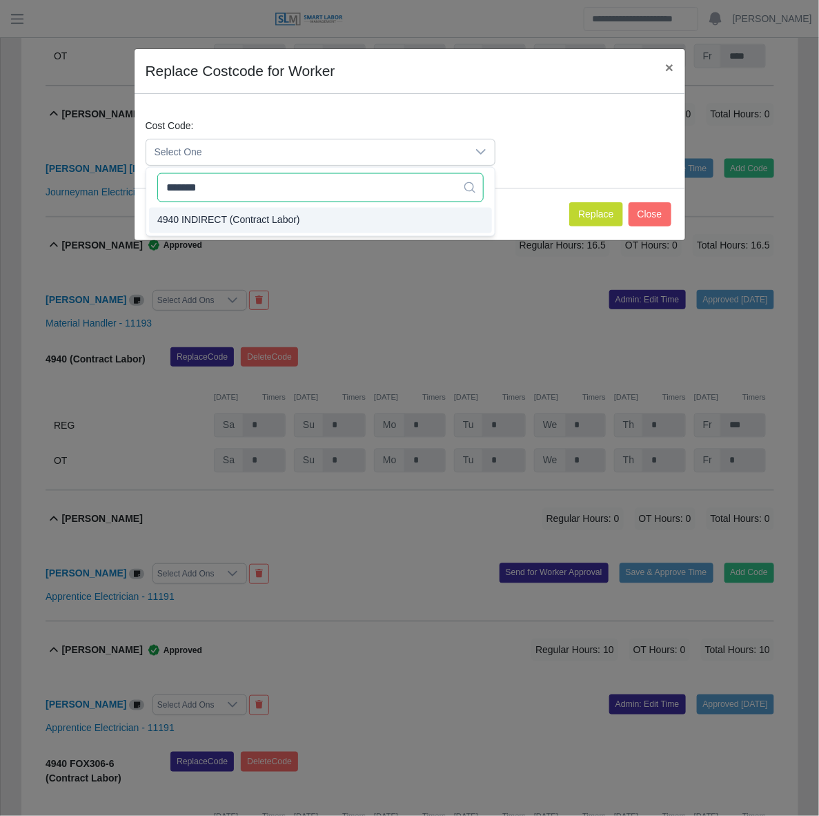
type input "*******"
click at [264, 219] on span "4940 INDIRECT (Contract Labor)" at bounding box center [228, 220] width 143 height 14
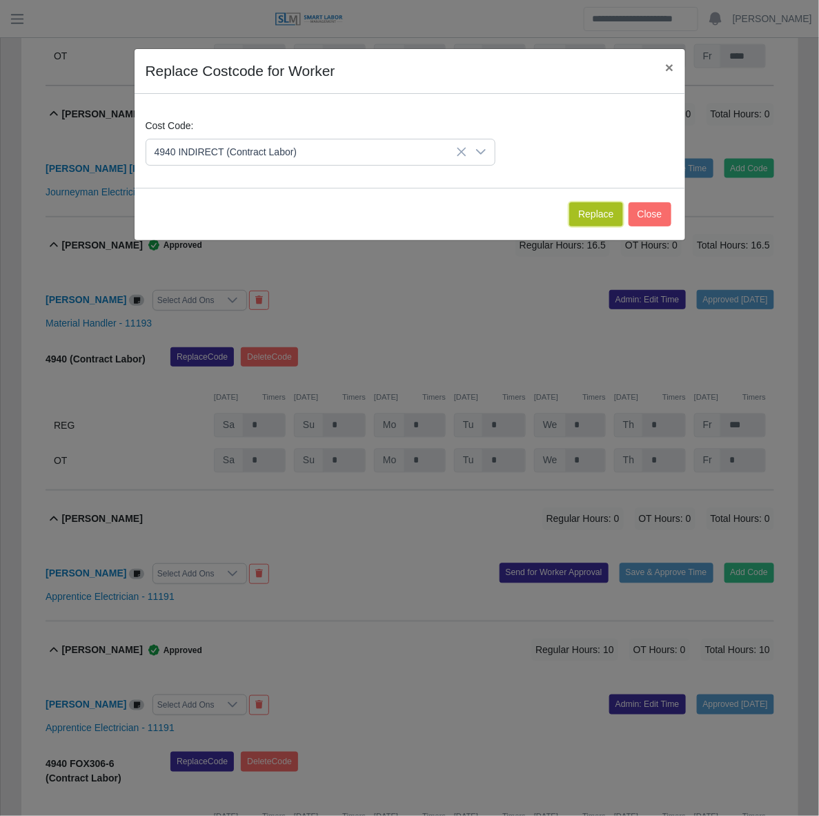
click at [585, 217] on button "Replace" at bounding box center [595, 214] width 53 height 24
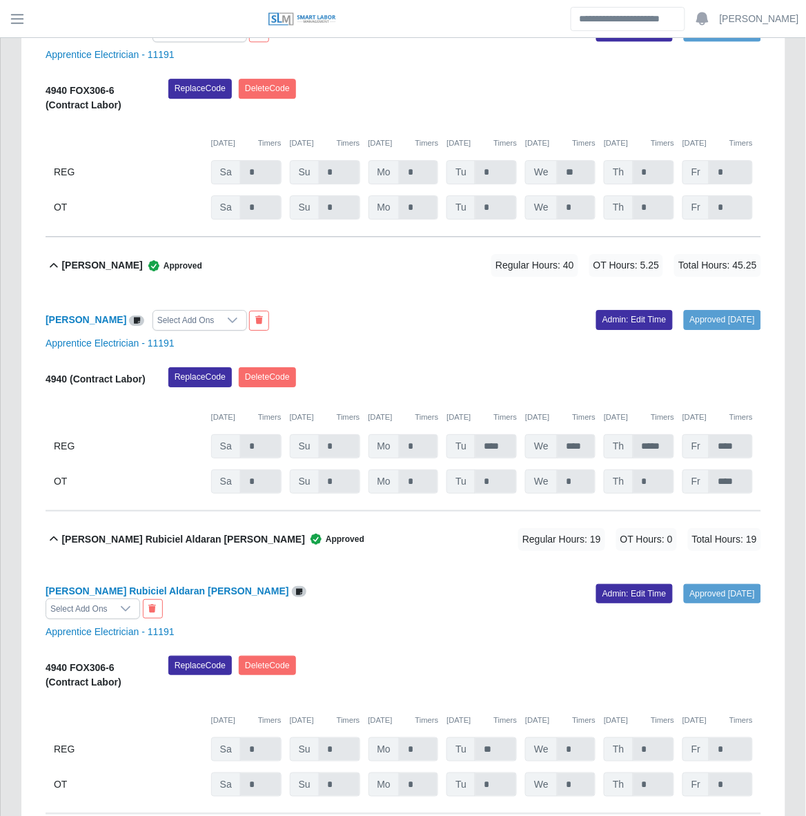
scroll to position [2955, 0]
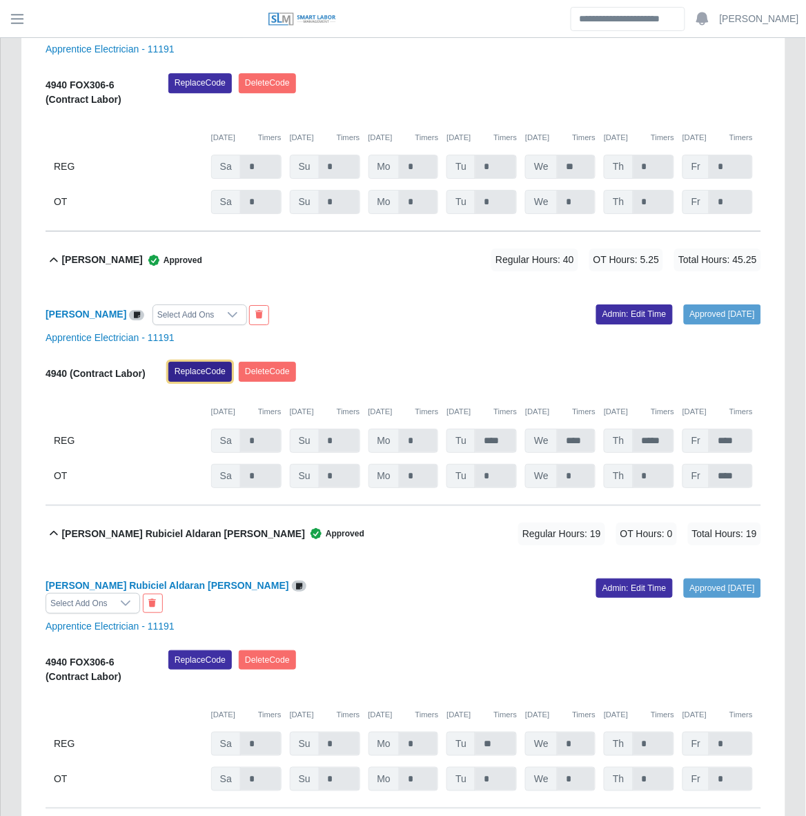
click at [192, 362] on button "Replace Code" at bounding box center [200, 371] width 64 height 19
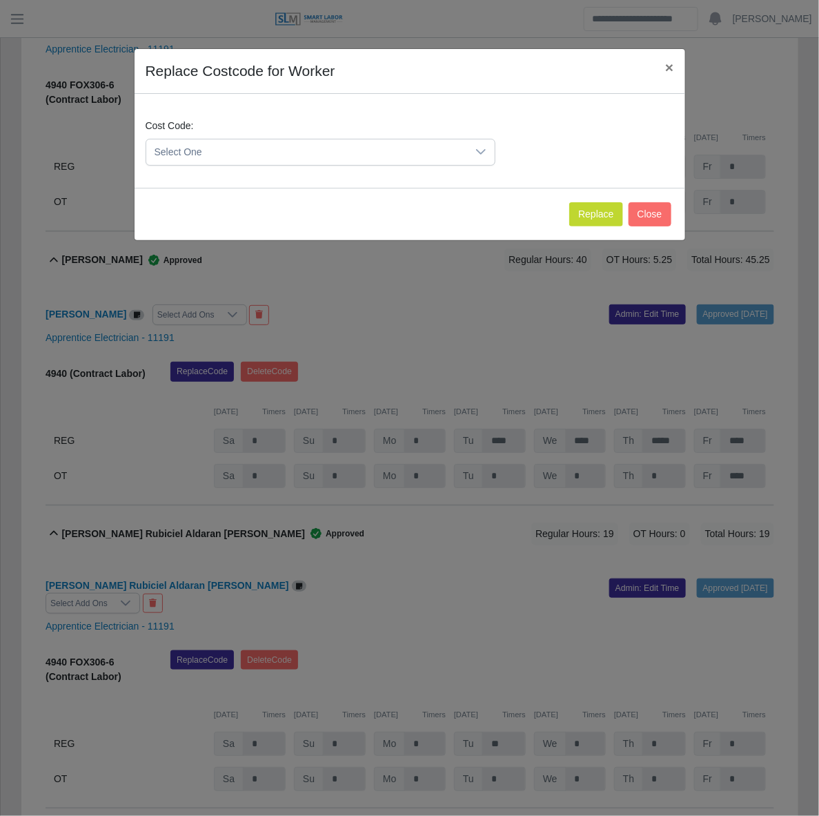
click at [471, 156] on div at bounding box center [481, 152] width 28 height 26
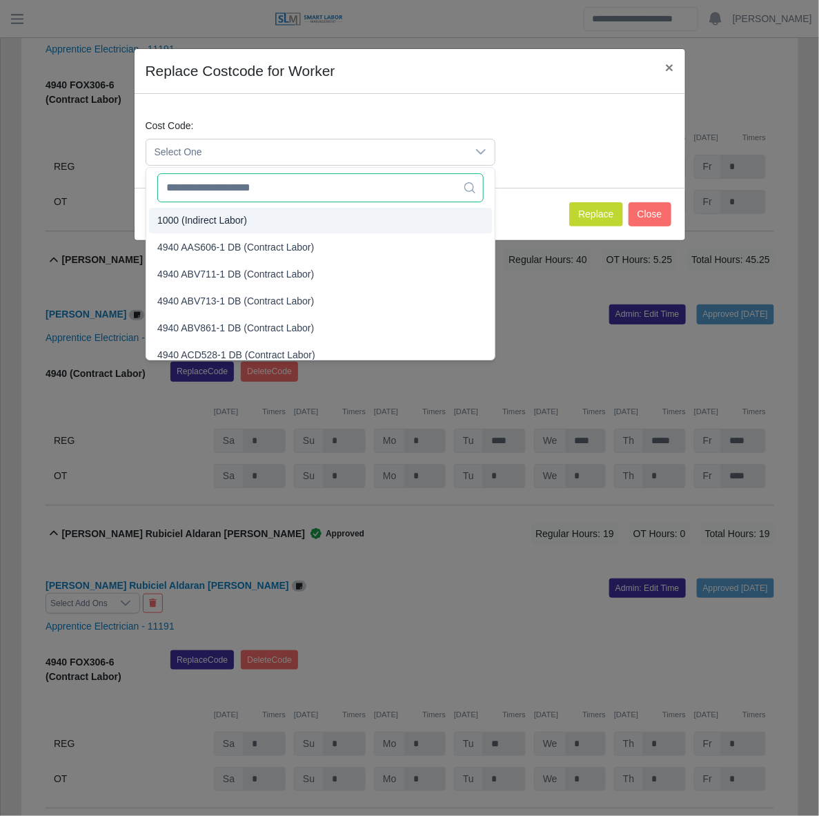
click at [333, 192] on input "text" at bounding box center [320, 187] width 326 height 29
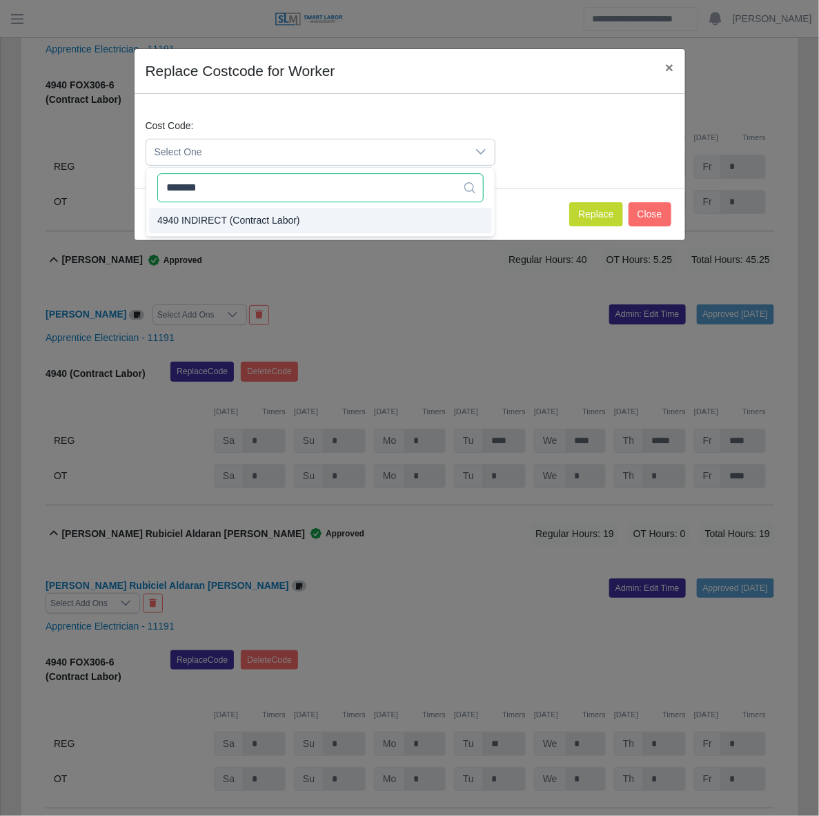
type input "*******"
click at [284, 218] on span "4940 INDIRECT (Contract Labor)" at bounding box center [228, 220] width 143 height 14
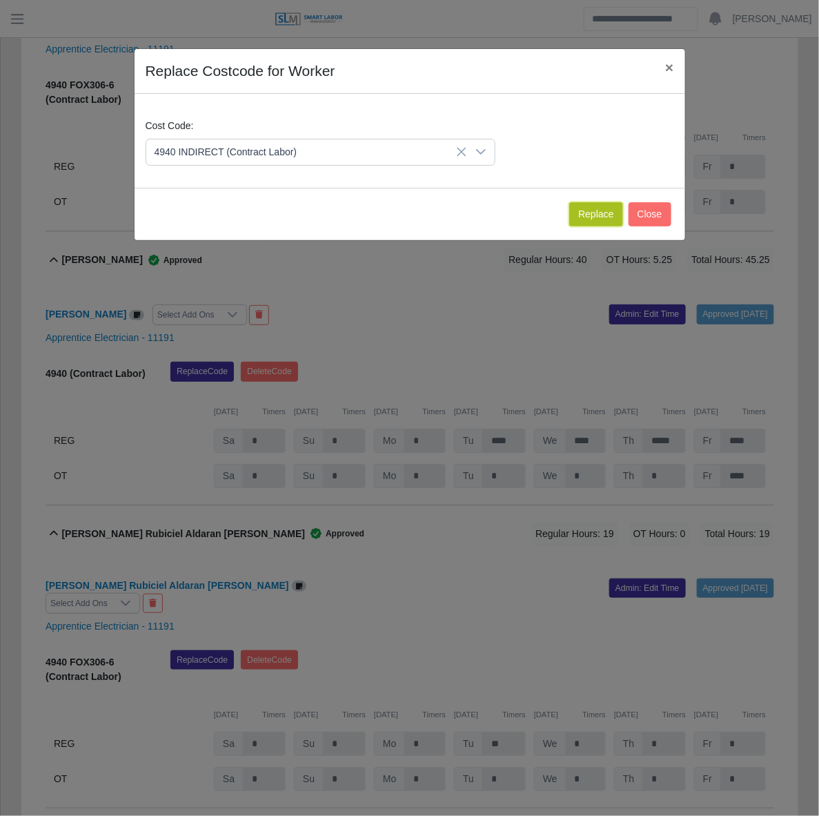
click at [581, 214] on button "Replace" at bounding box center [595, 214] width 53 height 24
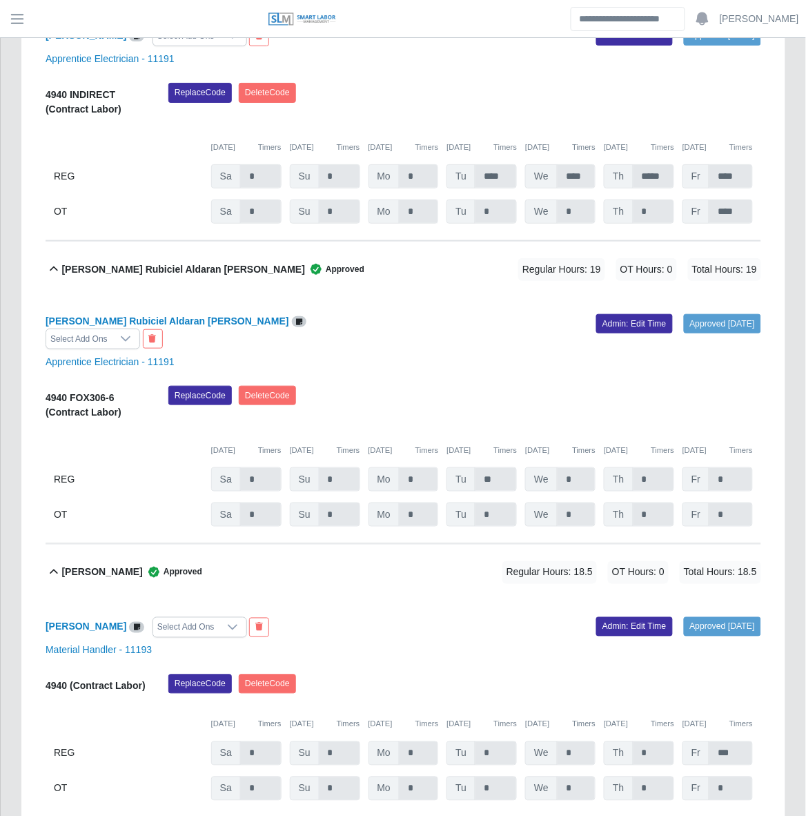
scroll to position [3308, 0]
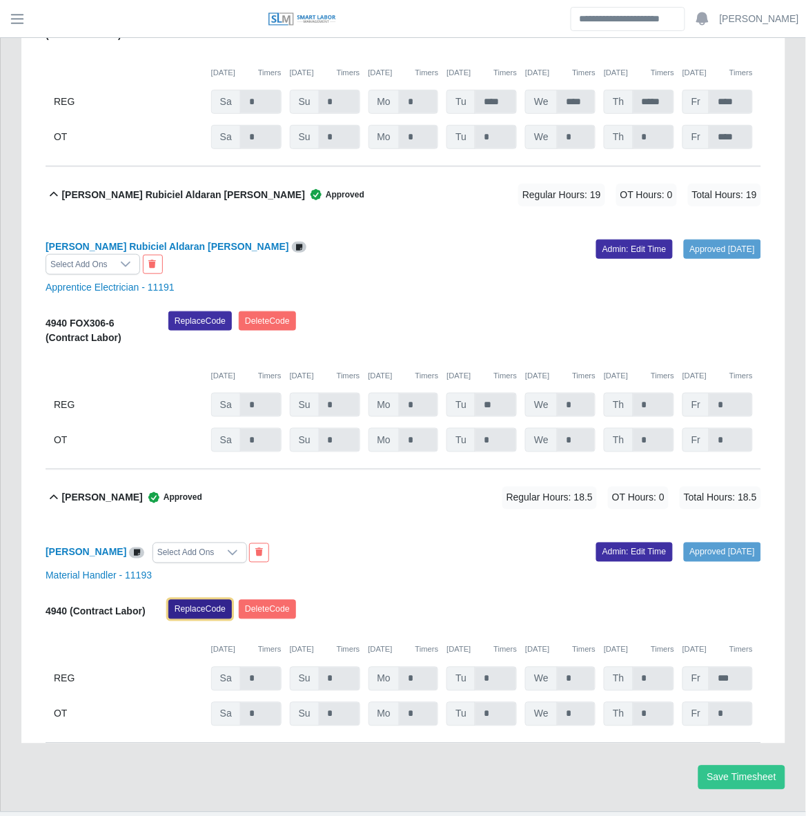
click at [202, 600] on button "Replace Code" at bounding box center [200, 609] width 64 height 19
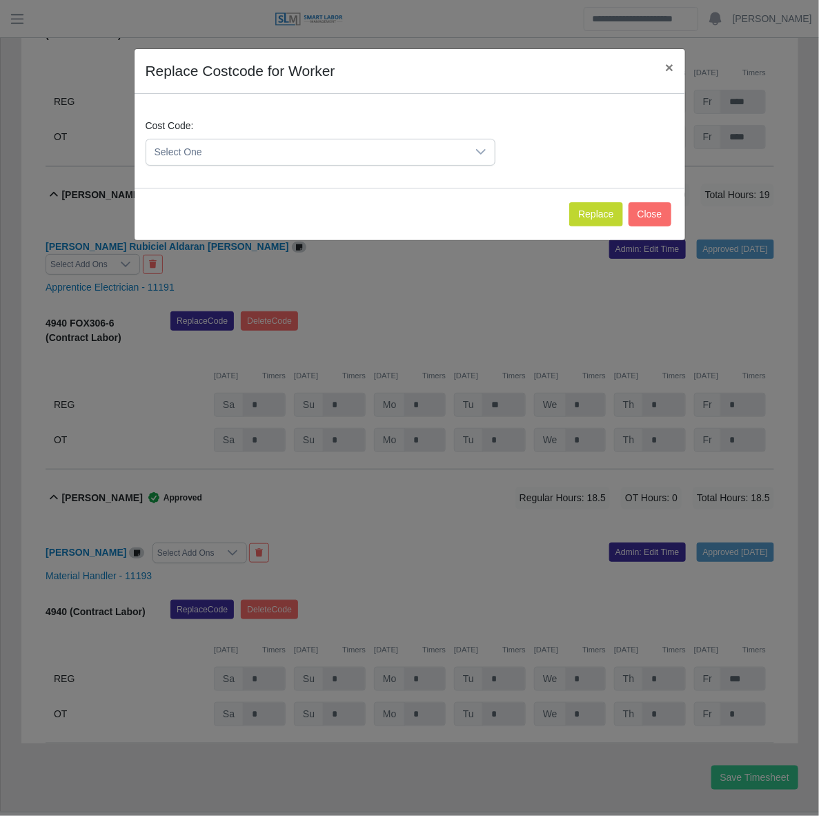
click at [482, 152] on icon at bounding box center [481, 151] width 11 height 11
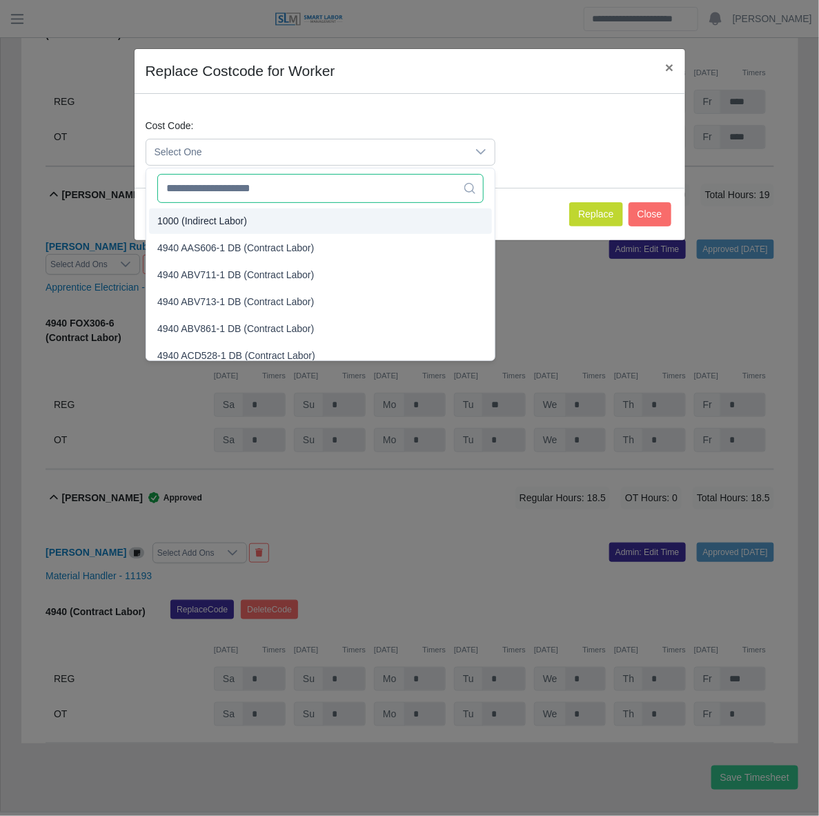
click at [302, 192] on input "text" at bounding box center [320, 188] width 326 height 29
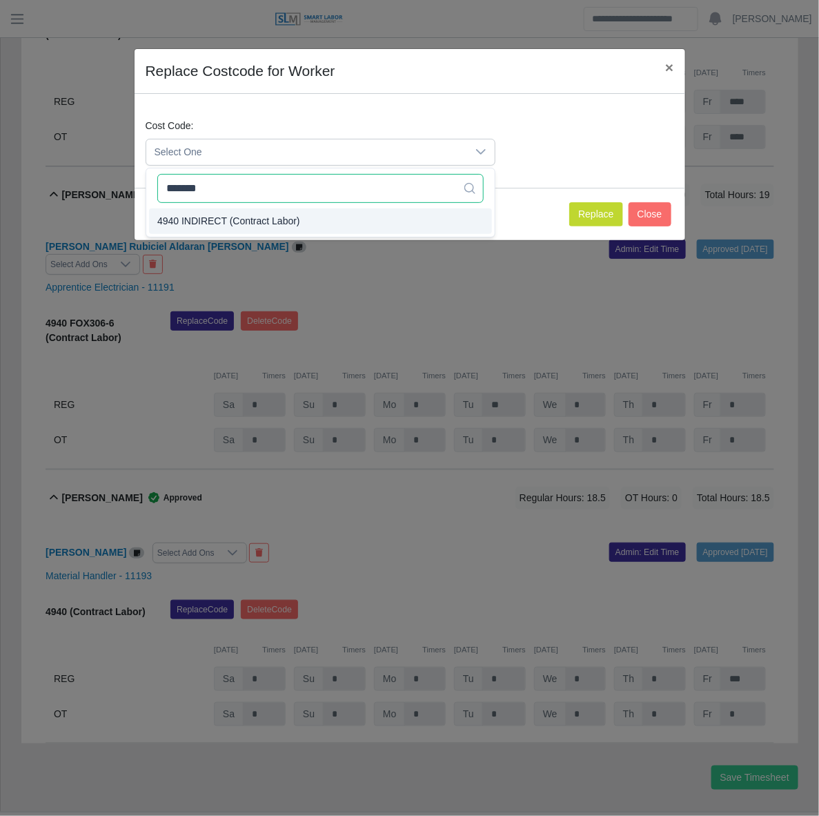
type input "*******"
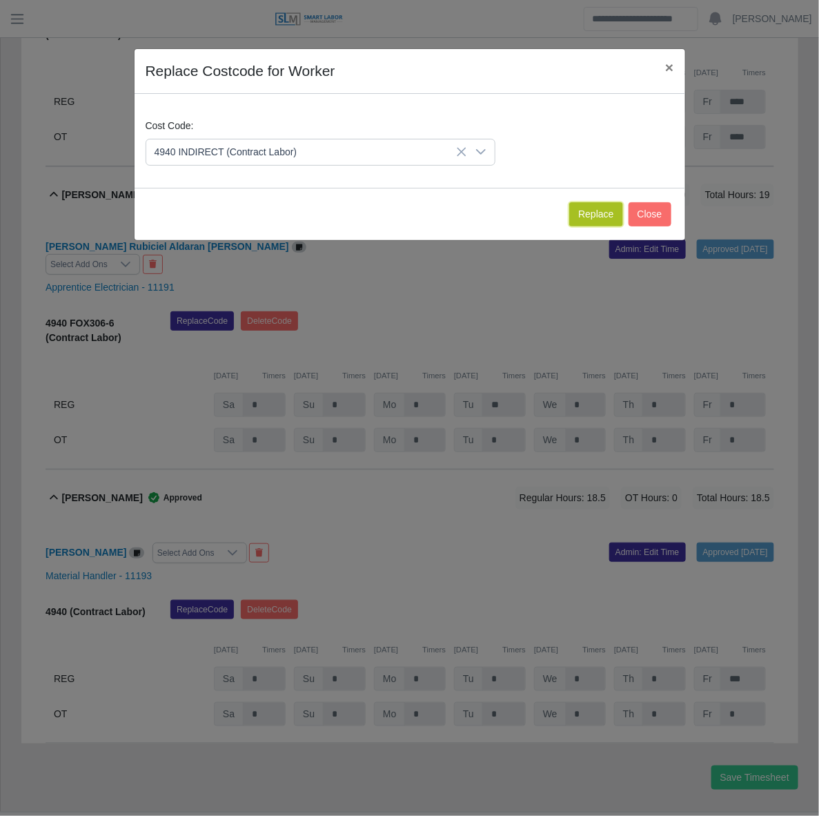
click at [596, 219] on button "Replace" at bounding box center [595, 214] width 53 height 24
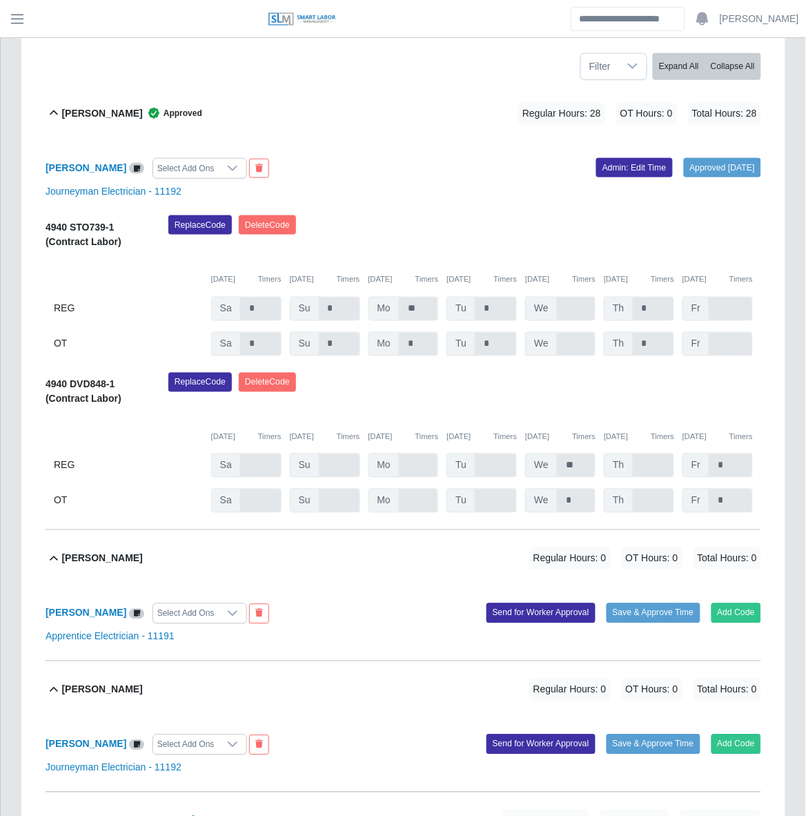
scroll to position [0, 0]
